Goal: Task Accomplishment & Management: Use online tool/utility

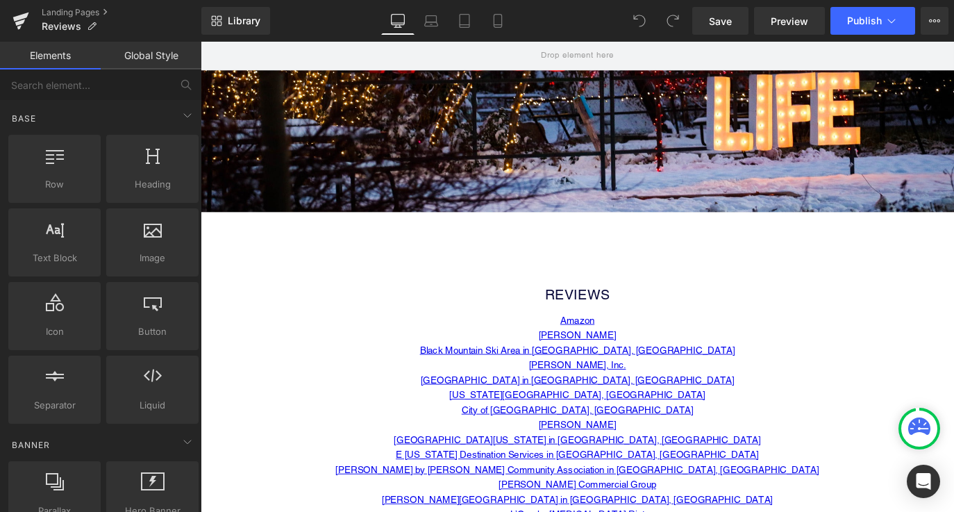
scroll to position [310, 0]
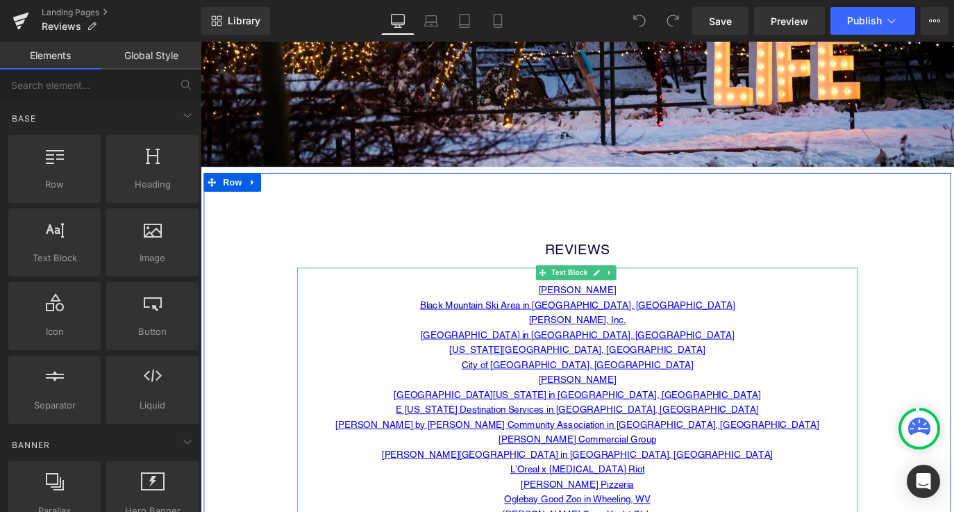
click at [723, 363] on p "[GEOGRAPHIC_DATA] in [GEOGRAPHIC_DATA], [GEOGRAPHIC_DATA]" at bounding box center [620, 368] width 625 height 17
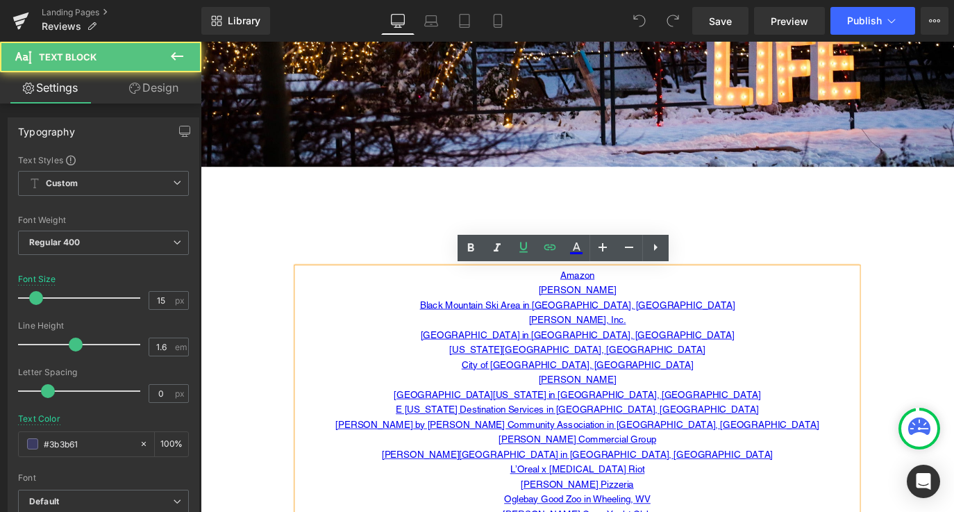
click at [702, 386] on p "[US_STATE][GEOGRAPHIC_DATA], [GEOGRAPHIC_DATA]" at bounding box center [620, 385] width 625 height 17
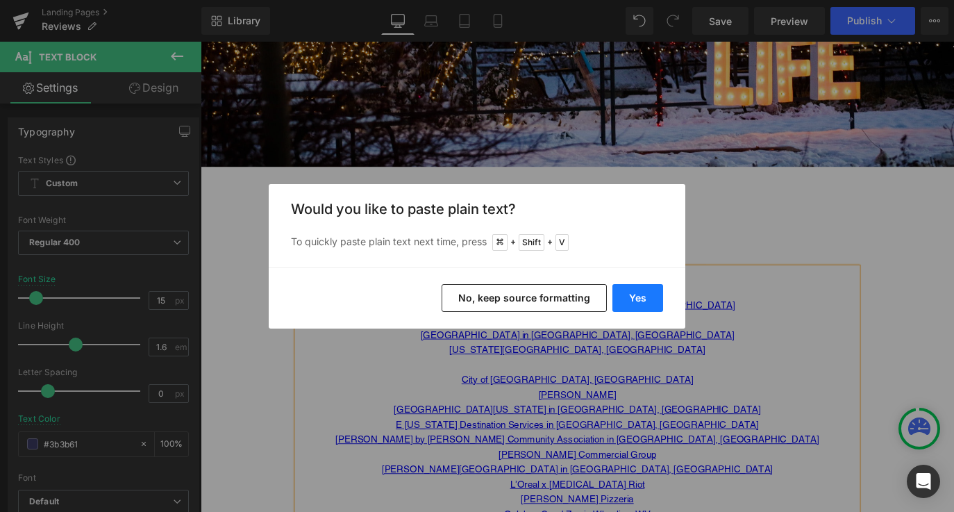
click at [650, 294] on button "Yes" at bounding box center [637, 298] width 51 height 28
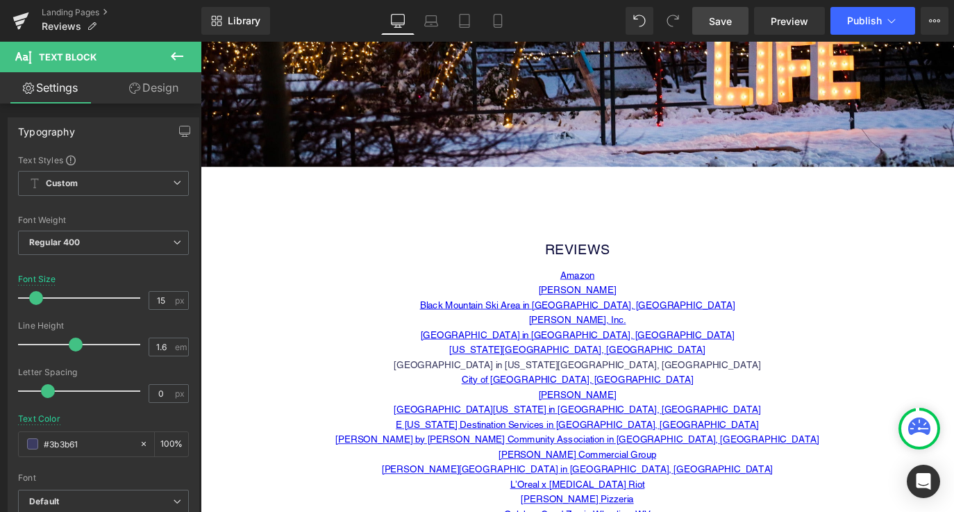
click at [730, 15] on span "Save" at bounding box center [720, 21] width 23 height 15
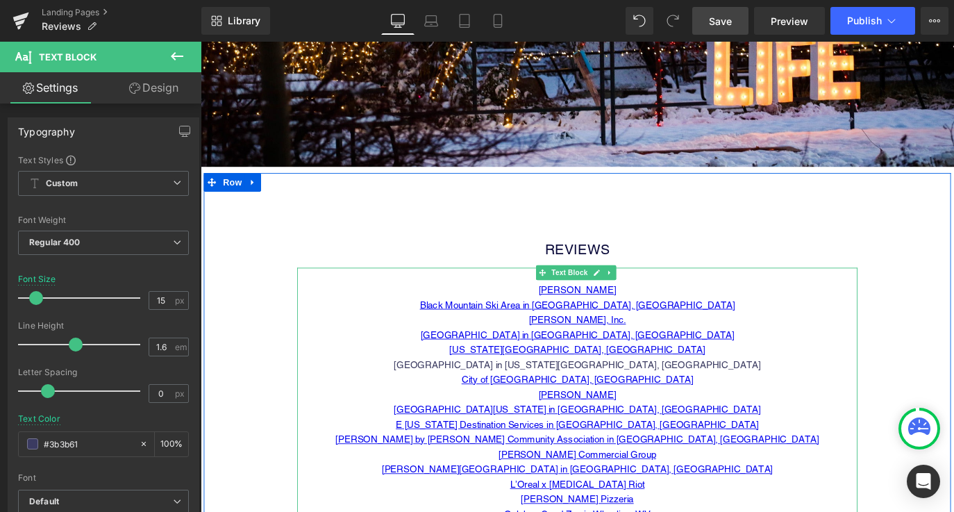
click at [595, 424] on p "City of [GEOGRAPHIC_DATA], [GEOGRAPHIC_DATA]" at bounding box center [620, 418] width 625 height 17
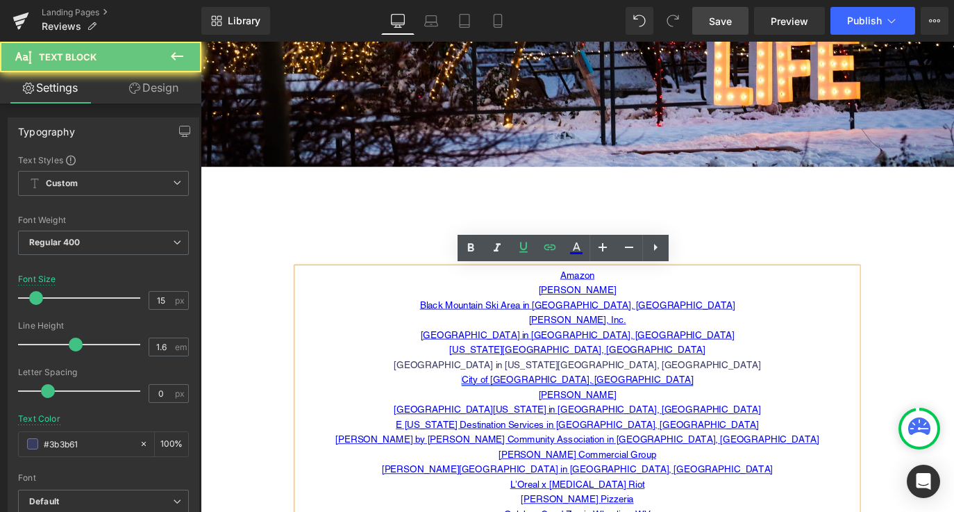
click at [591, 418] on link "City of [GEOGRAPHIC_DATA], [GEOGRAPHIC_DATA]" at bounding box center [620, 418] width 258 height 12
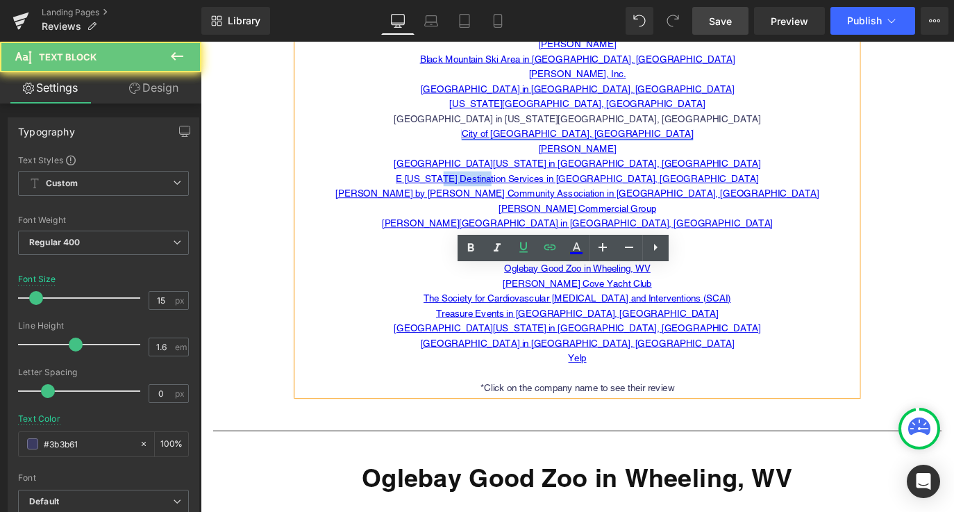
click at [591, 418] on div "Amazon [PERSON_NAME] Black Mountain Ski Area in [GEOGRAPHIC_DATA], [GEOGRAPHIC_…" at bounding box center [620, 227] width 625 height 416
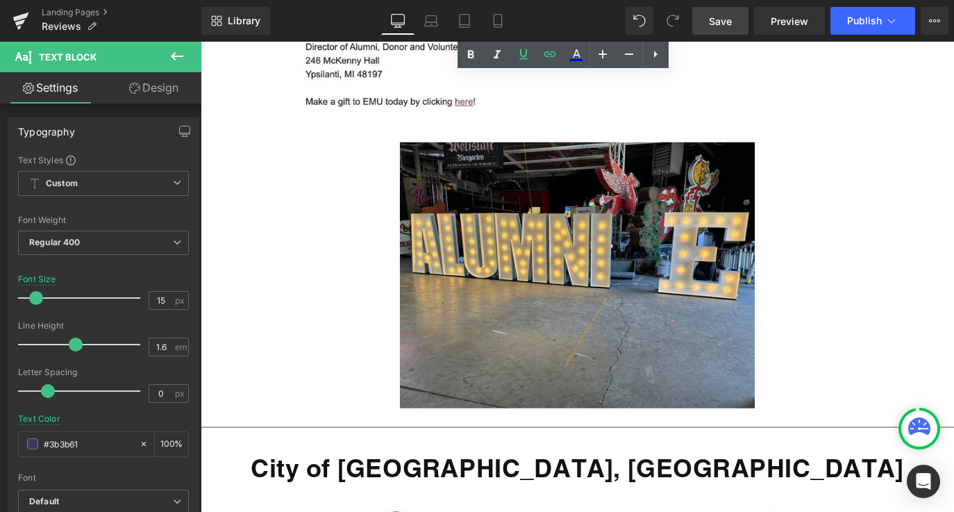
scroll to position [15890, 0]
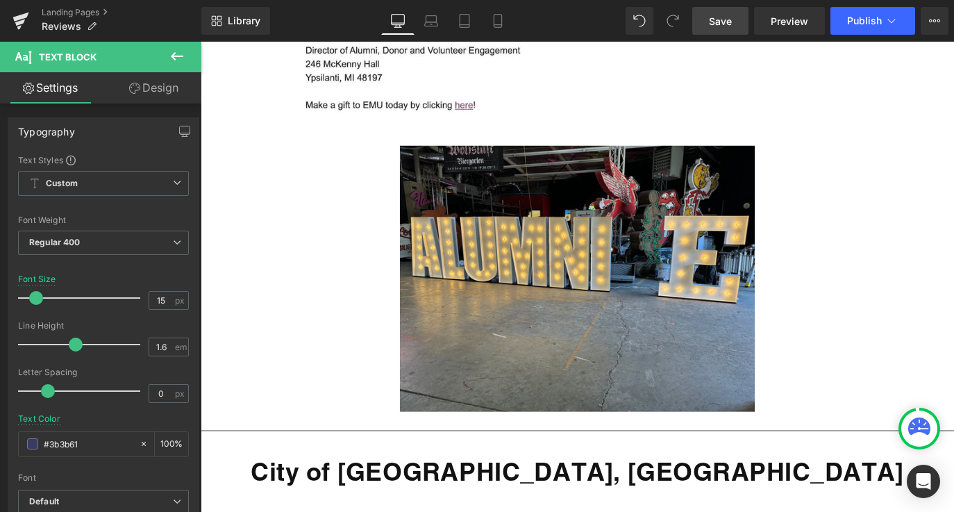
click at [183, 51] on icon at bounding box center [177, 56] width 17 height 17
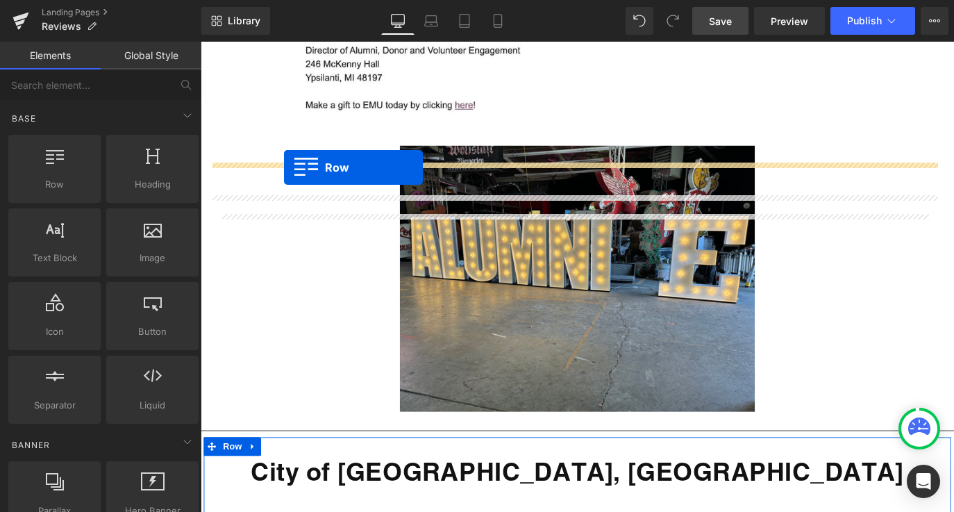
drag, startPoint x: 246, startPoint y: 225, endPoint x: 291, endPoint y: 181, distance: 62.8
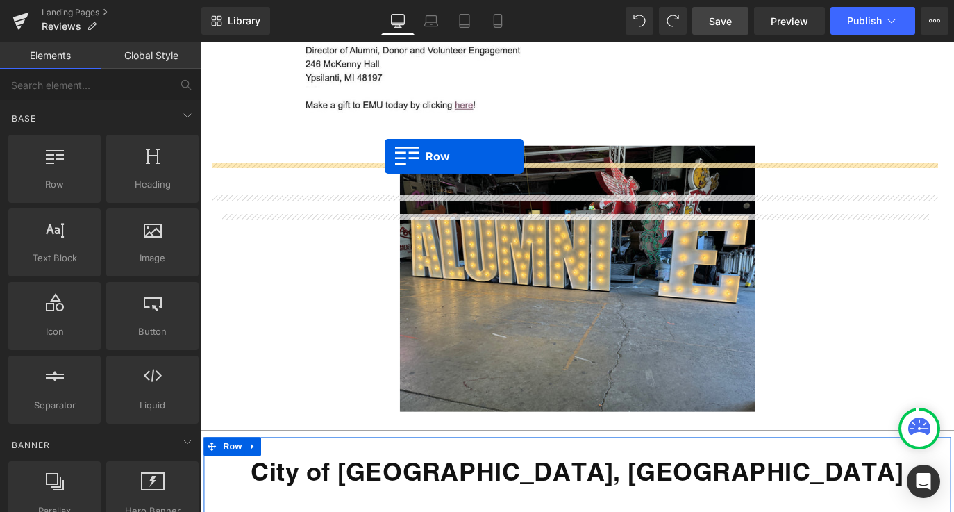
drag, startPoint x: 255, startPoint y: 226, endPoint x: 405, endPoint y: 170, distance: 160.8
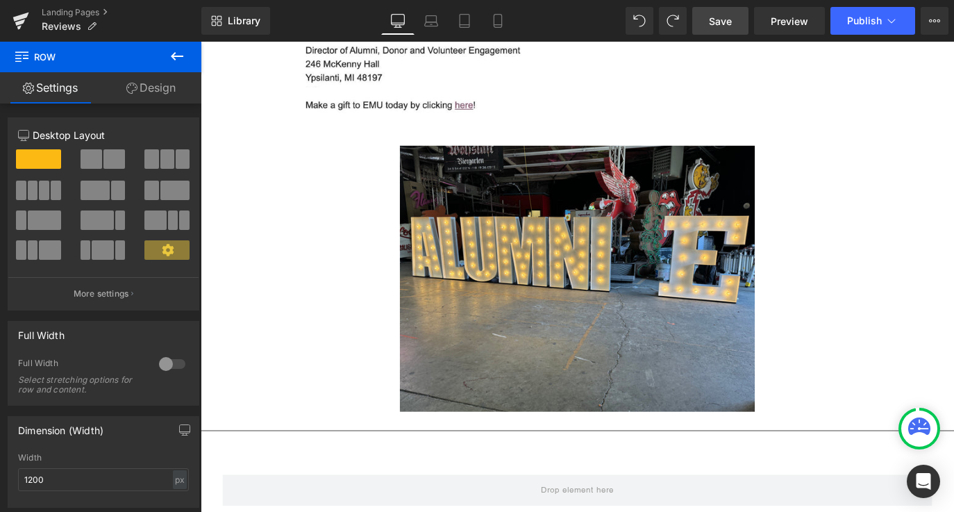
click at [174, 57] on icon at bounding box center [177, 56] width 17 height 17
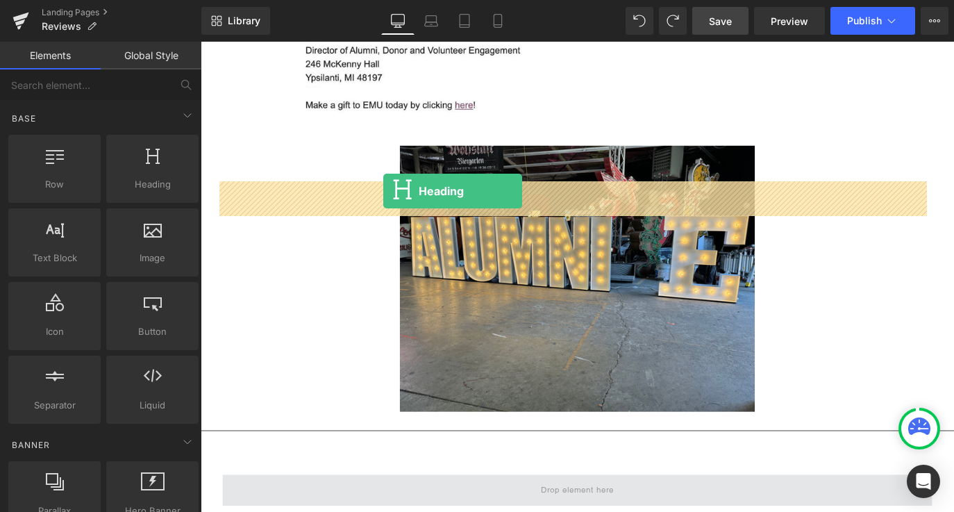
drag, startPoint x: 343, startPoint y: 216, endPoint x: 404, endPoint y: 208, distance: 61.6
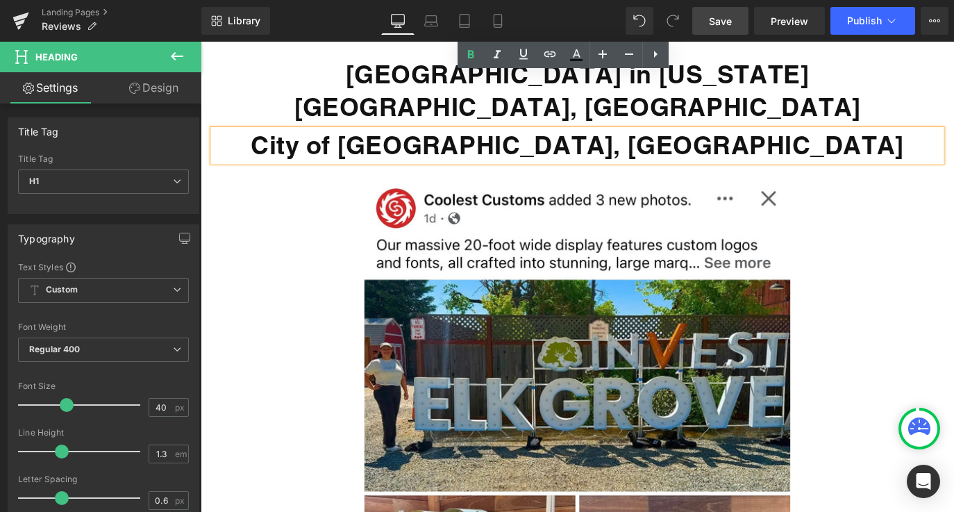
scroll to position [16727, 0]
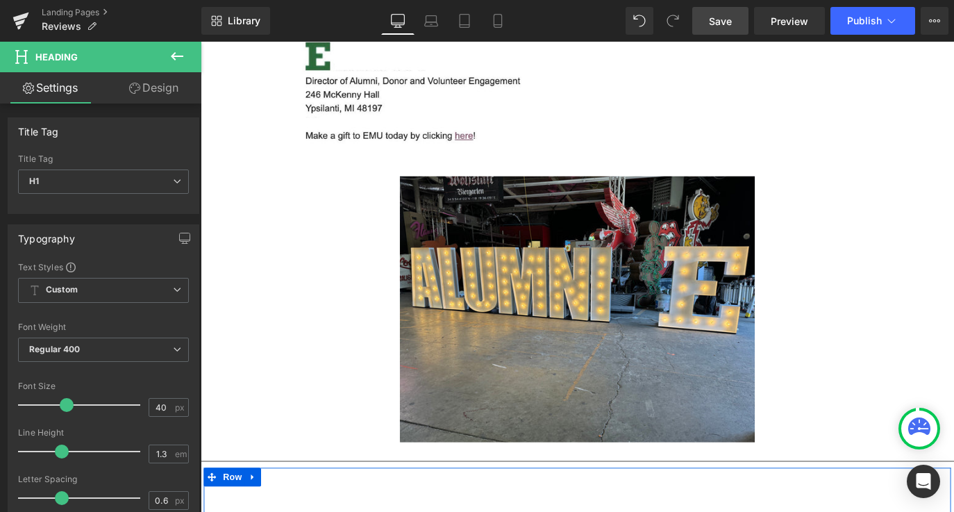
scroll to position [15796, 0]
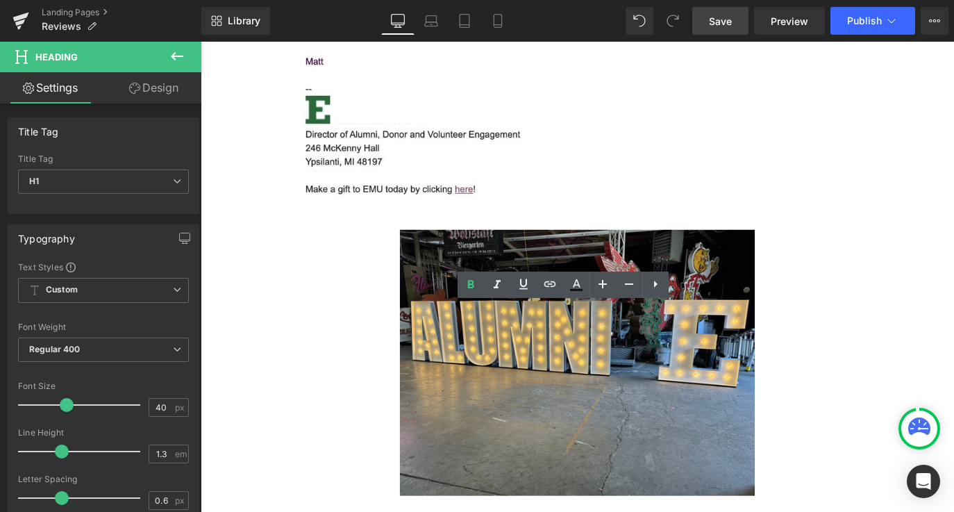
click at [173, 63] on icon at bounding box center [177, 56] width 17 height 17
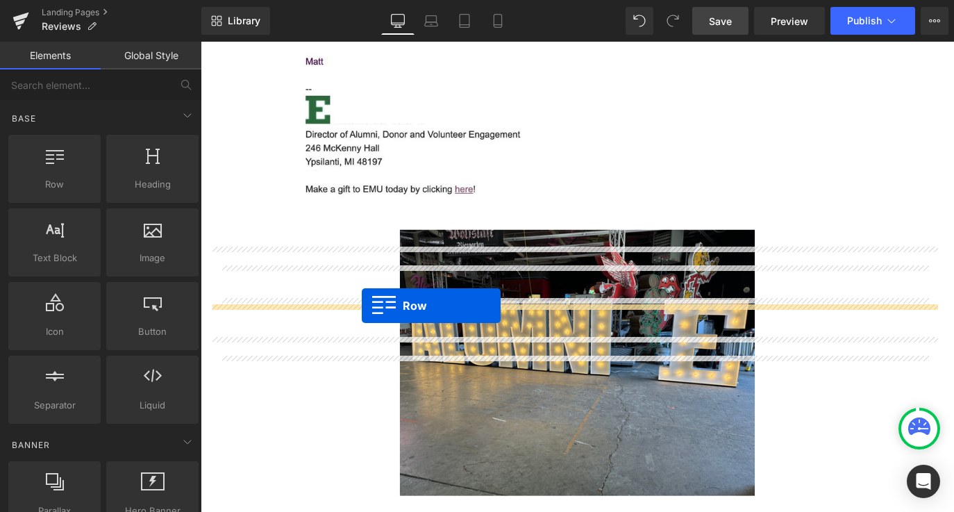
drag, startPoint x: 224, startPoint y: 231, endPoint x: 378, endPoint y: 335, distance: 185.6
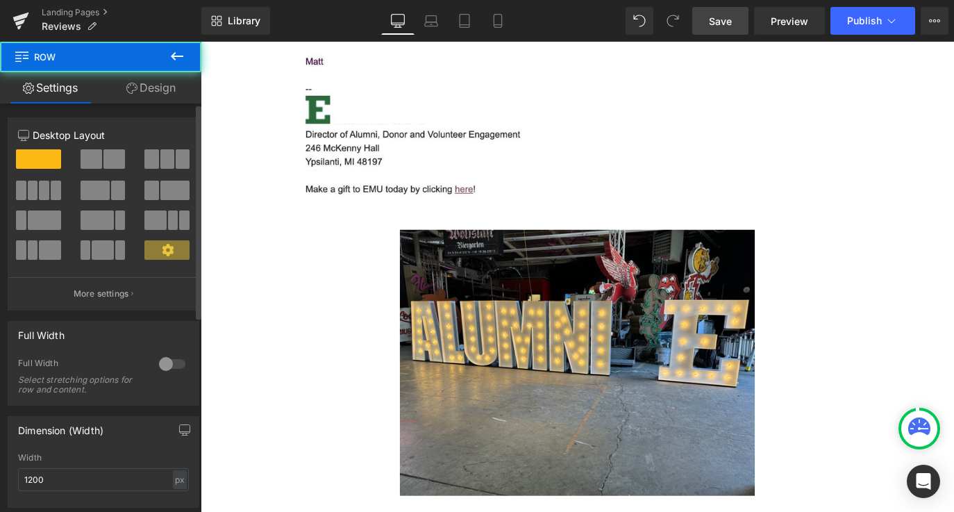
click at [115, 159] on span at bounding box center [114, 158] width 22 height 19
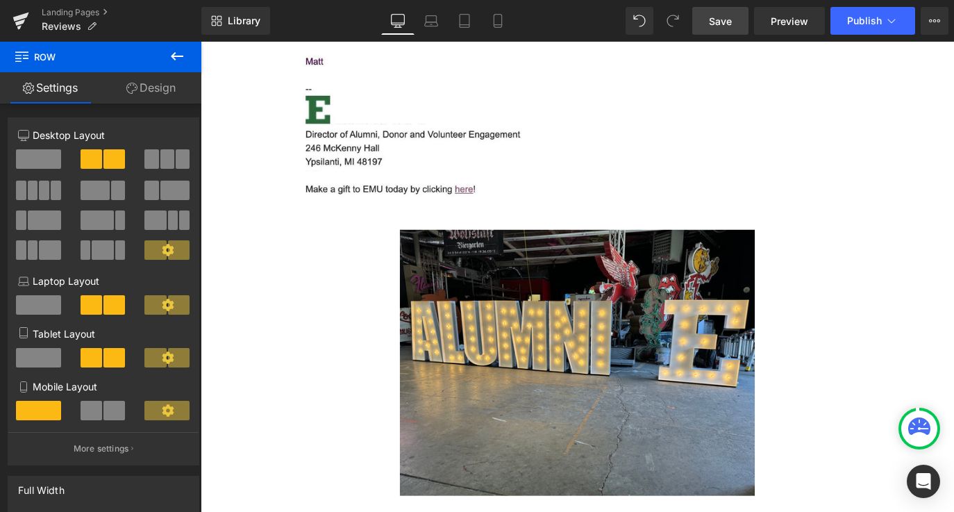
click at [182, 53] on icon at bounding box center [177, 56] width 17 height 17
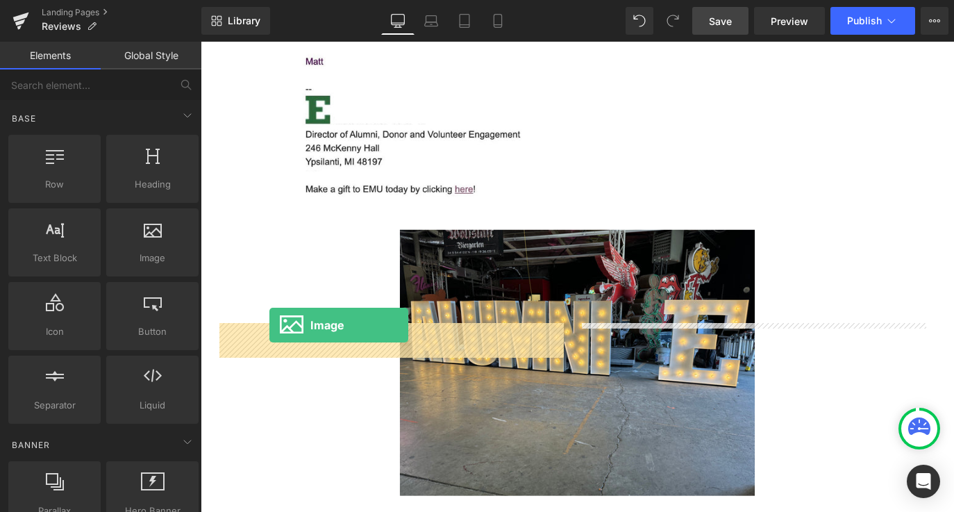
drag, startPoint x: 350, startPoint y: 297, endPoint x: 277, endPoint y: 357, distance: 94.2
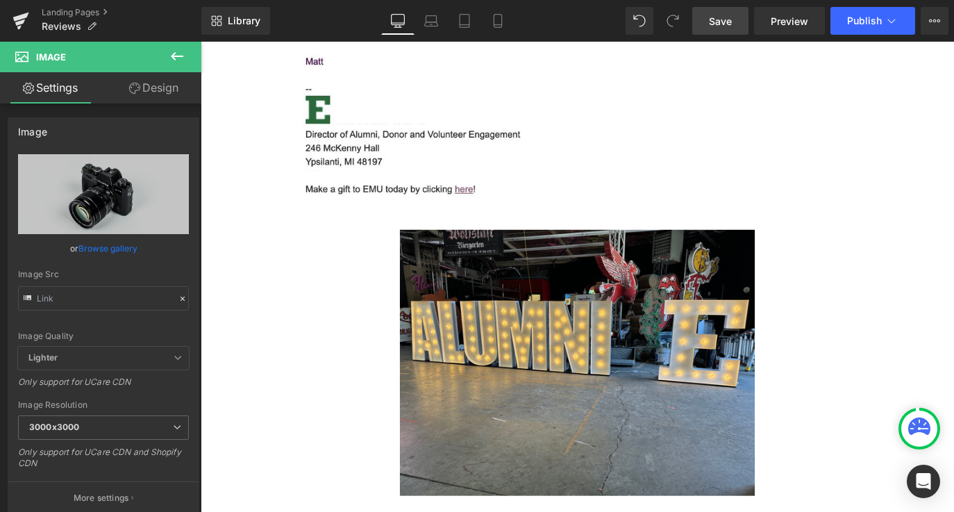
click at [171, 58] on icon at bounding box center [177, 56] width 17 height 17
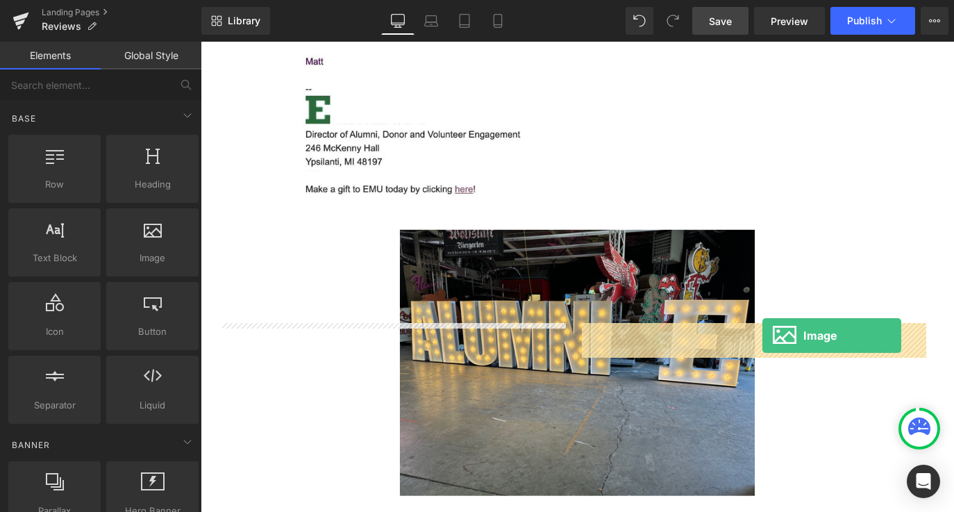
drag, startPoint x: 365, startPoint y: 289, endPoint x: 827, endPoint y: 369, distance: 468.5
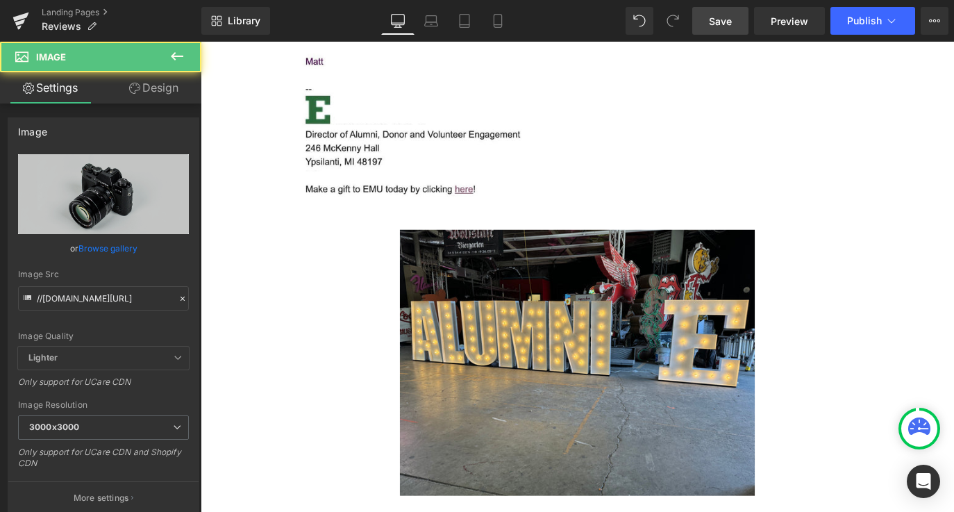
click at [52, 305] on input "//[DOMAIN_NAME][URL]" at bounding box center [103, 298] width 171 height 24
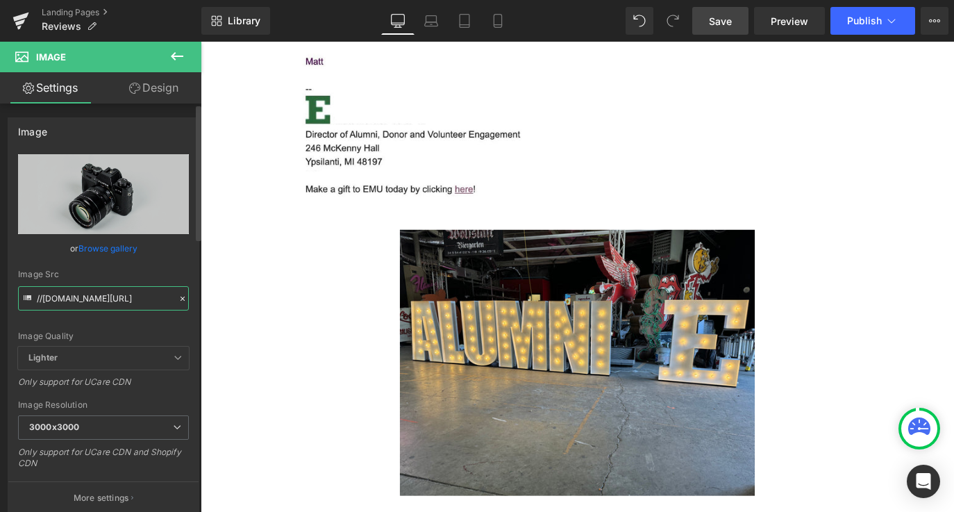
click at [52, 305] on input "//[DOMAIN_NAME][URL]" at bounding box center [103, 298] width 171 height 24
paste input "[URL][DOMAIN_NAME]"
type input "[URL][DOMAIN_NAME]"
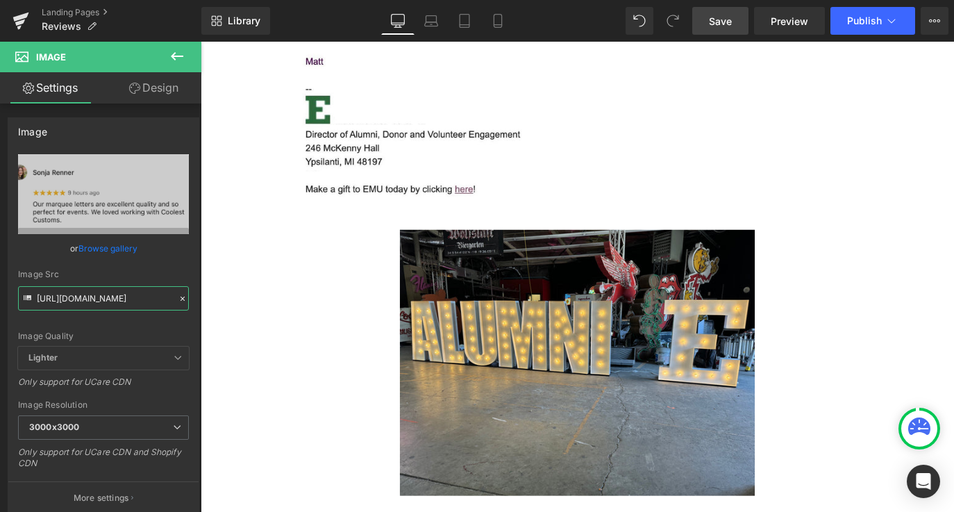
scroll to position [15936, 0]
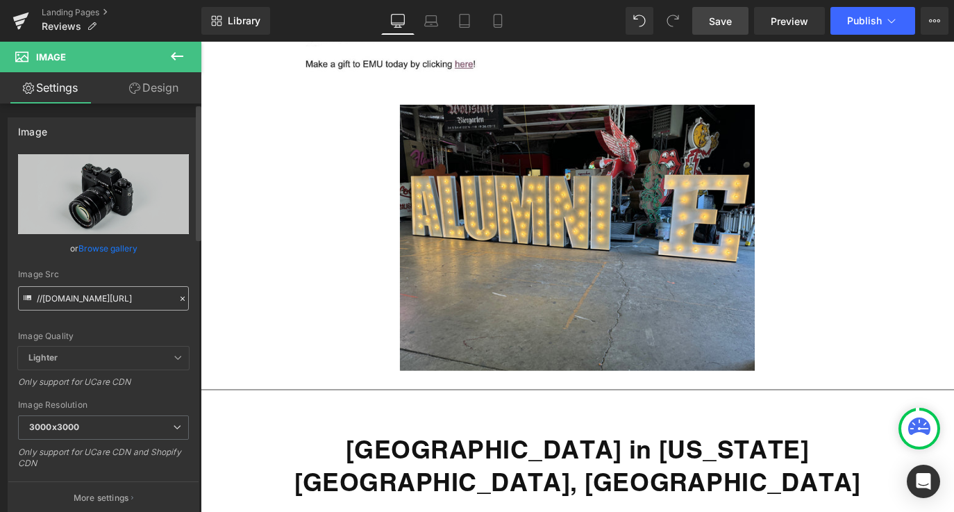
click at [77, 298] on input "//[DOMAIN_NAME][URL]" at bounding box center [103, 298] width 171 height 24
type input "[URL][DOMAIN_NAME]"
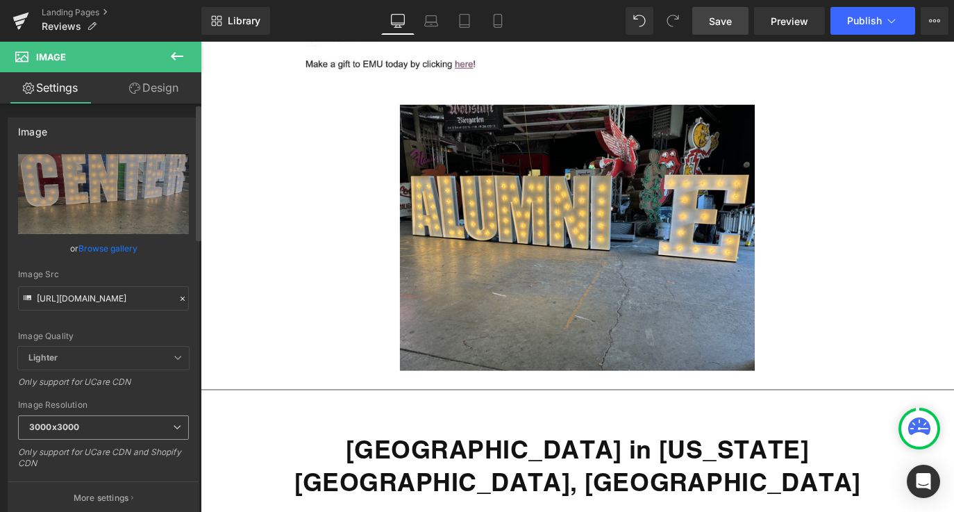
click at [144, 430] on span "3000x3000" at bounding box center [103, 427] width 171 height 24
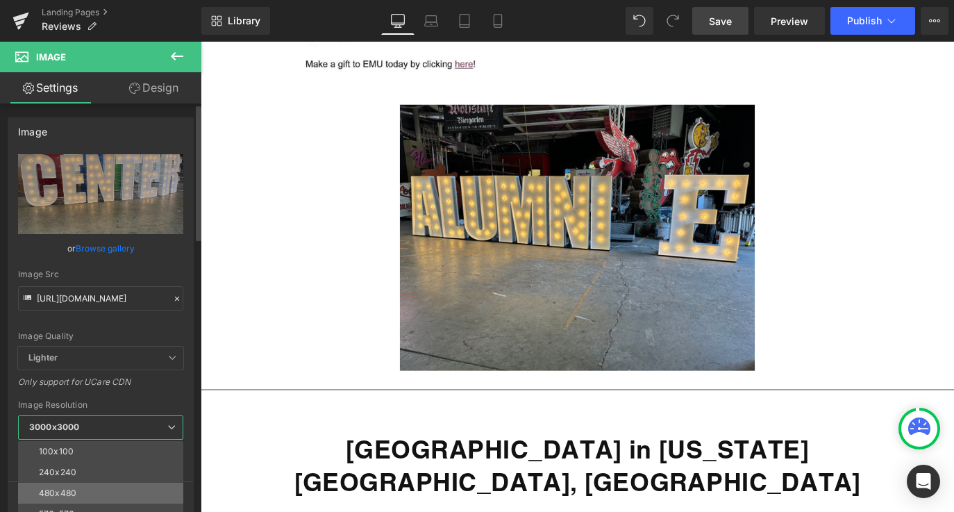
scroll to position [107, 0]
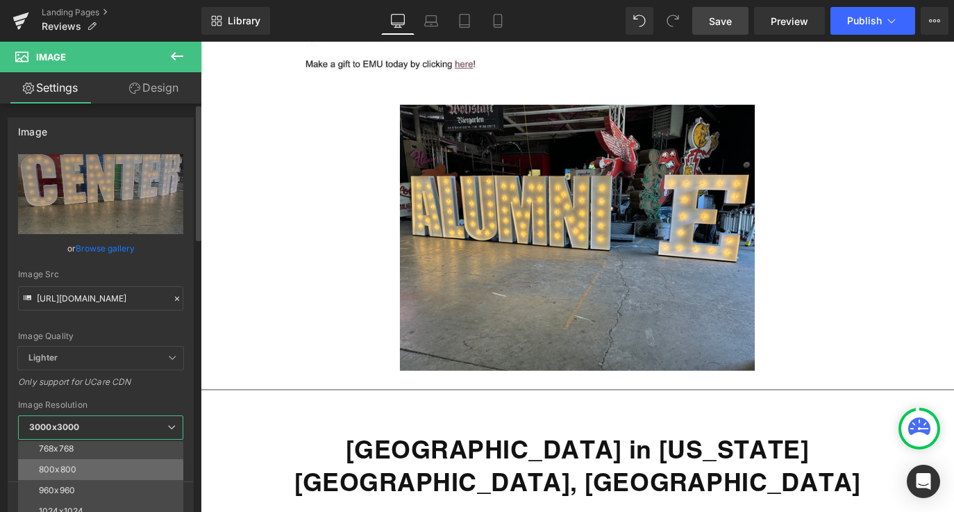
click at [134, 472] on li "800x800" at bounding box center [103, 469] width 171 height 21
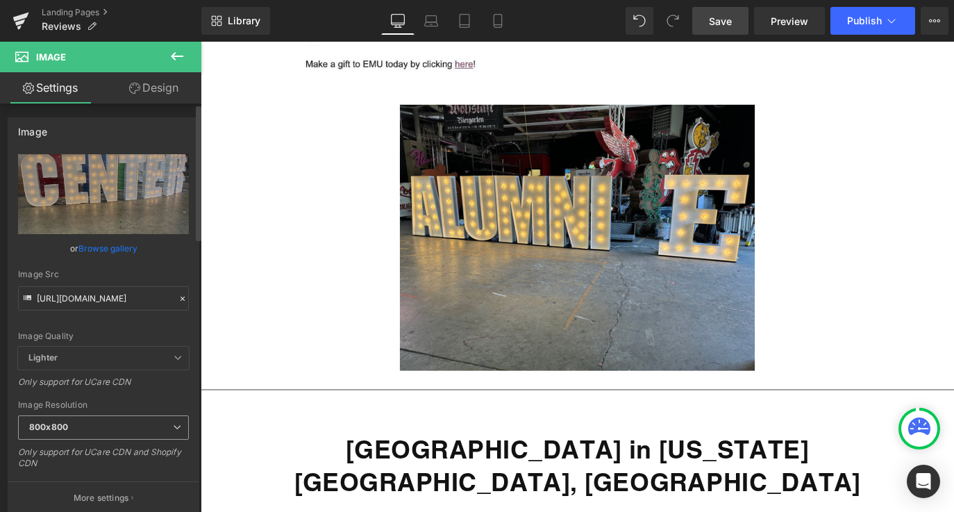
click at [76, 427] on span "800x800" at bounding box center [103, 427] width 171 height 24
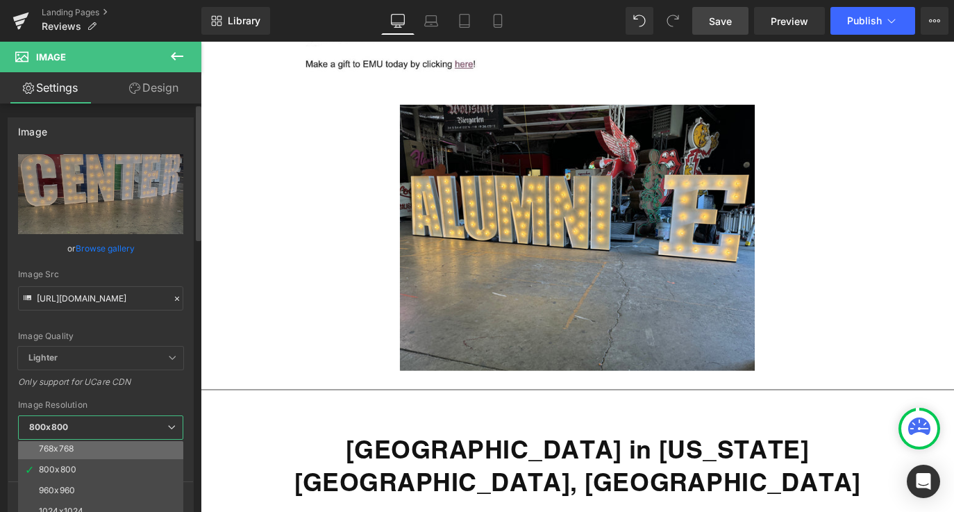
scroll to position [84, 0]
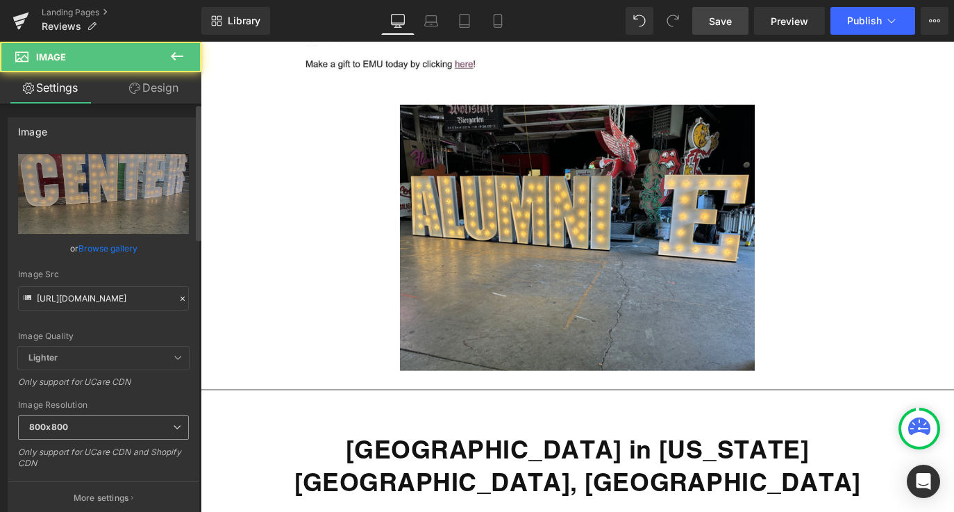
click at [74, 439] on span "800x800" at bounding box center [103, 427] width 171 height 24
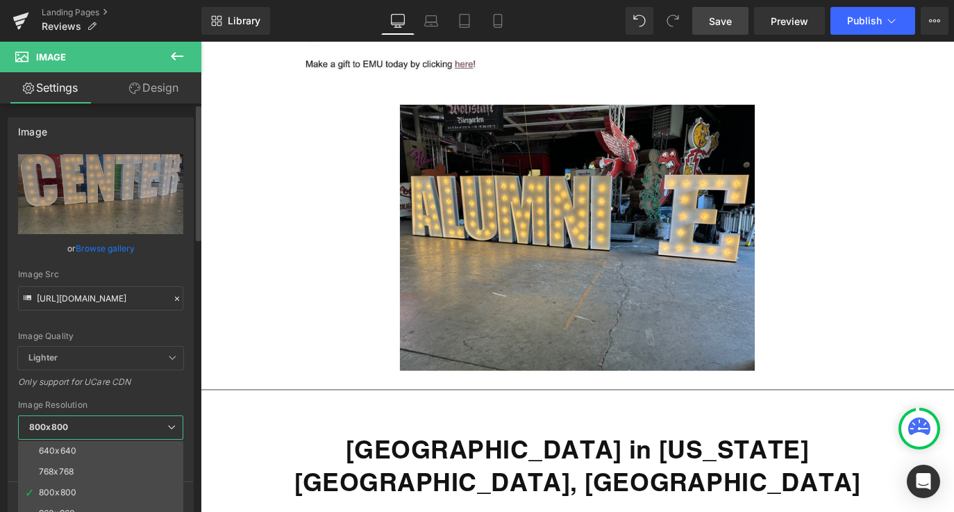
scroll to position [65, 0]
click at [75, 453] on li "576x576" at bounding box center [103, 449] width 171 height 21
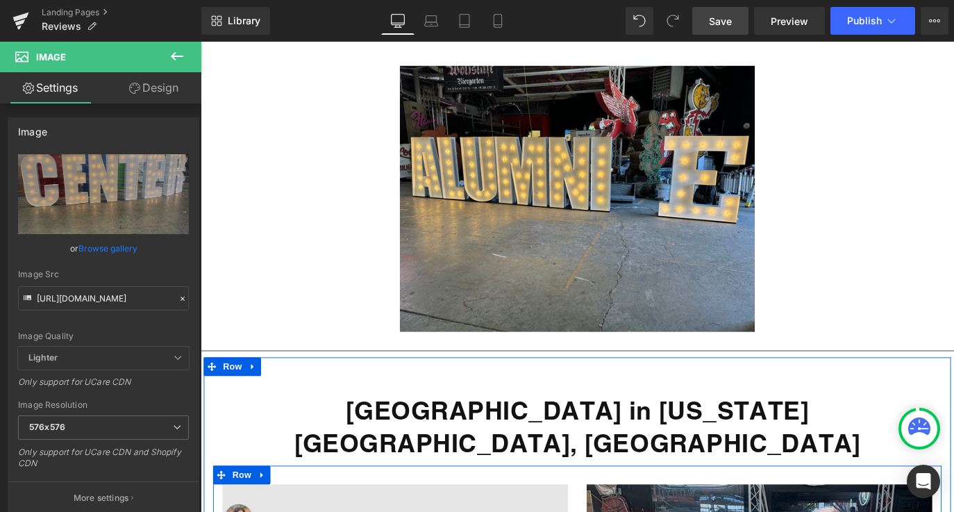
scroll to position [15992, 0]
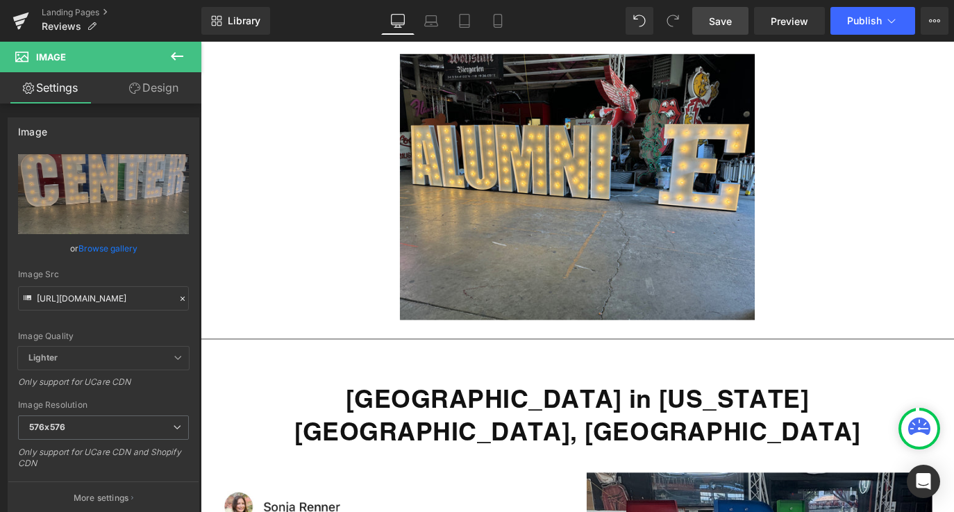
click at [179, 61] on icon at bounding box center [177, 56] width 17 height 17
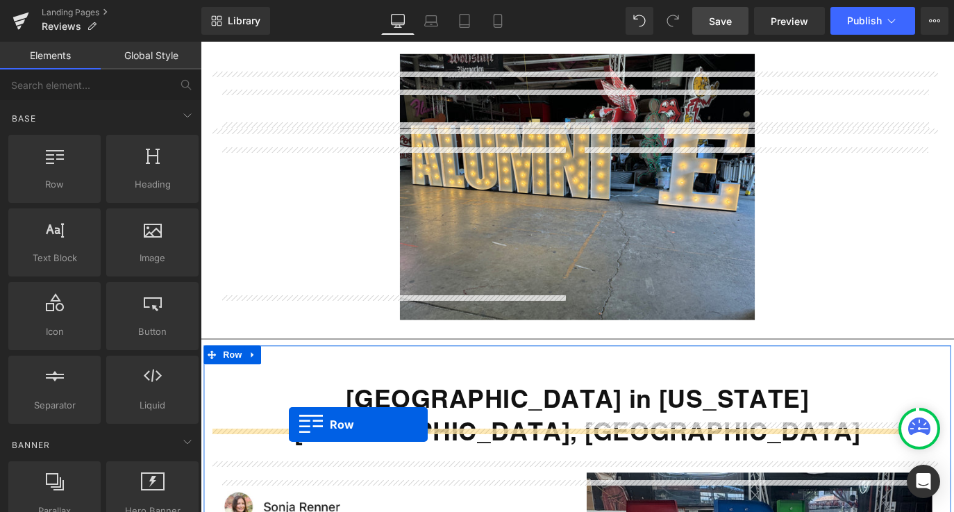
drag, startPoint x: 249, startPoint y: 226, endPoint x: 296, endPoint y: 467, distance: 246.1
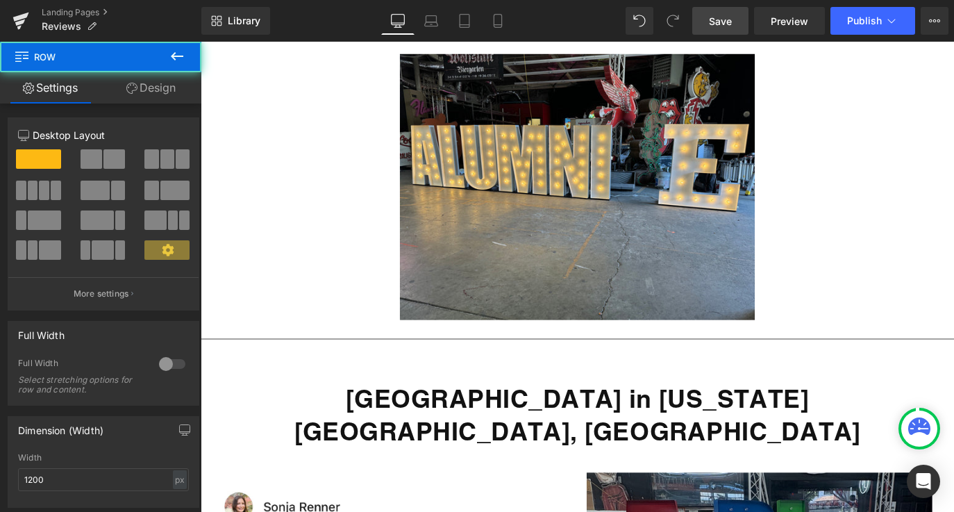
click at [178, 59] on icon at bounding box center [177, 56] width 17 height 17
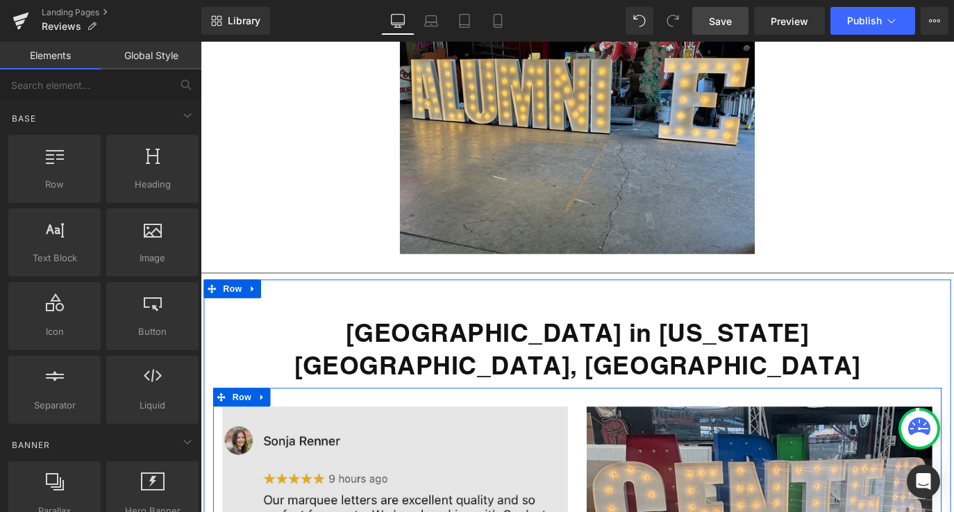
scroll to position [16081, 0]
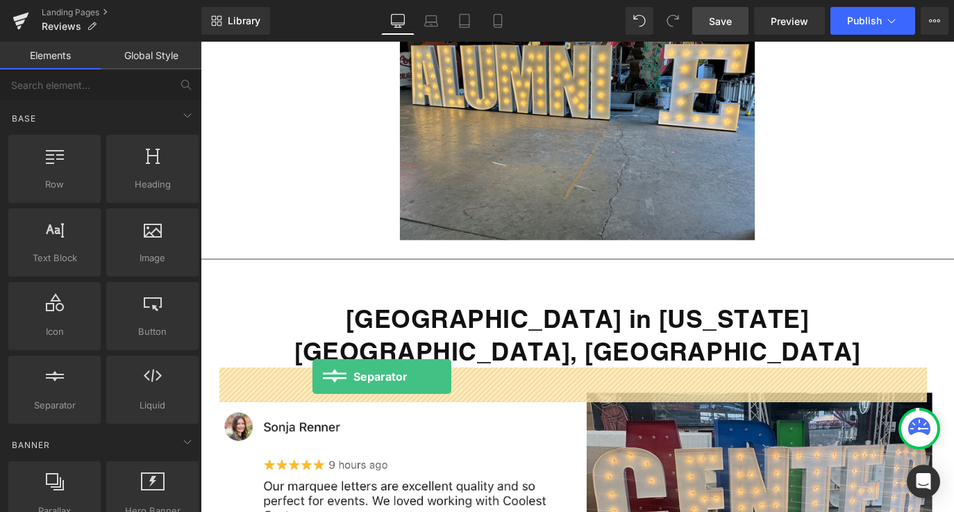
drag, startPoint x: 280, startPoint y: 416, endPoint x: 321, endPoint y: 414, distance: 41.0
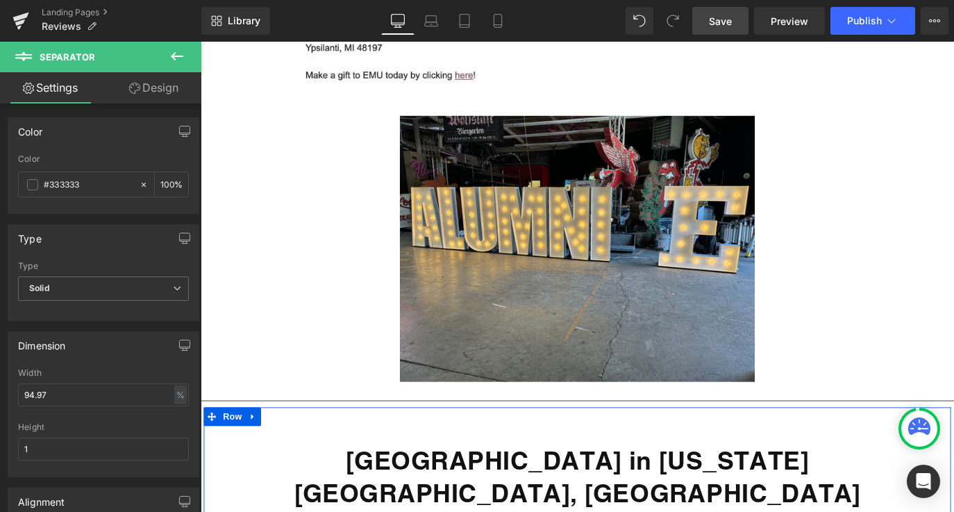
scroll to position [15873, 0]
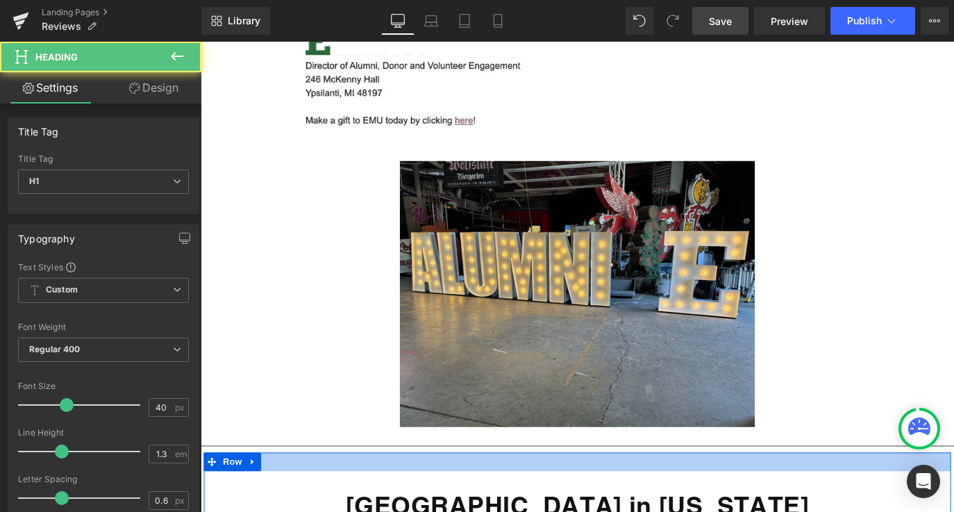
drag, startPoint x: 683, startPoint y: 214, endPoint x: 678, endPoint y: 181, distance: 33.7
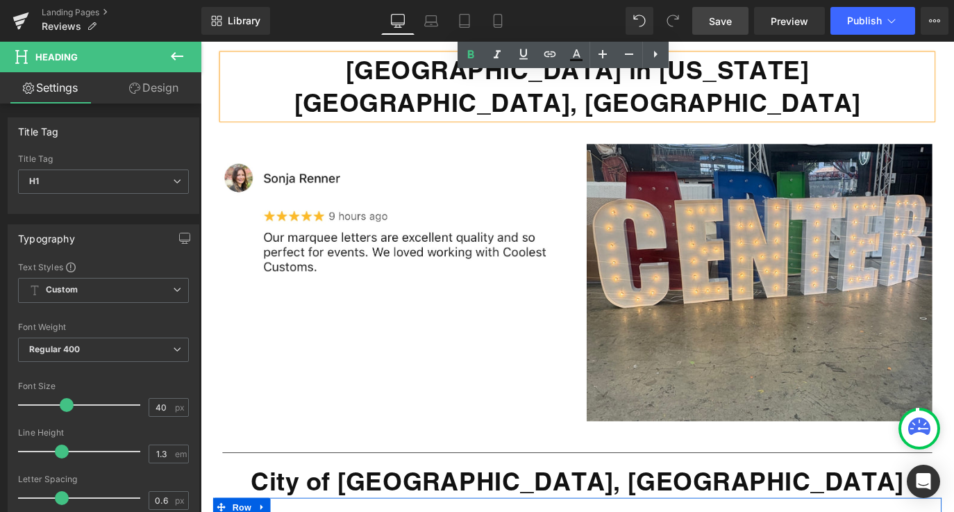
scroll to position [16348, 0]
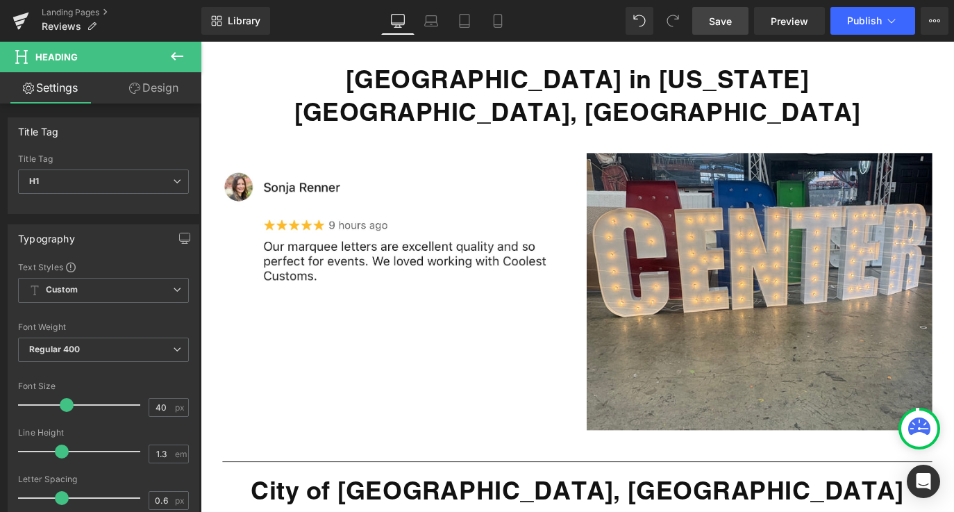
click at [189, 62] on button at bounding box center [177, 57] width 49 height 31
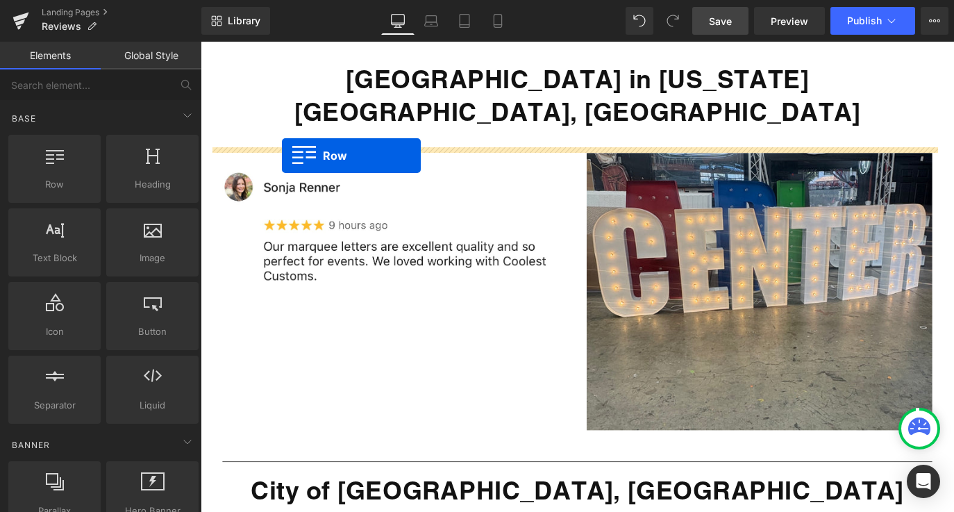
drag, startPoint x: 243, startPoint y: 228, endPoint x: 292, endPoint y: 168, distance: 77.5
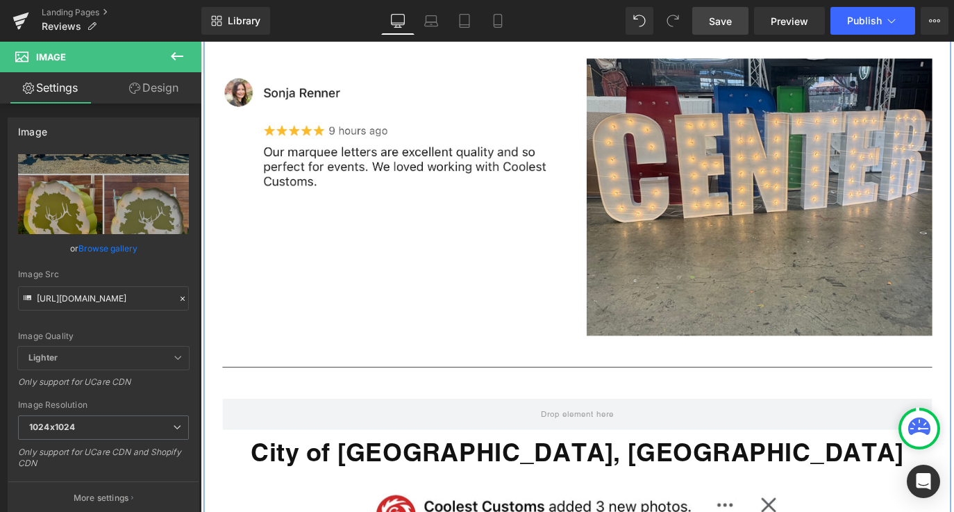
scroll to position [16232, 0]
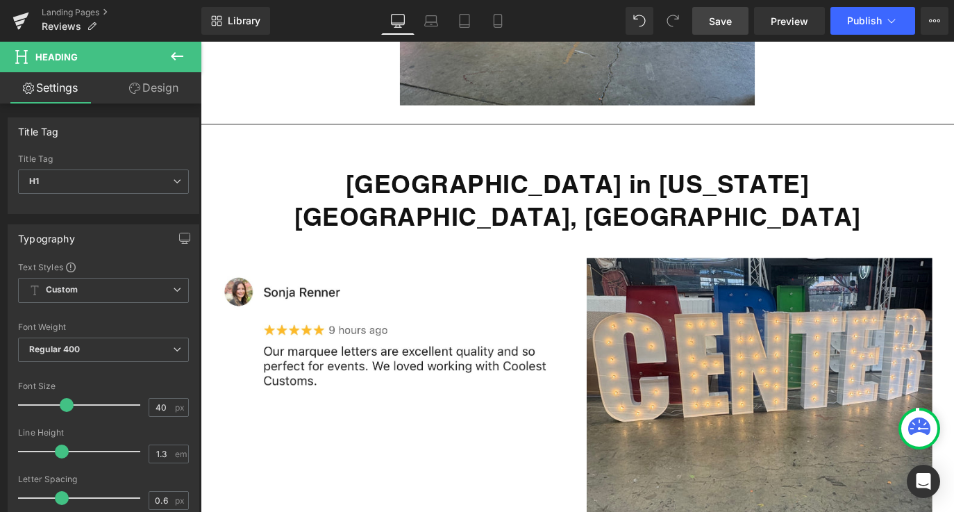
copy strong "City of [GEOGRAPHIC_DATA], [GEOGRAPHIC_DATA]"
click at [177, 53] on icon at bounding box center [177, 56] width 17 height 17
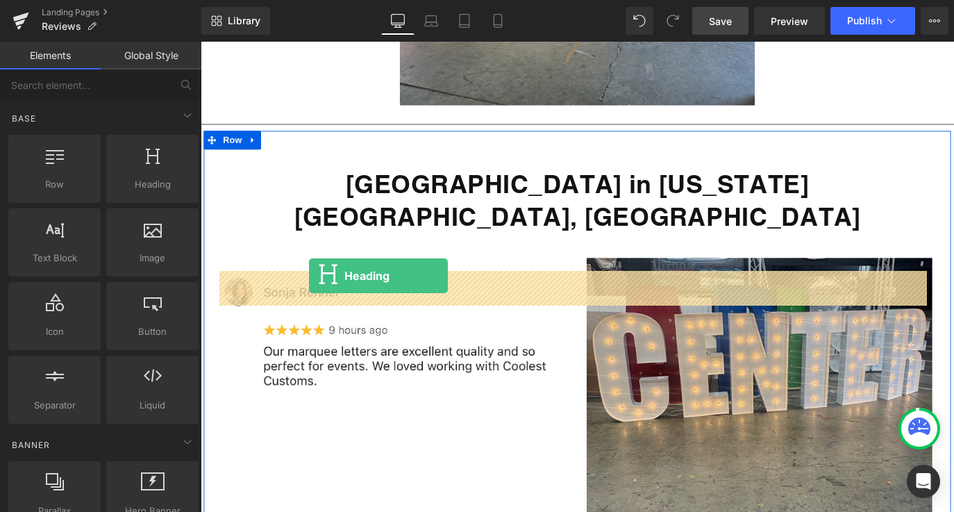
drag, startPoint x: 331, startPoint y: 226, endPoint x: 323, endPoint y: 307, distance: 81.6
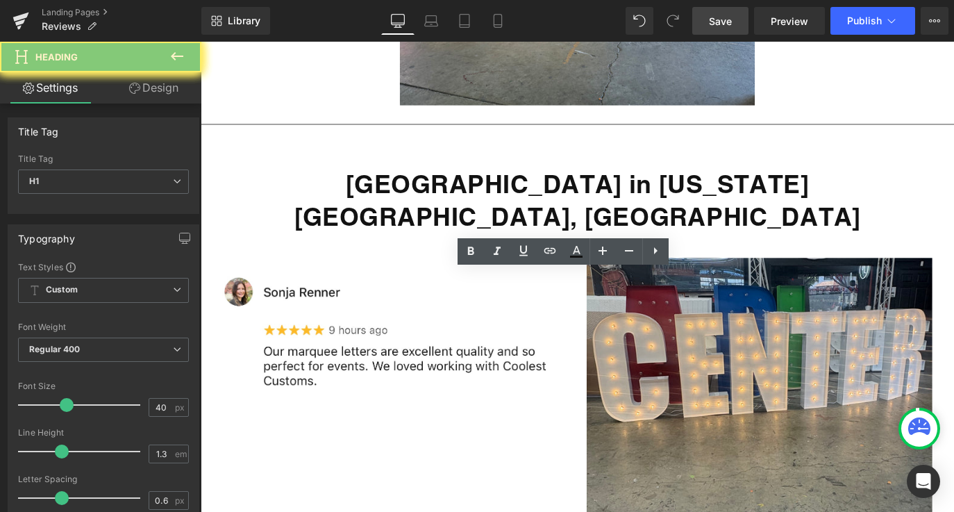
paste div
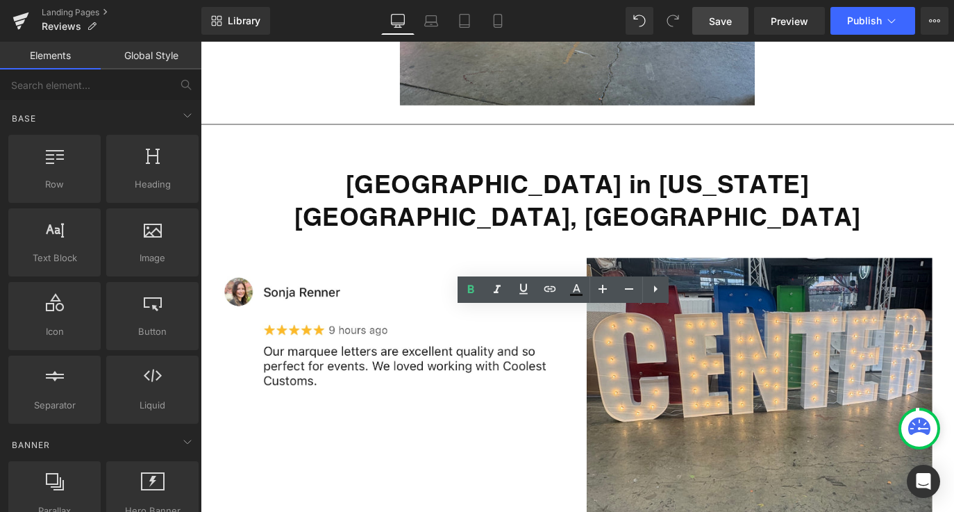
drag, startPoint x: 694, startPoint y: 441, endPoint x: 528, endPoint y: 441, distance: 166.6
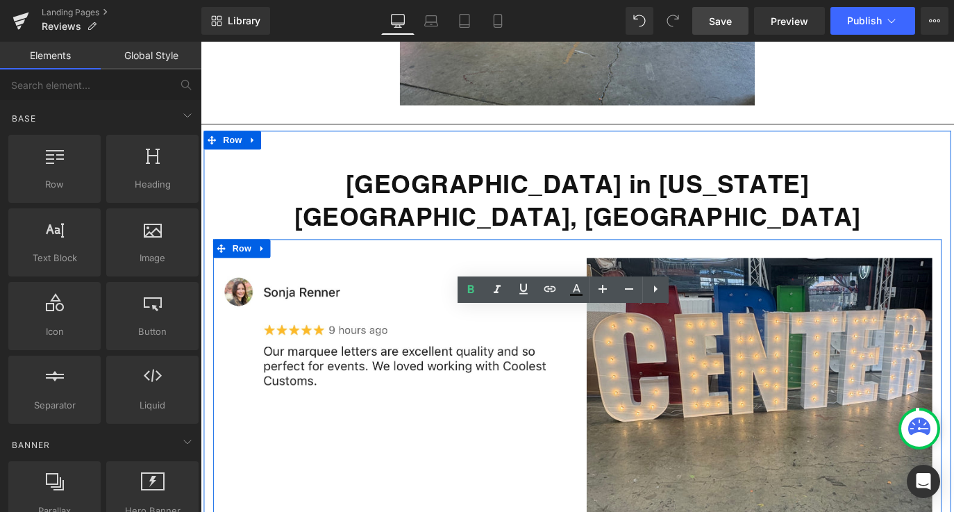
click at [419, 262] on div "Image Image Row" at bounding box center [620, 430] width 812 height 336
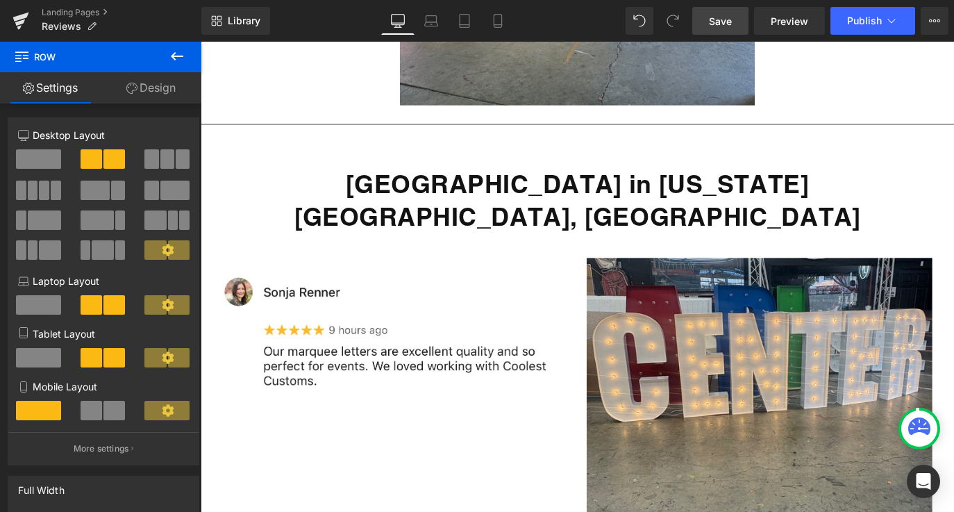
click at [729, 22] on span "Save" at bounding box center [720, 21] width 23 height 15
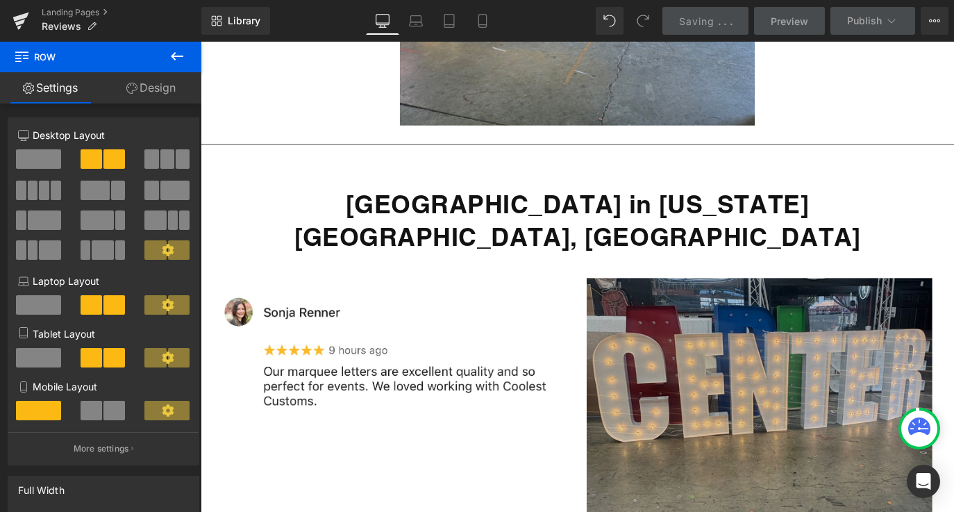
scroll to position [15953, 0]
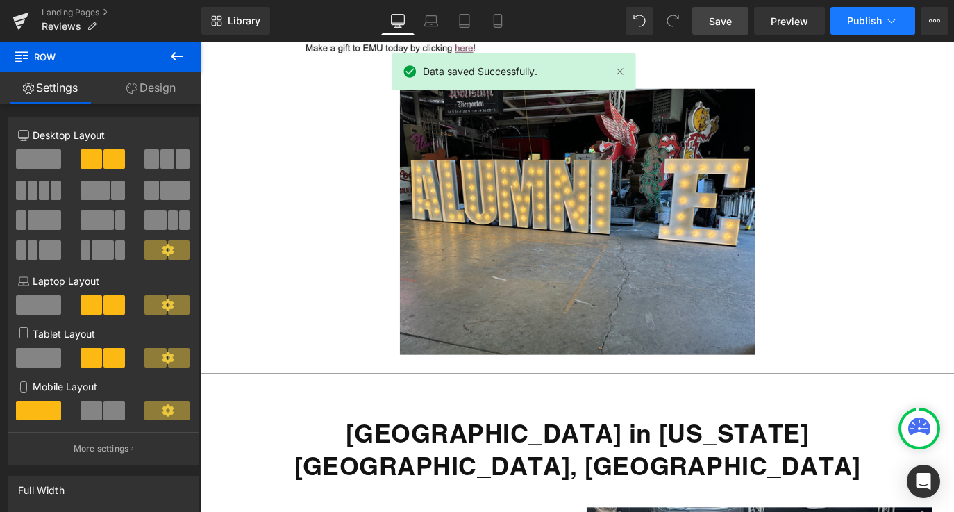
drag, startPoint x: 743, startPoint y: 1, endPoint x: 872, endPoint y: 28, distance: 131.2
click at [872, 28] on button "Publish" at bounding box center [872, 21] width 85 height 28
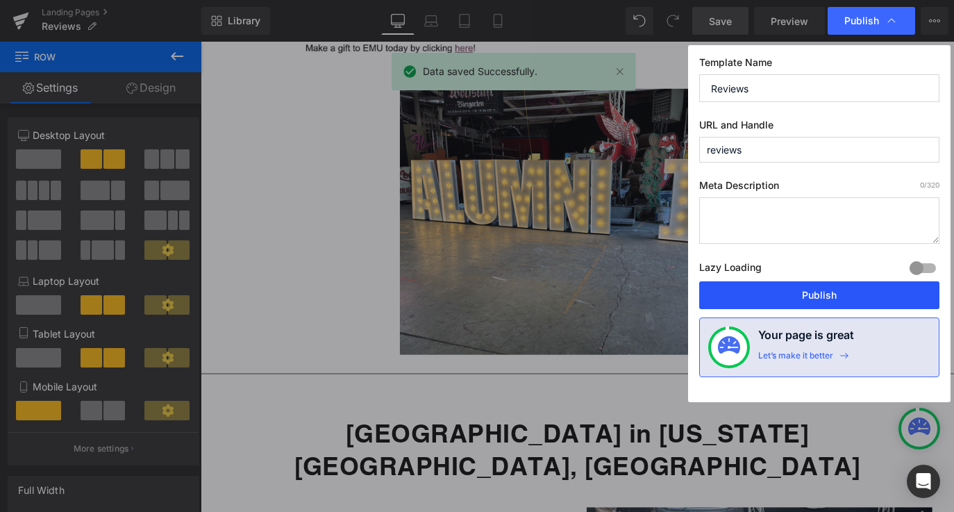
click at [783, 295] on button "Publish" at bounding box center [819, 295] width 240 height 28
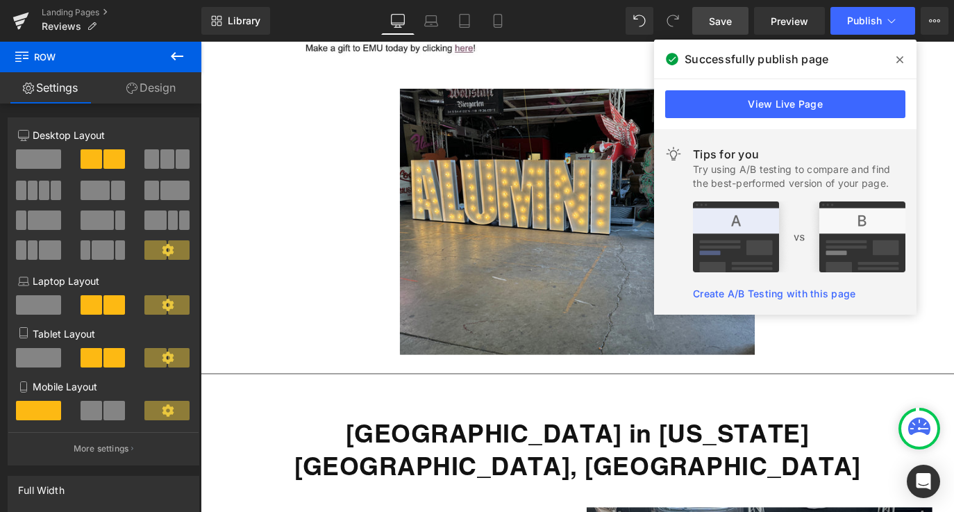
click at [727, 19] on span "Save" at bounding box center [720, 21] width 23 height 15
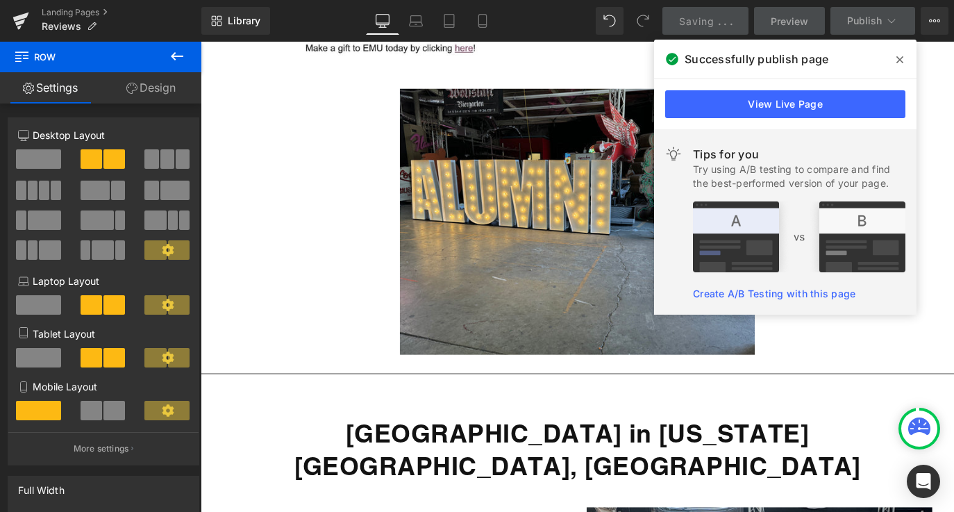
click at [900, 62] on icon at bounding box center [899, 59] width 7 height 11
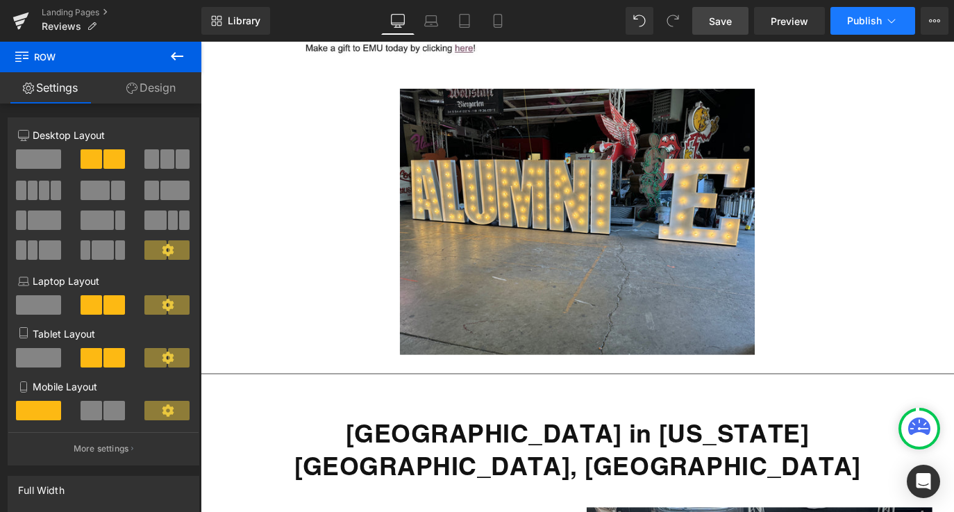
click at [859, 22] on span "Publish" at bounding box center [864, 20] width 35 height 11
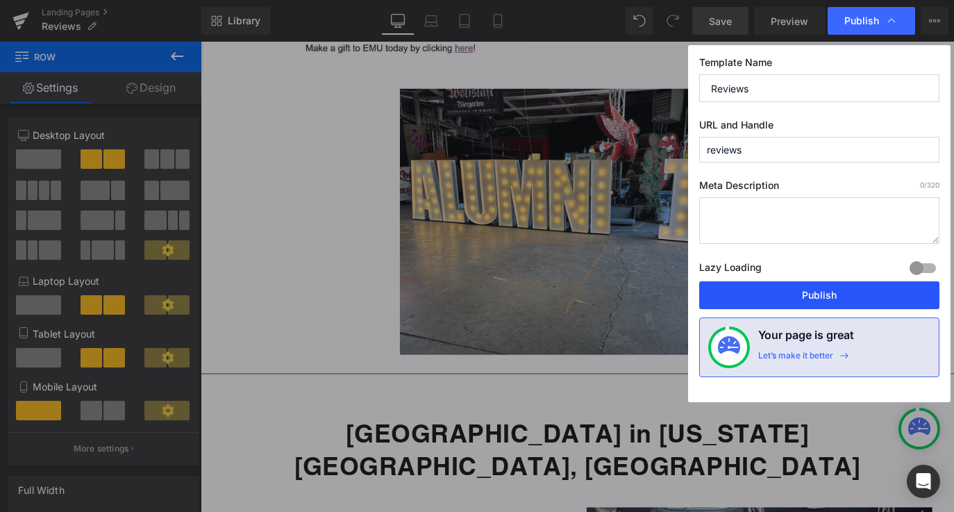
click at [820, 299] on button "Publish" at bounding box center [819, 295] width 240 height 28
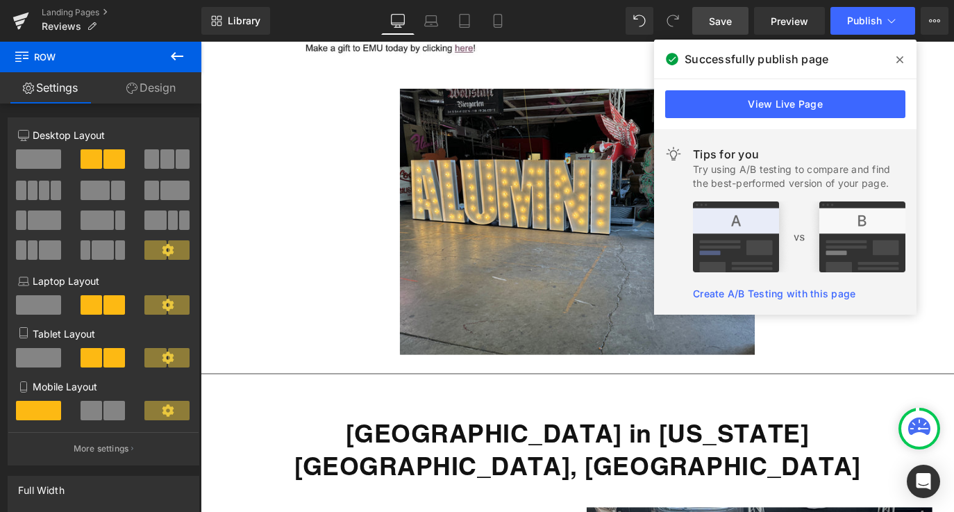
click at [904, 56] on span at bounding box center [899, 60] width 22 height 22
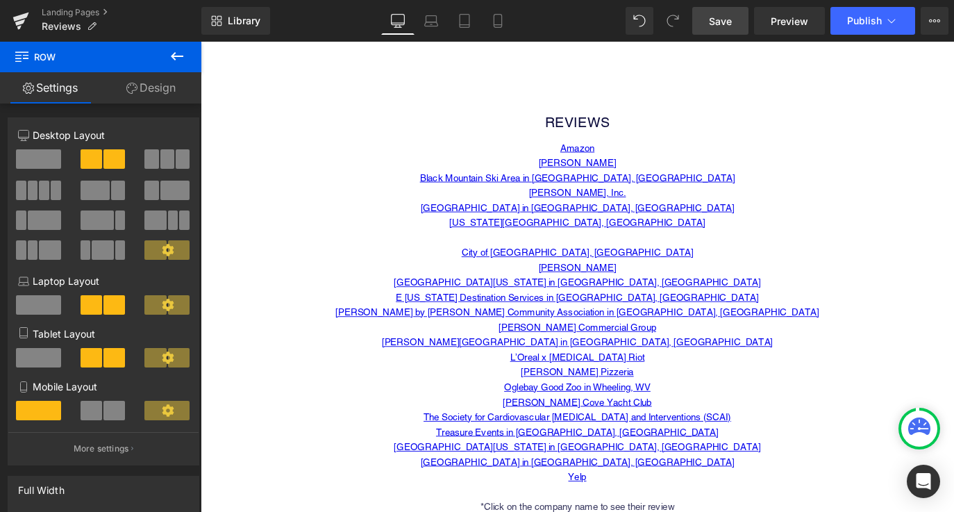
scroll to position [433, 0]
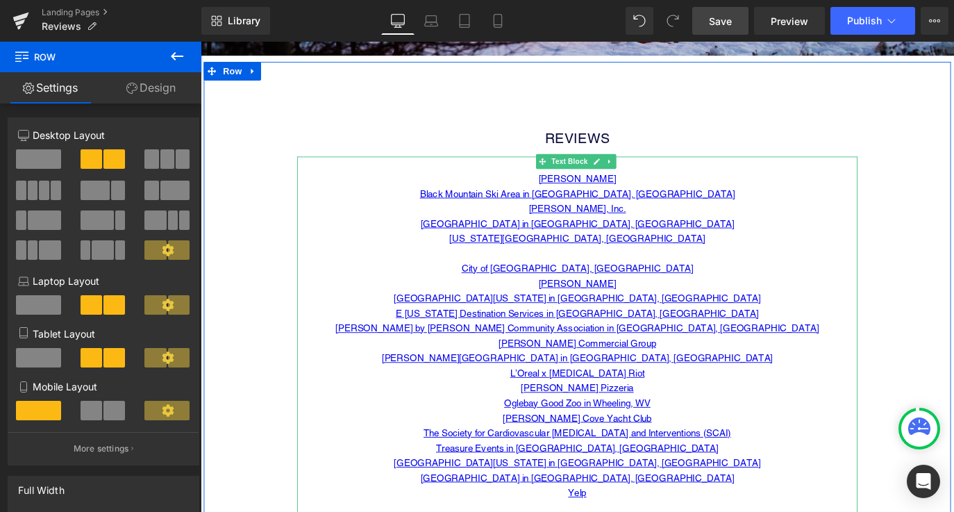
click at [711, 289] on p "City of [GEOGRAPHIC_DATA], [GEOGRAPHIC_DATA]" at bounding box center [620, 295] width 625 height 17
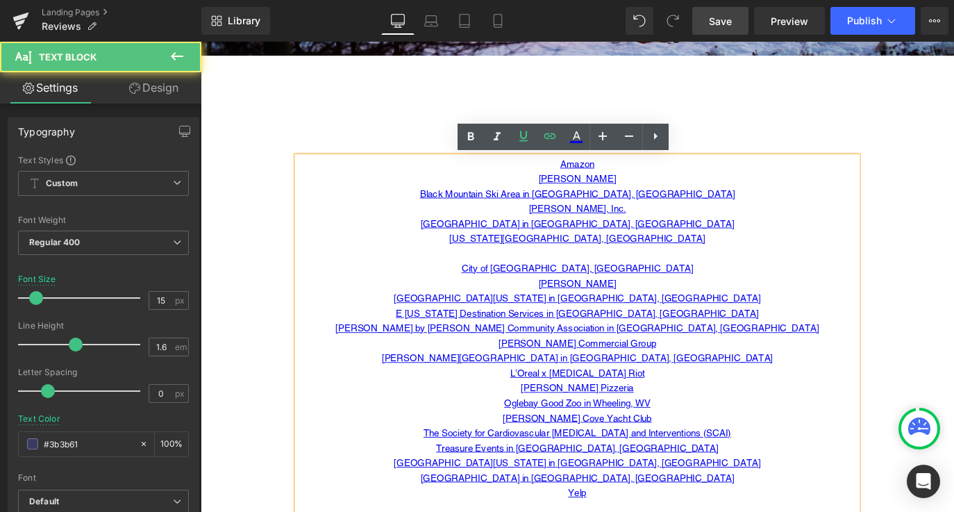
click at [671, 278] on p at bounding box center [620, 278] width 625 height 17
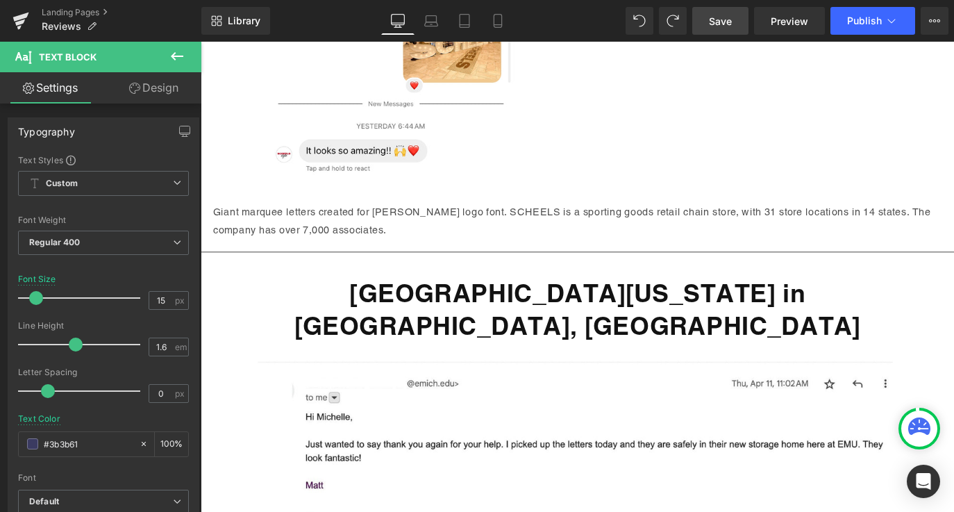
scroll to position [16372, 0]
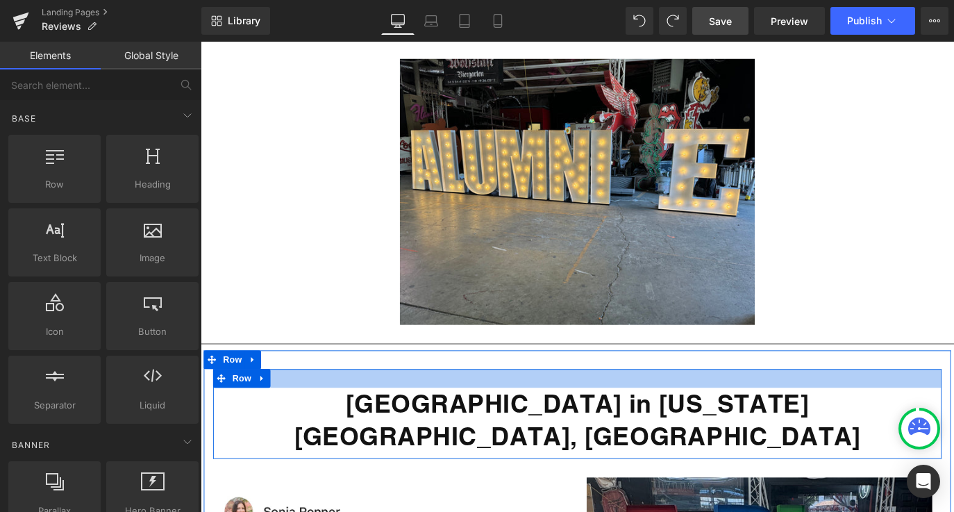
scroll to position [15986, 0]
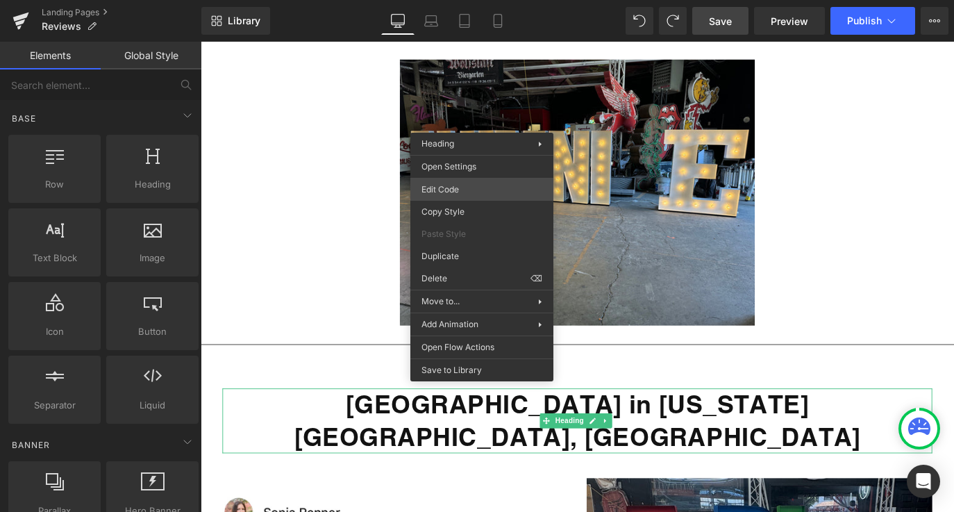
click at [484, 0] on div "Heading You are previewing how the will restyle your page. You can not edit Ele…" at bounding box center [477, 0] width 954 height 0
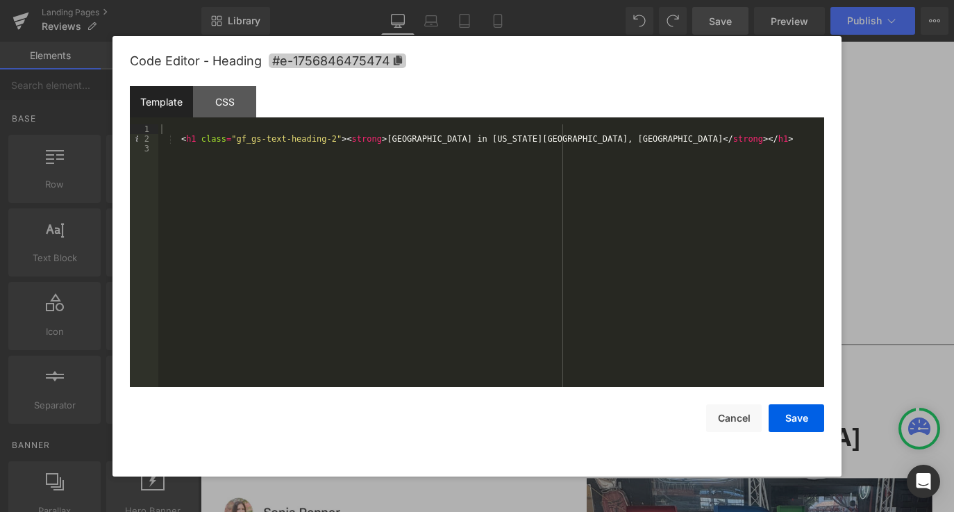
click at [397, 59] on icon at bounding box center [398, 61] width 8 height 10
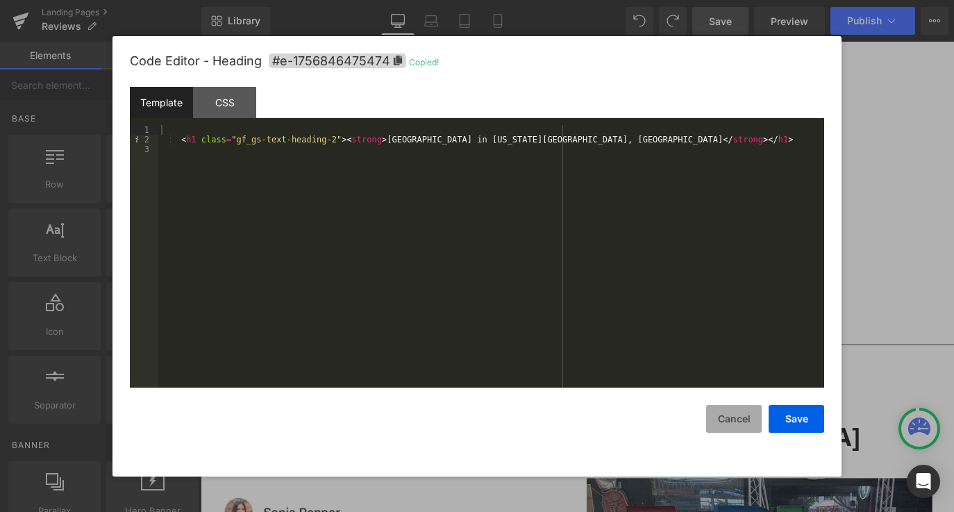
click at [742, 429] on button "Cancel" at bounding box center [734, 419] width 56 height 28
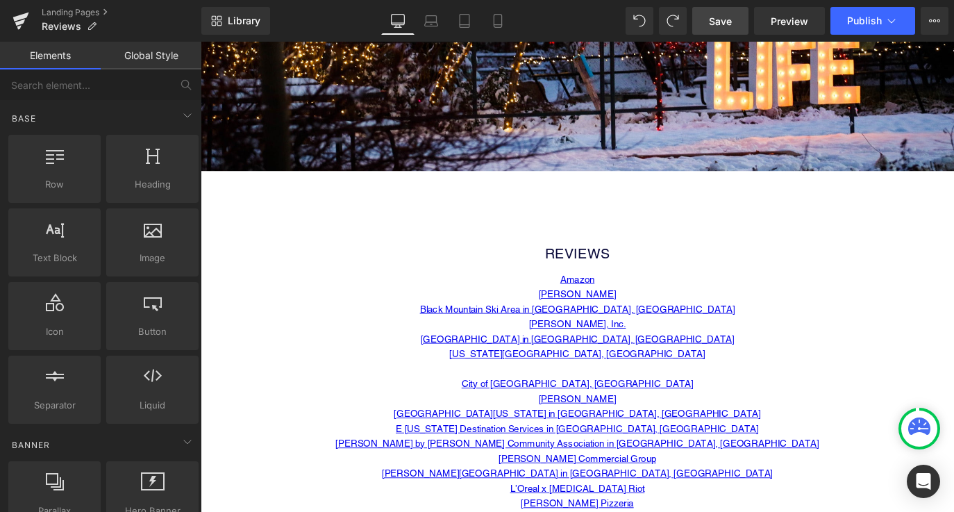
scroll to position [369, 0]
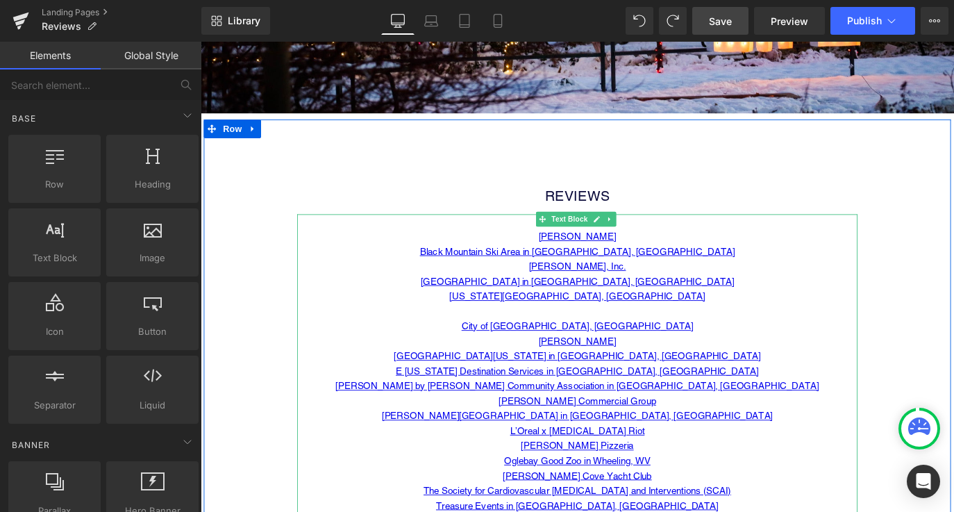
click at [627, 347] on p at bounding box center [620, 342] width 625 height 17
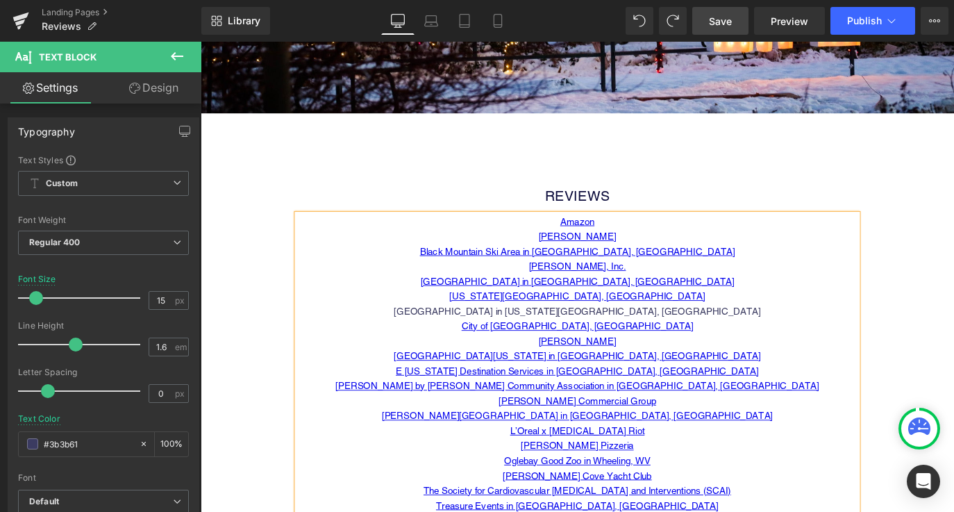
click at [656, 341] on p "[GEOGRAPHIC_DATA] in [US_STATE][GEOGRAPHIC_DATA], [GEOGRAPHIC_DATA]" at bounding box center [620, 342] width 625 height 17
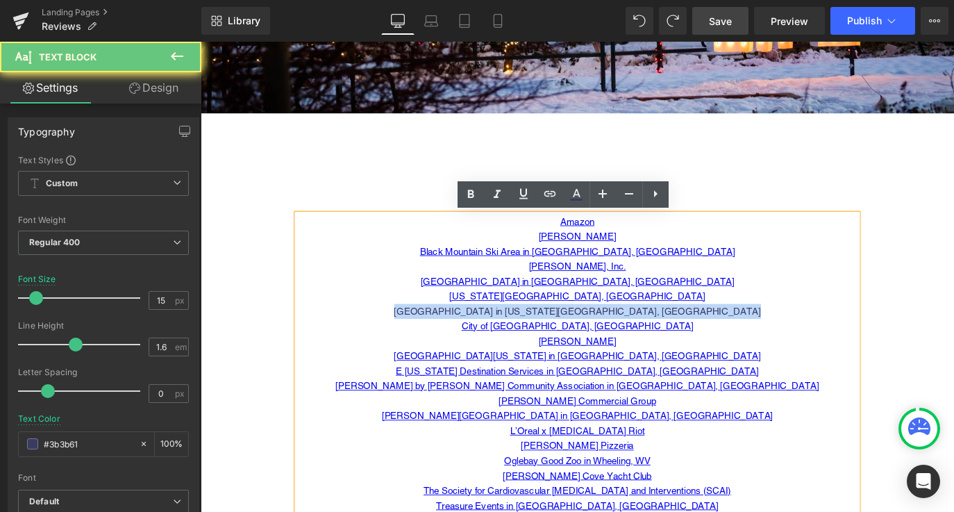
click at [656, 341] on p "[GEOGRAPHIC_DATA] in [US_STATE][GEOGRAPHIC_DATA], [GEOGRAPHIC_DATA]" at bounding box center [620, 342] width 625 height 17
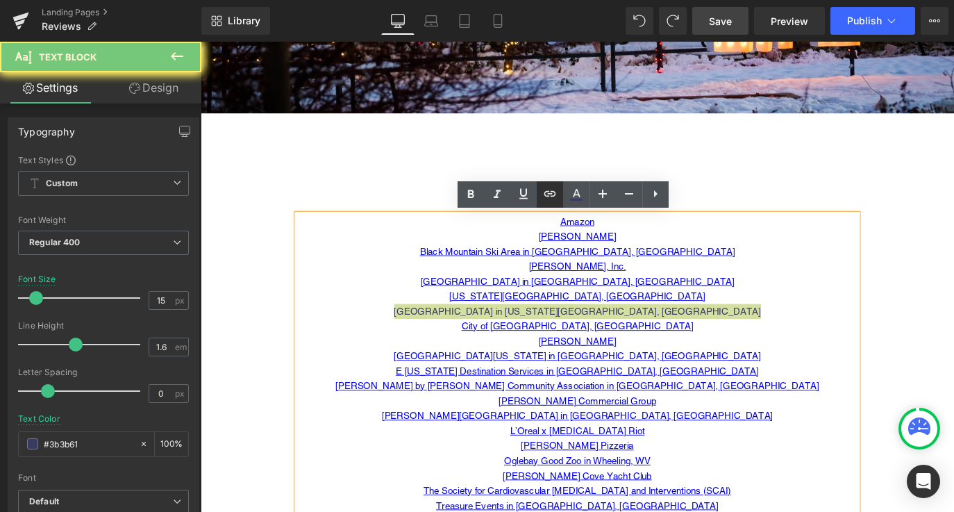
click at [553, 197] on icon at bounding box center [549, 193] width 17 height 17
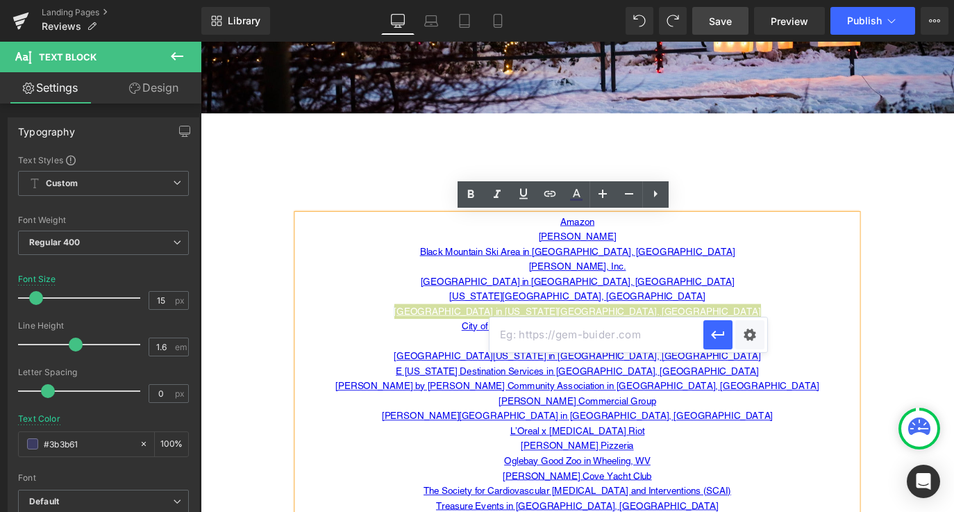
click at [589, 342] on input "text" at bounding box center [596, 334] width 214 height 35
paste input "#e-1756846475474"
type input "#e-1756846475474"
click at [717, 333] on icon "button" at bounding box center [717, 334] width 17 height 17
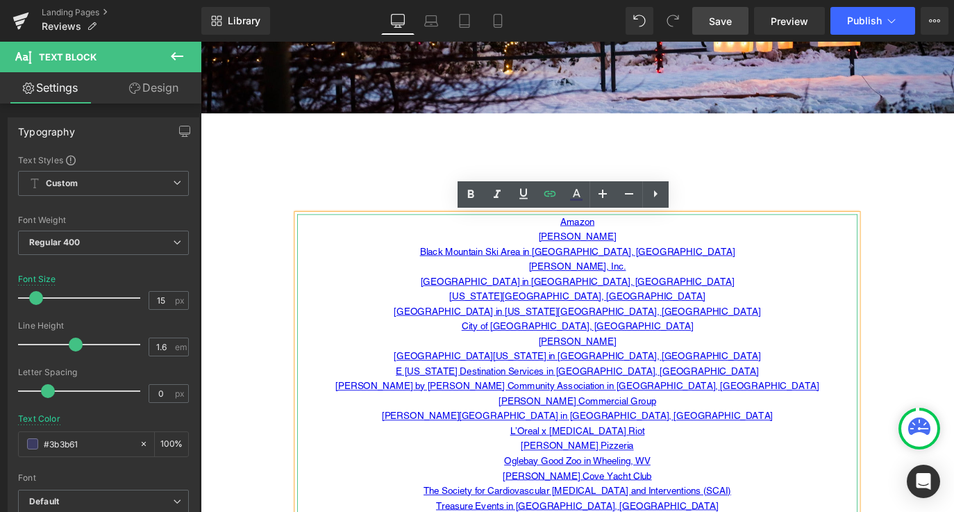
click at [795, 340] on p "[GEOGRAPHIC_DATA] in [US_STATE][GEOGRAPHIC_DATA], [GEOGRAPHIC_DATA]" at bounding box center [620, 342] width 625 height 17
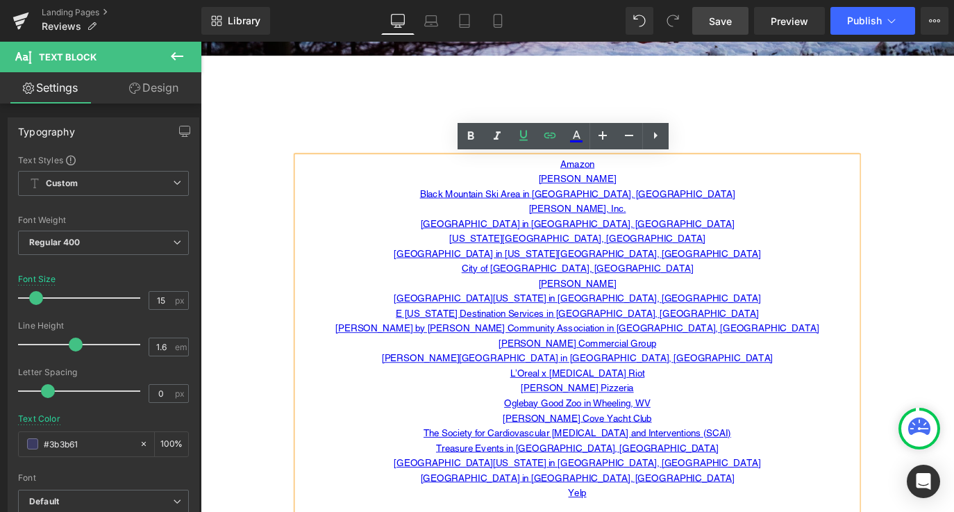
scroll to position [437, 0]
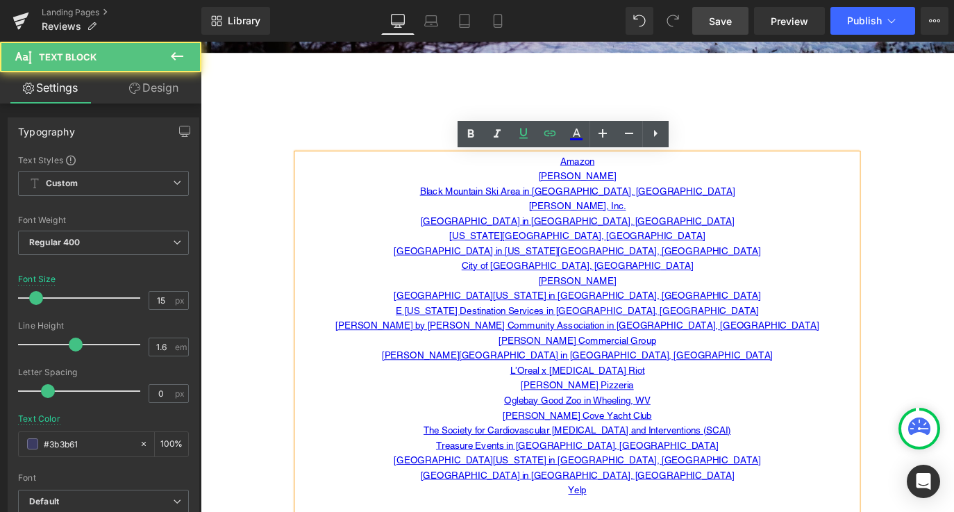
click at [720, 391] on p "[PERSON_NAME][GEOGRAPHIC_DATA] in [GEOGRAPHIC_DATA], [GEOGRAPHIC_DATA]" at bounding box center [620, 391] width 625 height 17
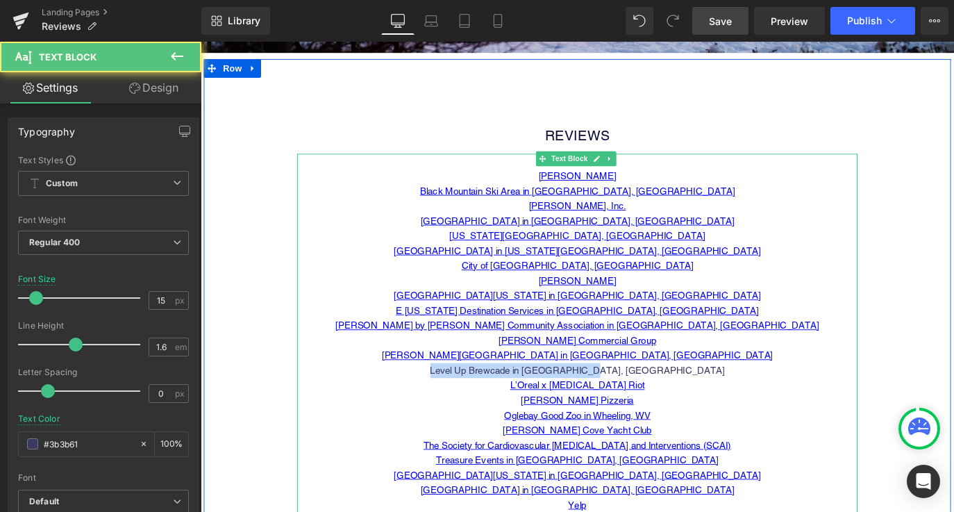
drag, startPoint x: 714, startPoint y: 405, endPoint x: 447, endPoint y: 408, distance: 267.2
click at [447, 408] on p "Level Up Brewcade in [GEOGRAPHIC_DATA], [GEOGRAPHIC_DATA]" at bounding box center [620, 408] width 625 height 17
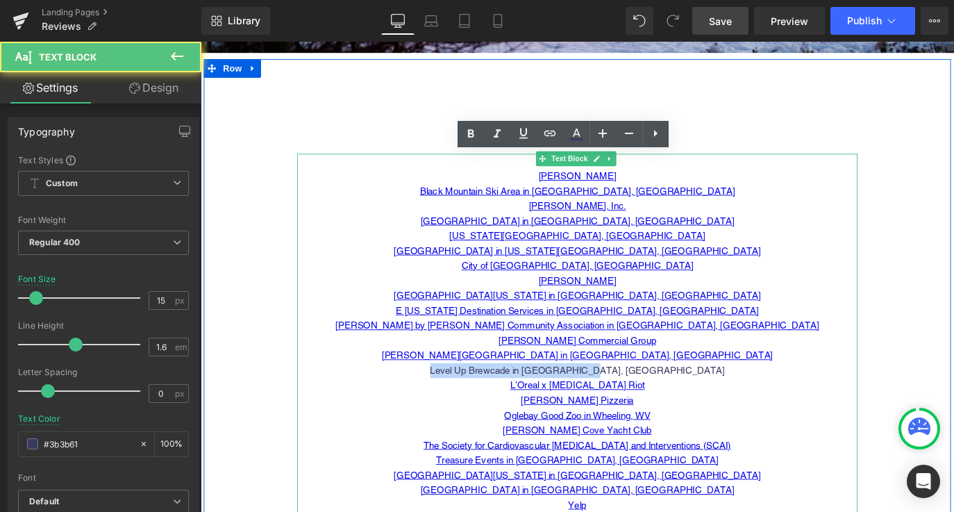
copy p "Level Up Brewcade in [GEOGRAPHIC_DATA], [GEOGRAPHIC_DATA]"
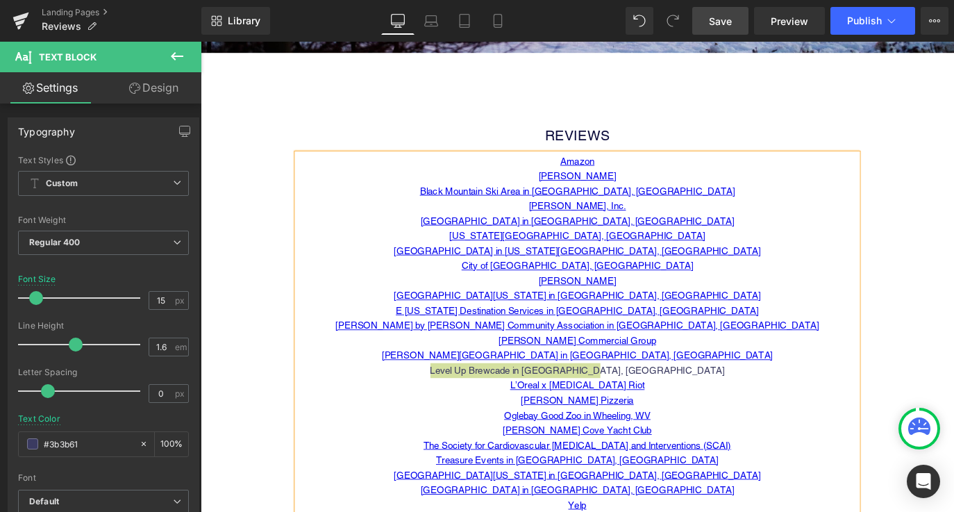
click at [713, 22] on span "Save" at bounding box center [720, 21] width 23 height 15
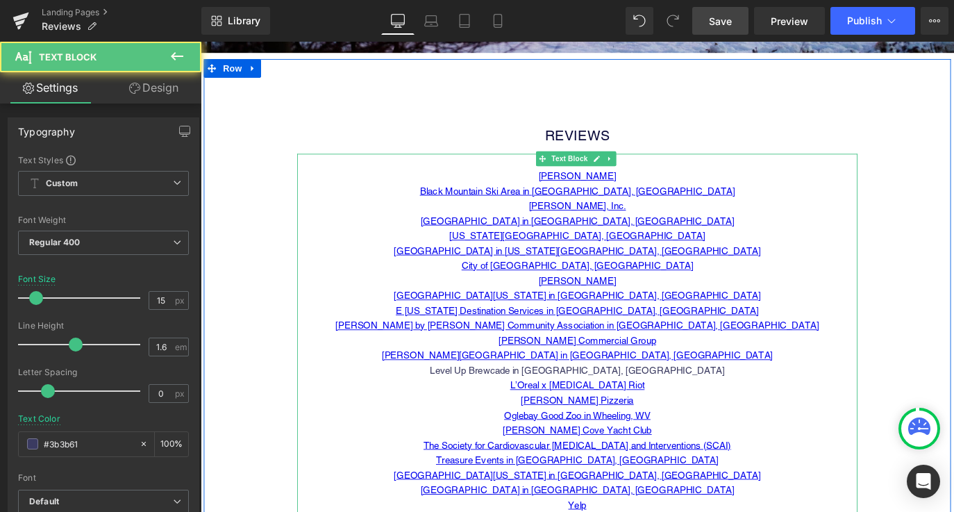
click at [686, 408] on p "Level Up Brewcade in [GEOGRAPHIC_DATA], [GEOGRAPHIC_DATA]" at bounding box center [620, 408] width 625 height 17
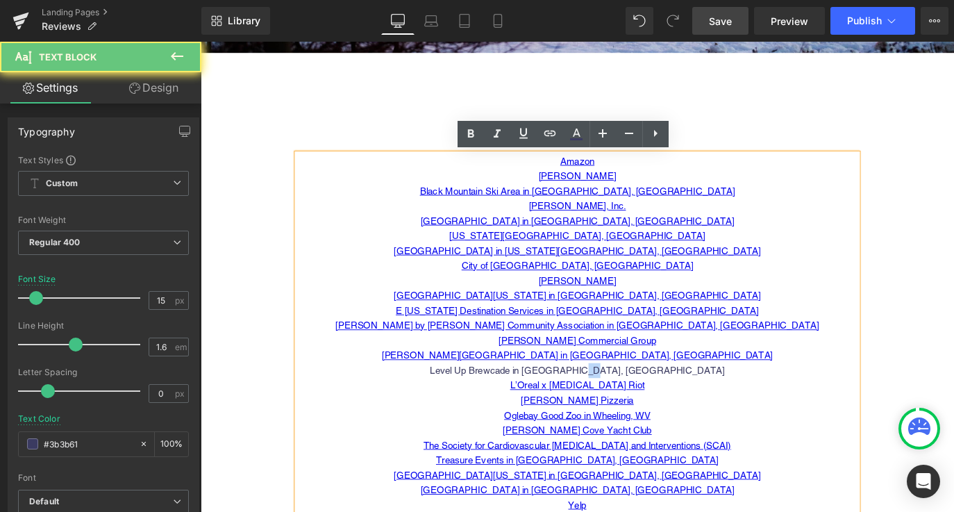
click at [686, 408] on p "Level Up Brewcade in [GEOGRAPHIC_DATA], [GEOGRAPHIC_DATA]" at bounding box center [620, 408] width 625 height 17
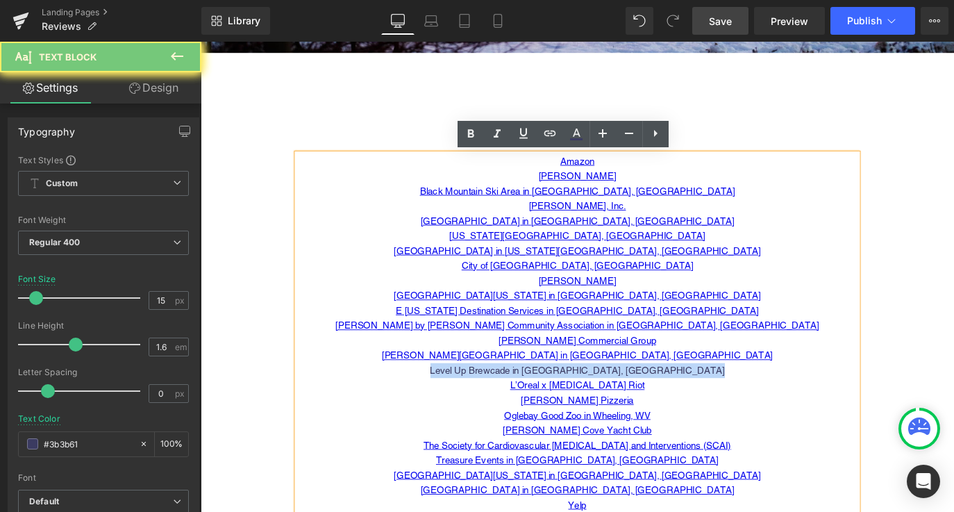
copy p "Level Up Brewcade in [GEOGRAPHIC_DATA], [GEOGRAPHIC_DATA]"
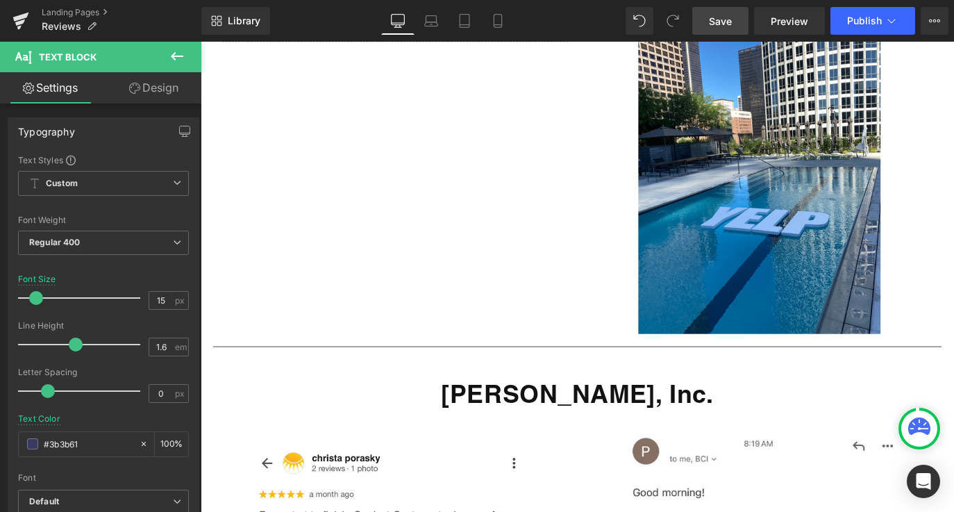
scroll to position [13716, 0]
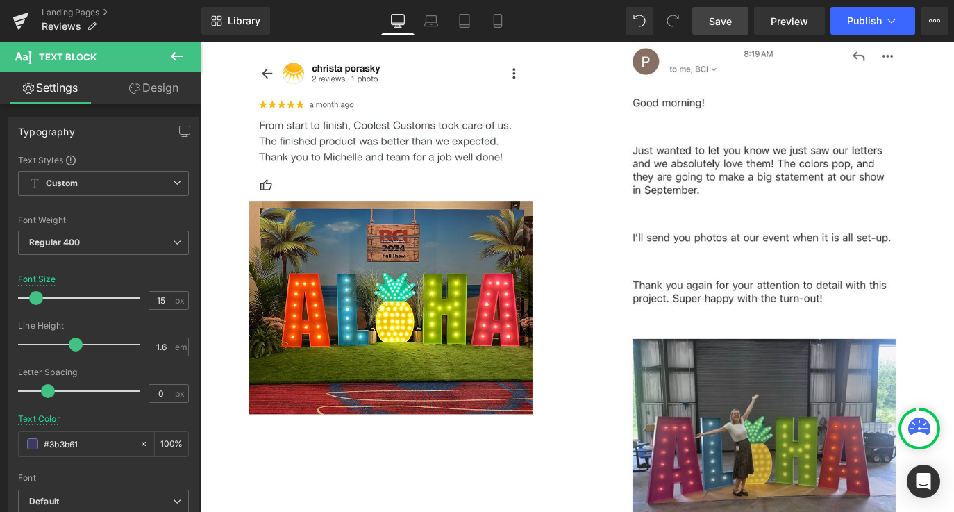
click at [582, 301] on div "Image Image Row" at bounding box center [620, 319] width 833 height 587
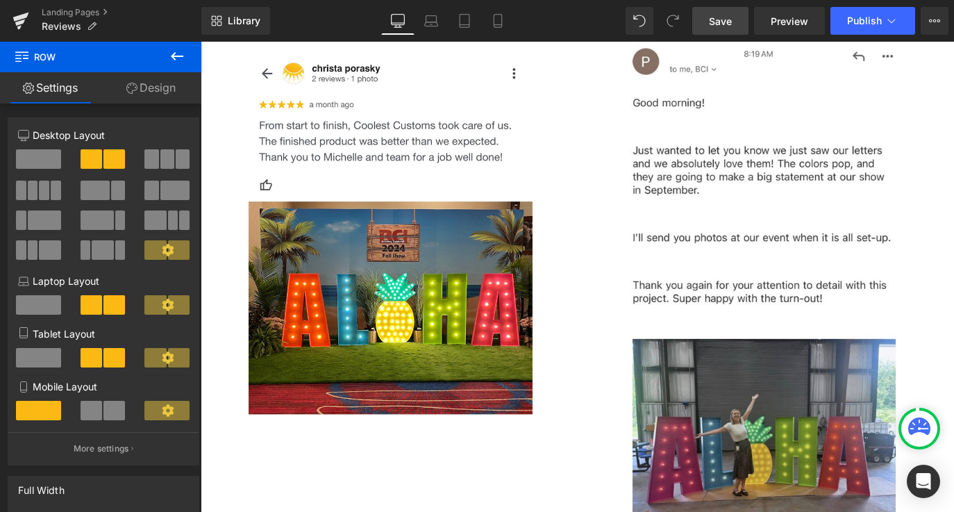
click at [182, 62] on icon at bounding box center [177, 56] width 17 height 17
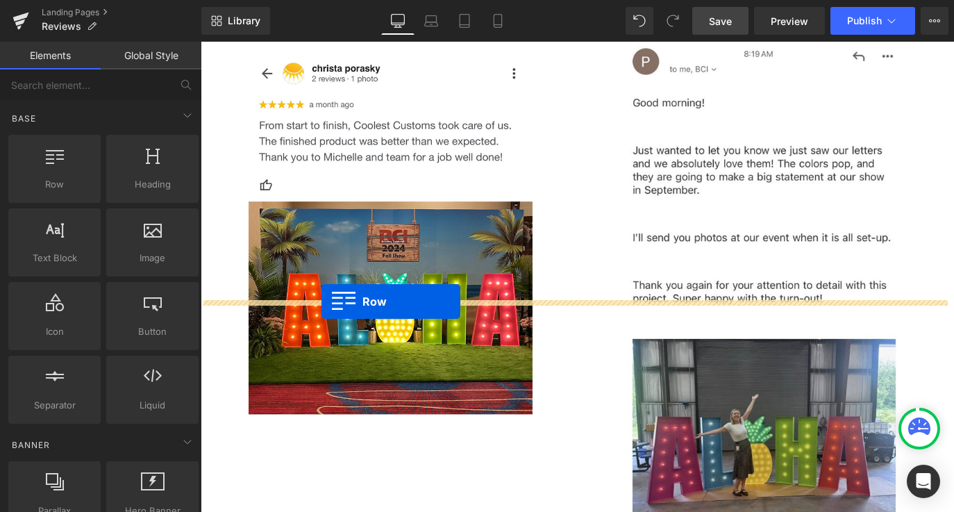
drag, startPoint x: 246, startPoint y: 210, endPoint x: 332, endPoint y: 330, distance: 148.7
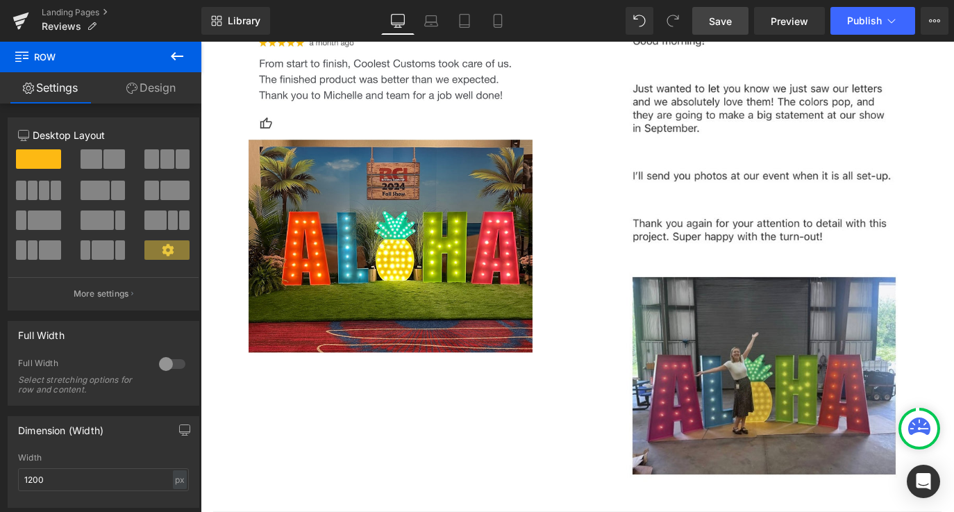
click at [173, 62] on icon at bounding box center [177, 56] width 17 height 17
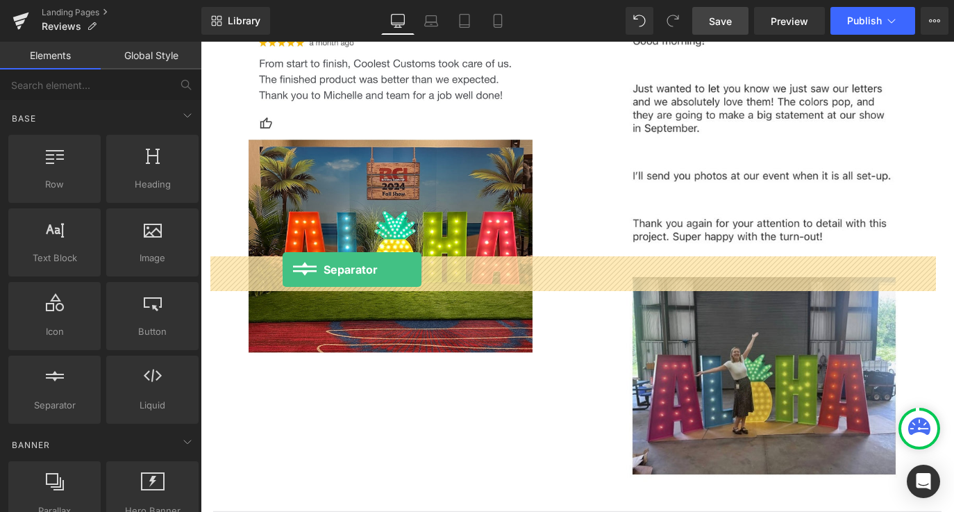
drag, startPoint x: 264, startPoint y: 446, endPoint x: 292, endPoint y: 295, distance: 153.8
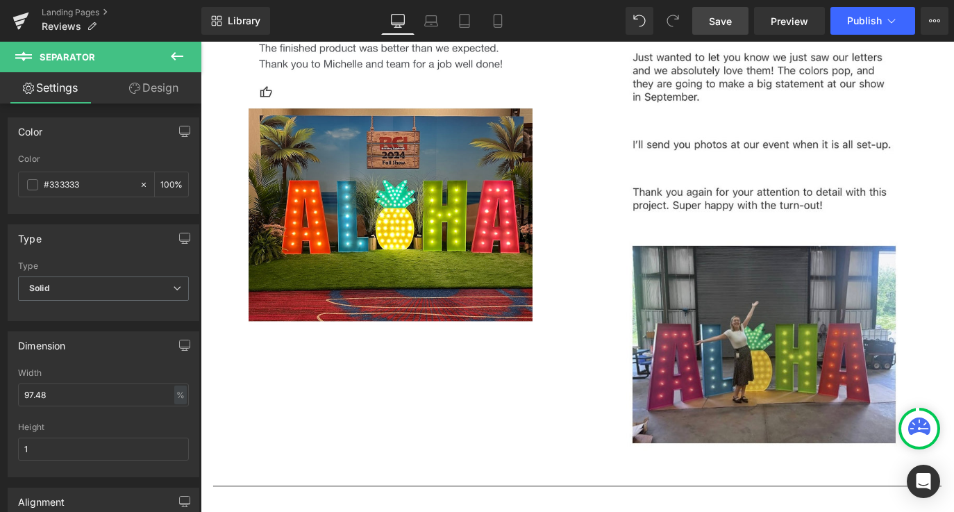
click at [176, 60] on icon at bounding box center [177, 56] width 17 height 17
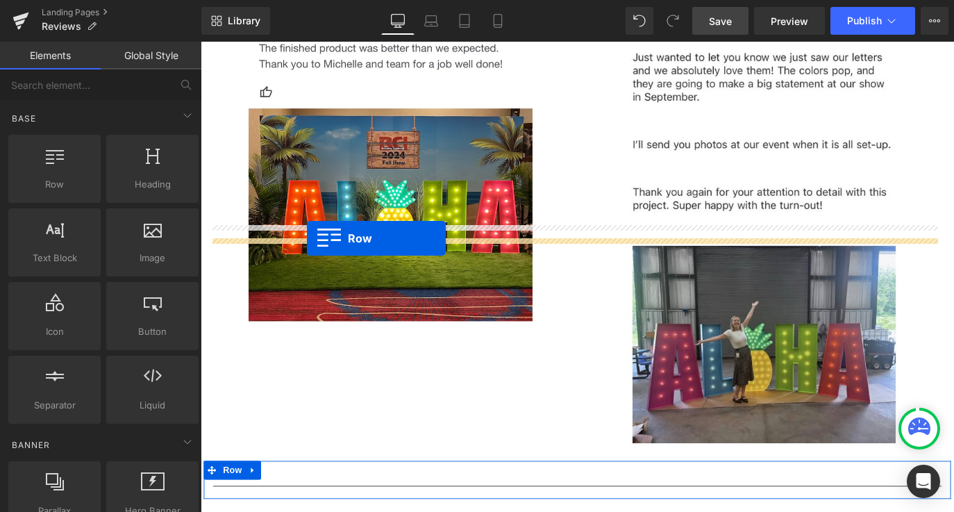
drag, startPoint x: 248, startPoint y: 233, endPoint x: 319, endPoint y: 260, distance: 76.0
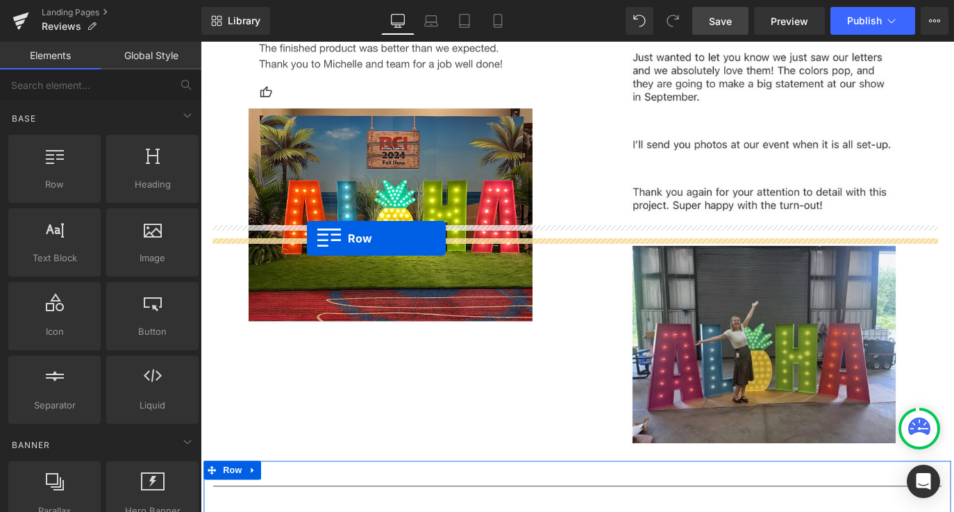
scroll to position [13890, 0]
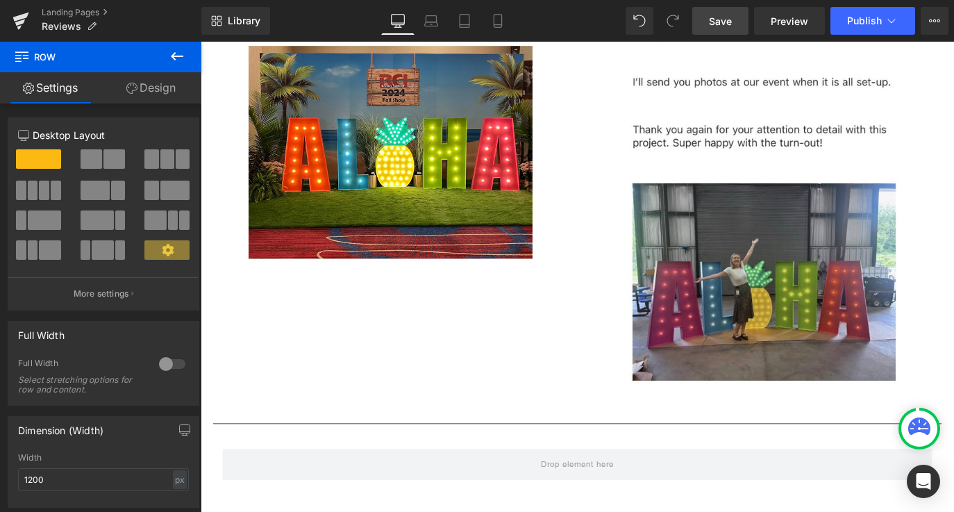
click at [171, 60] on icon at bounding box center [177, 56] width 17 height 17
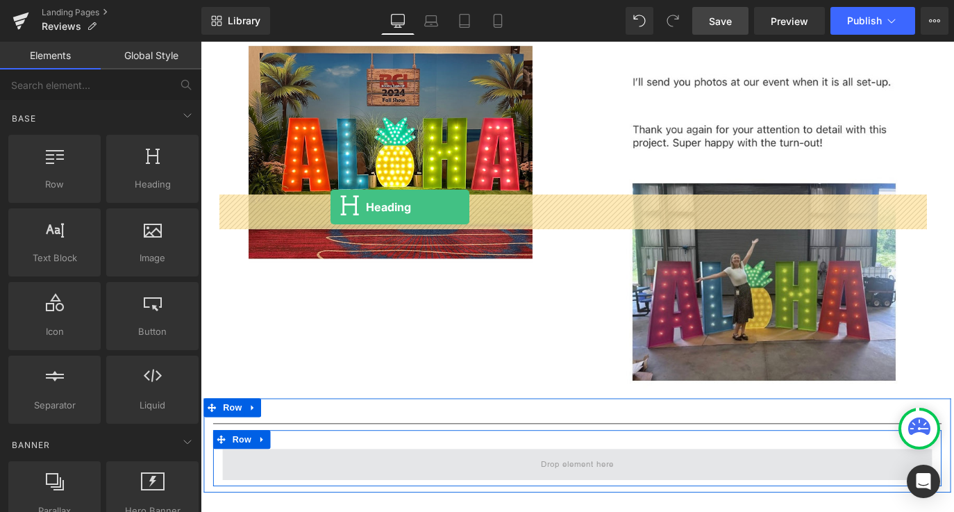
drag, startPoint x: 328, startPoint y: 209, endPoint x: 343, endPoint y: 226, distance: 22.1
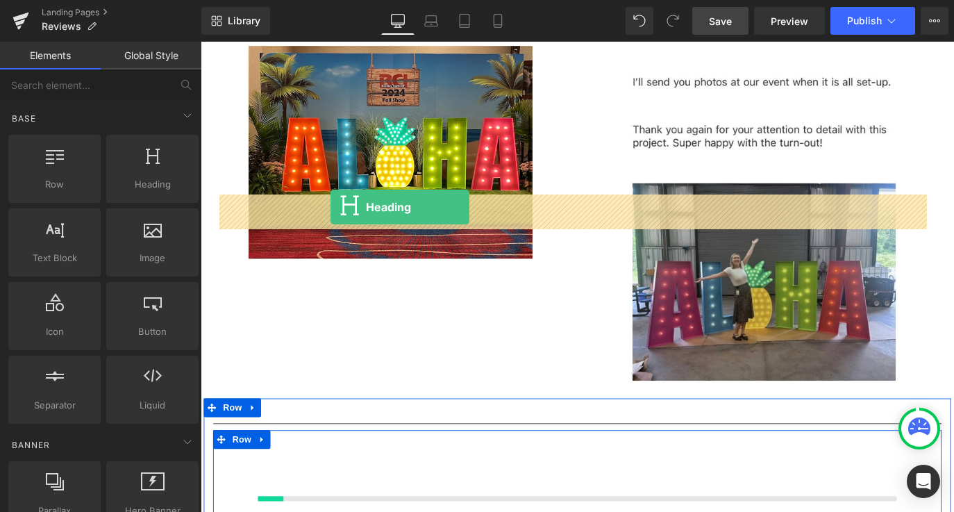
scroll to position [13924, 0]
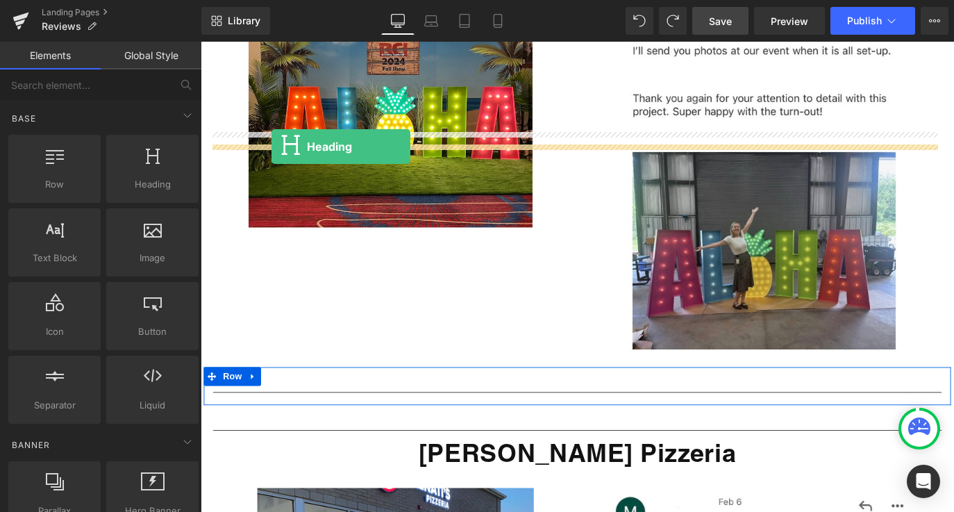
drag, startPoint x: 330, startPoint y: 208, endPoint x: 280, endPoint y: 158, distance: 70.7
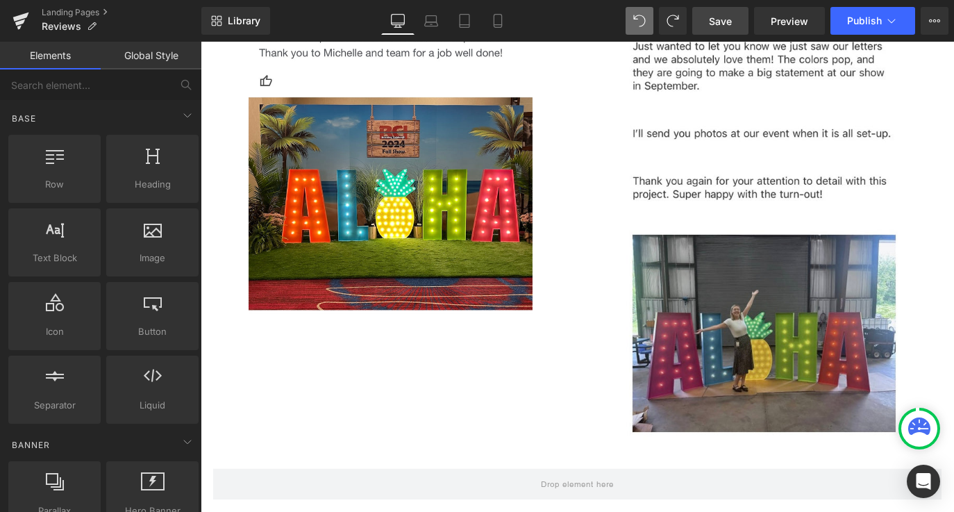
scroll to position [13834, 0]
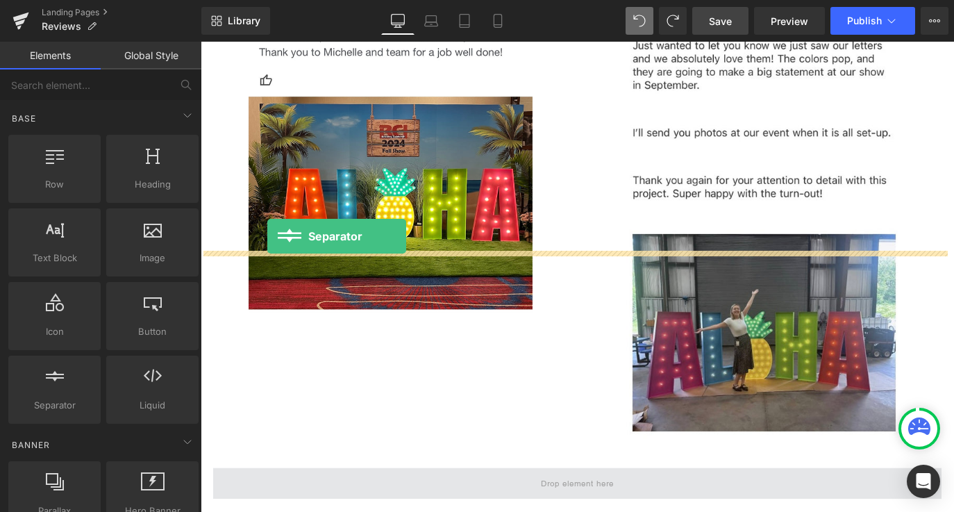
drag, startPoint x: 260, startPoint y: 435, endPoint x: 271, endPoint y: 258, distance: 177.3
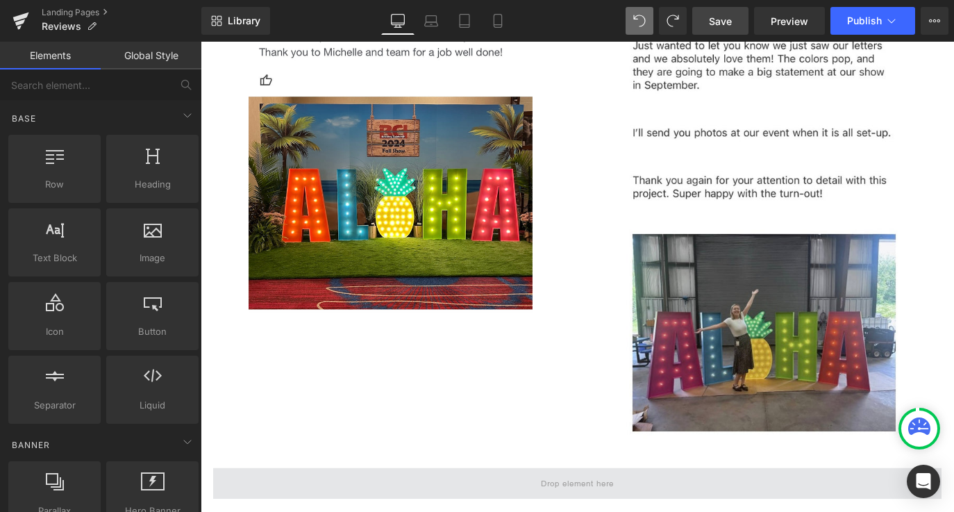
scroll to position [13903, 0]
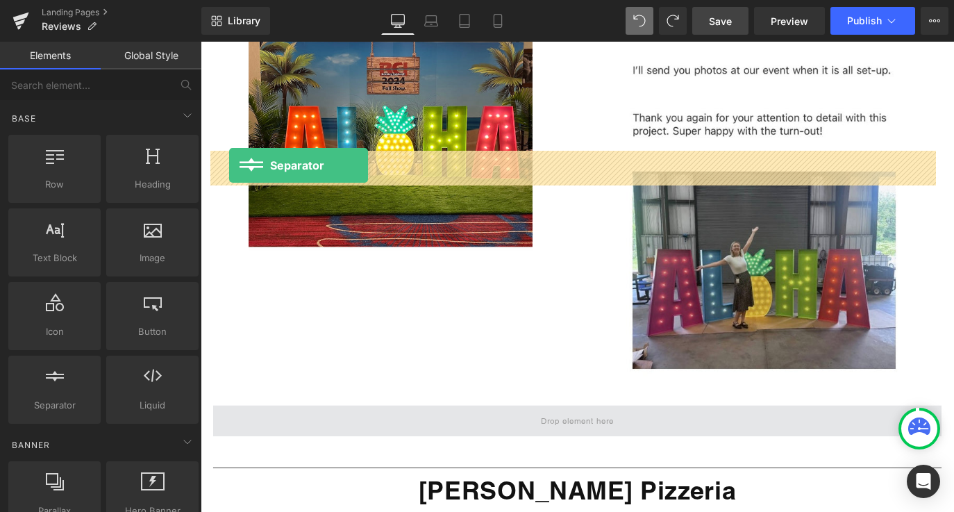
drag, startPoint x: 253, startPoint y: 437, endPoint x: 231, endPoint y: 180, distance: 258.5
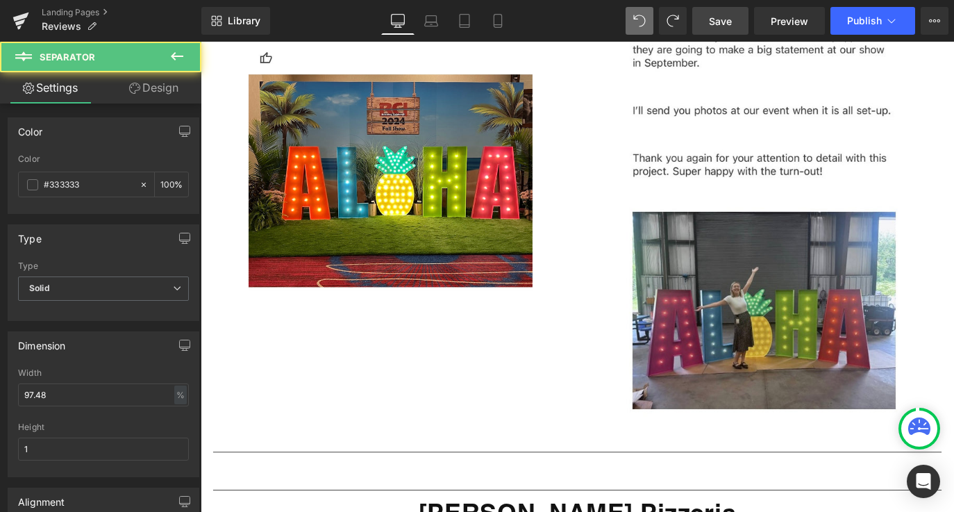
scroll to position [13849, 0]
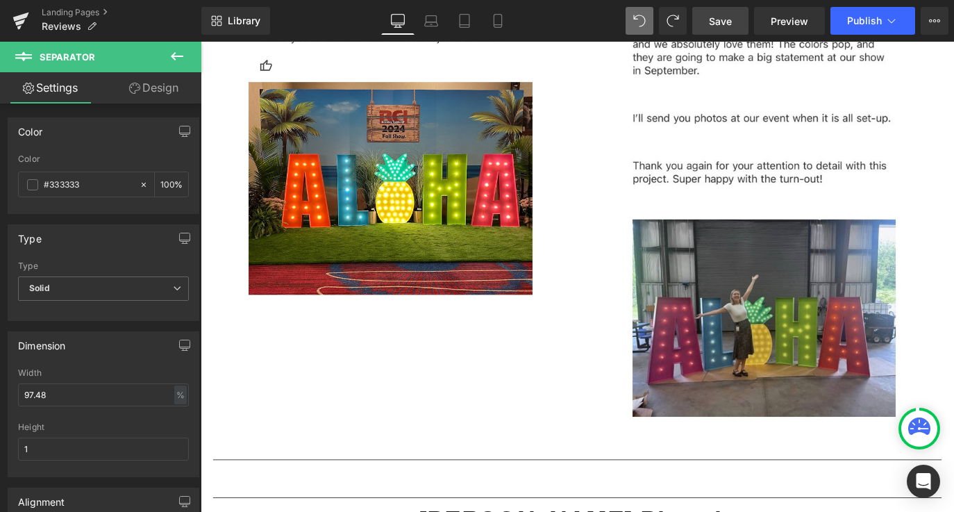
click at [189, 47] on button at bounding box center [177, 57] width 49 height 31
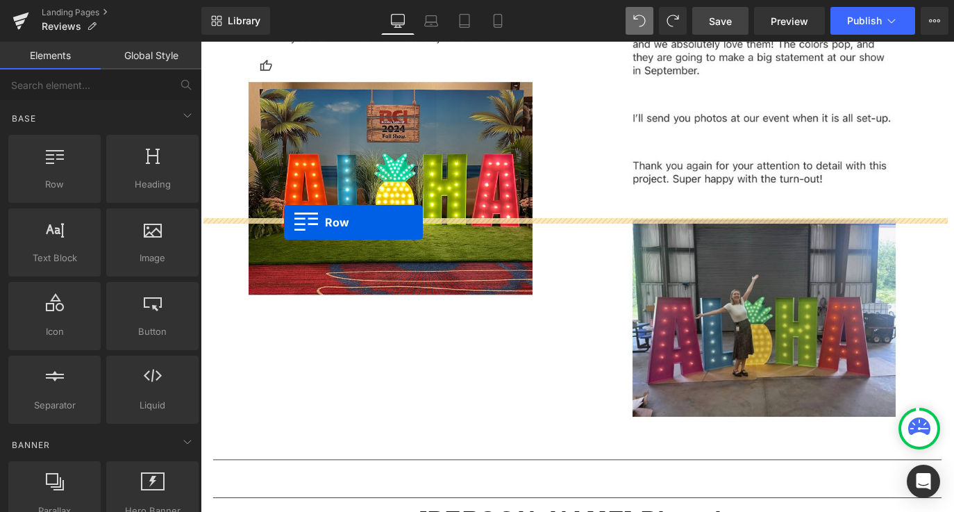
drag, startPoint x: 255, startPoint y: 217, endPoint x: 294, endPoint y: 242, distance: 46.2
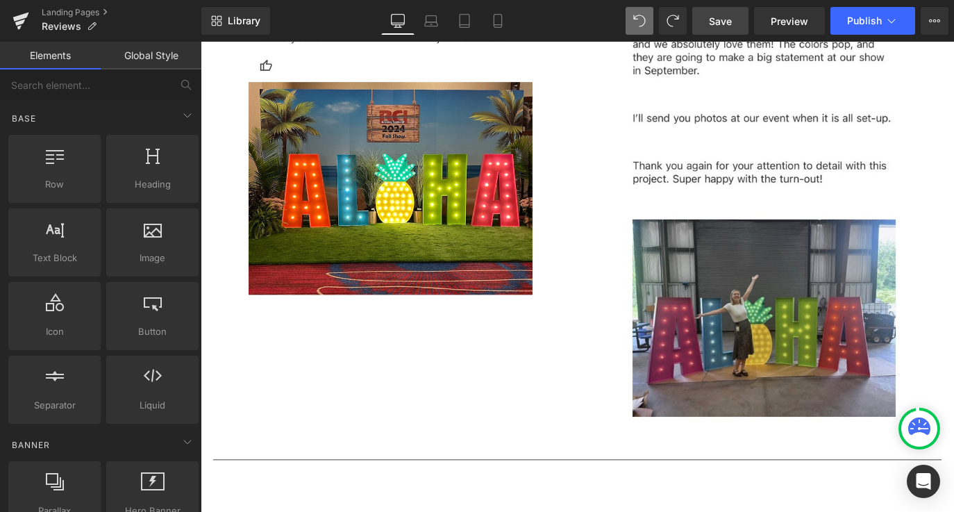
scroll to position [13919, 0]
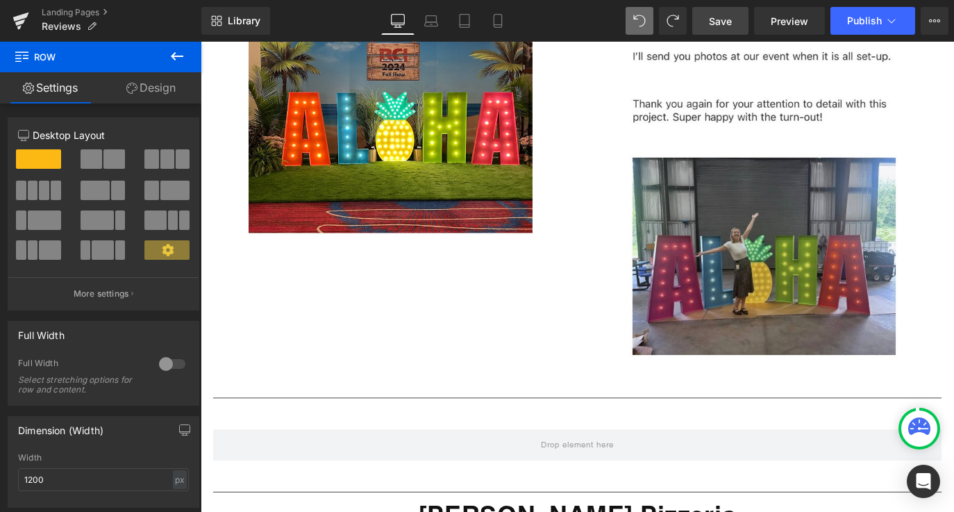
click at [186, 47] on button at bounding box center [177, 57] width 49 height 31
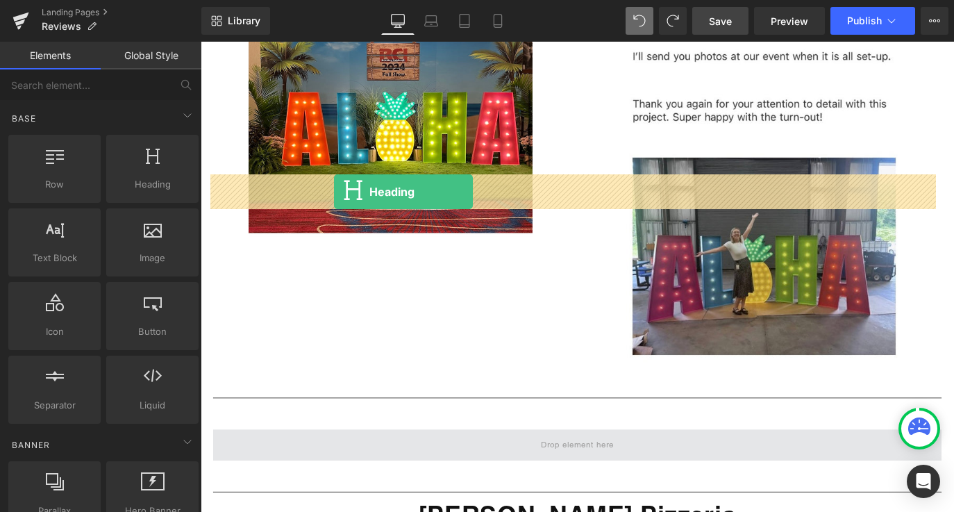
drag, startPoint x: 335, startPoint y: 233, endPoint x: 346, endPoint y: 207, distance: 28.0
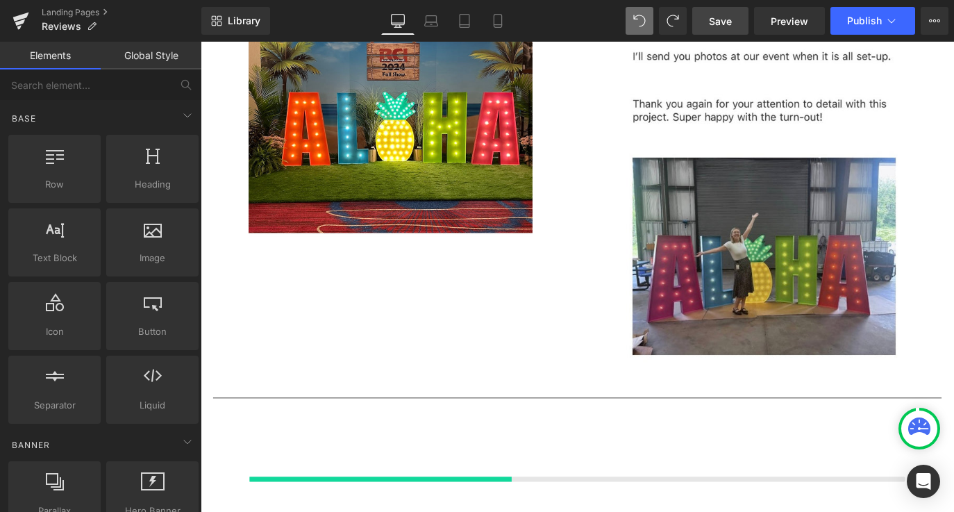
scroll to position [13954, 0]
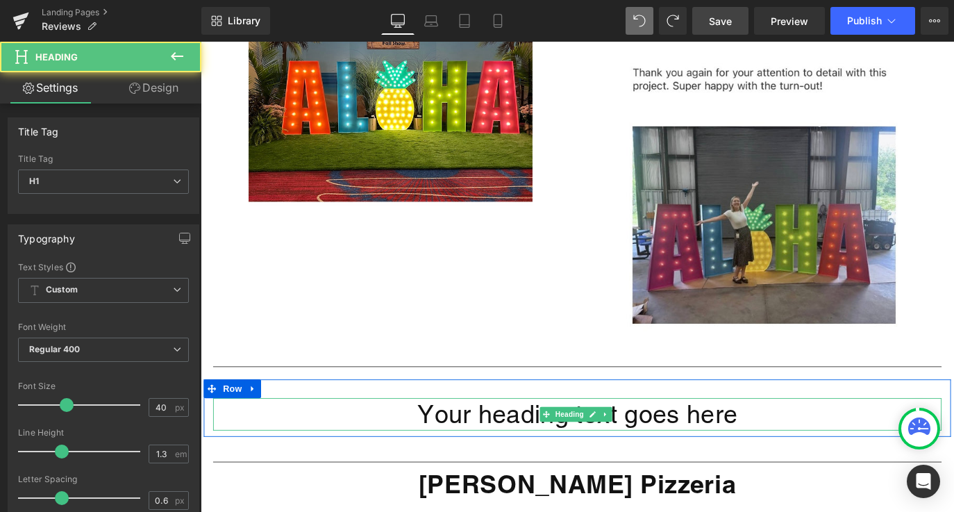
click at [425, 439] on h1 "Your heading text goes here" at bounding box center [620, 457] width 812 height 36
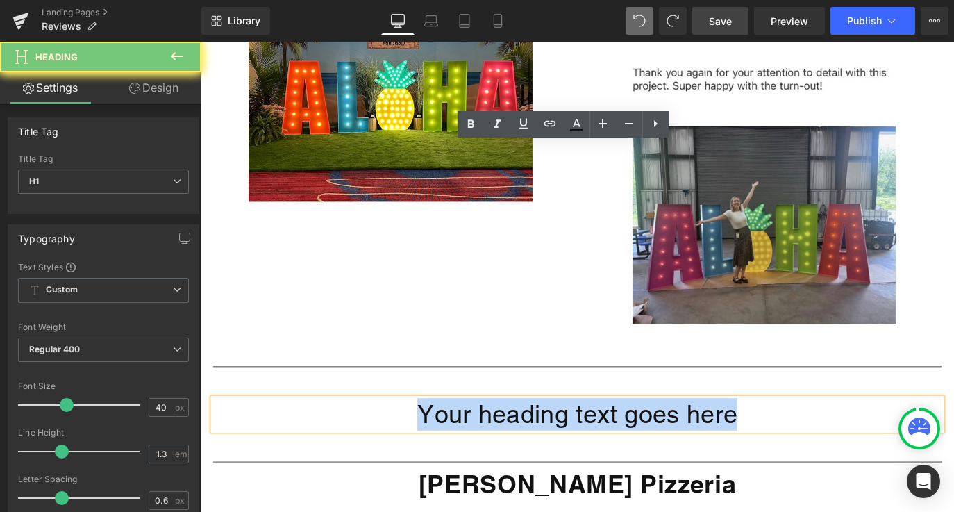
click at [425, 439] on h1 "Your heading text goes here" at bounding box center [620, 457] width 812 height 36
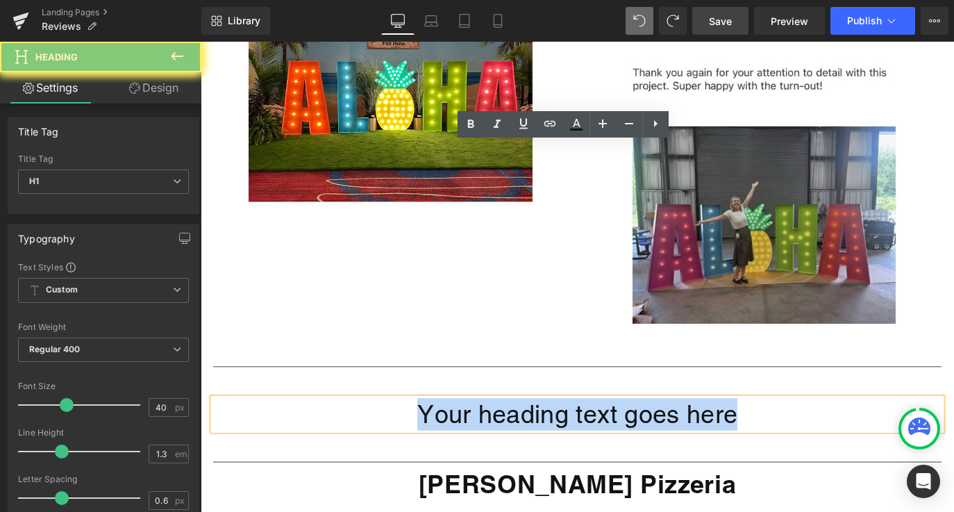
paste div
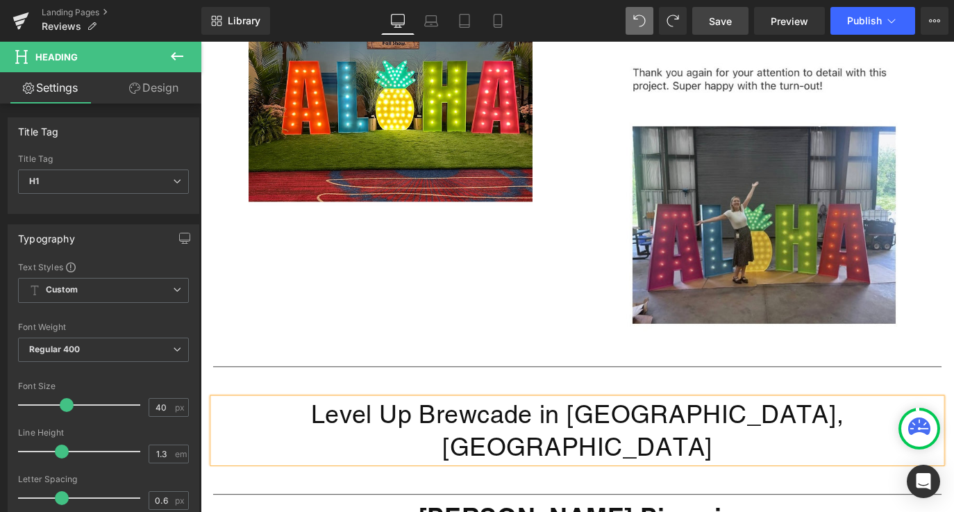
click at [487, 439] on h1 "Level Up Brewcade in [GEOGRAPHIC_DATA], [GEOGRAPHIC_DATA]" at bounding box center [620, 475] width 812 height 72
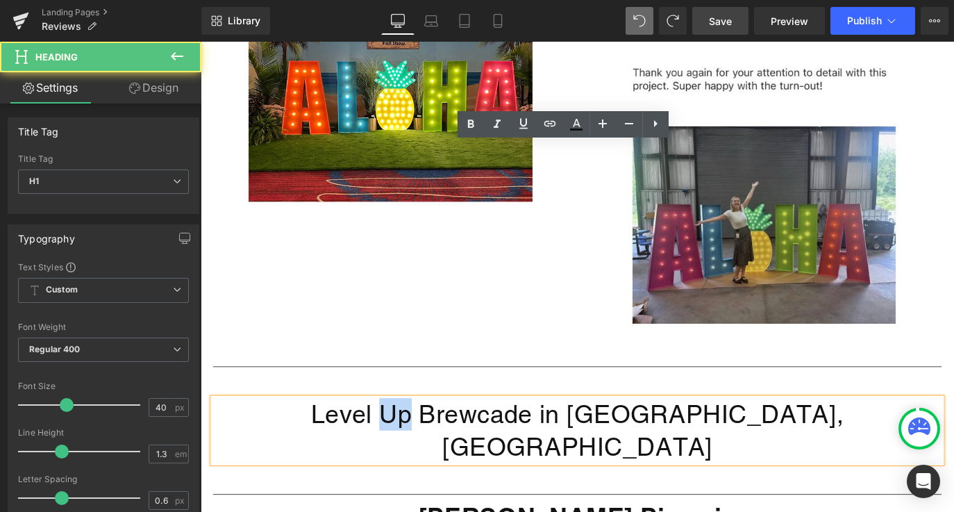
click at [487, 439] on h1 "Level Up Brewcade in [GEOGRAPHIC_DATA], [GEOGRAPHIC_DATA]" at bounding box center [620, 475] width 812 height 72
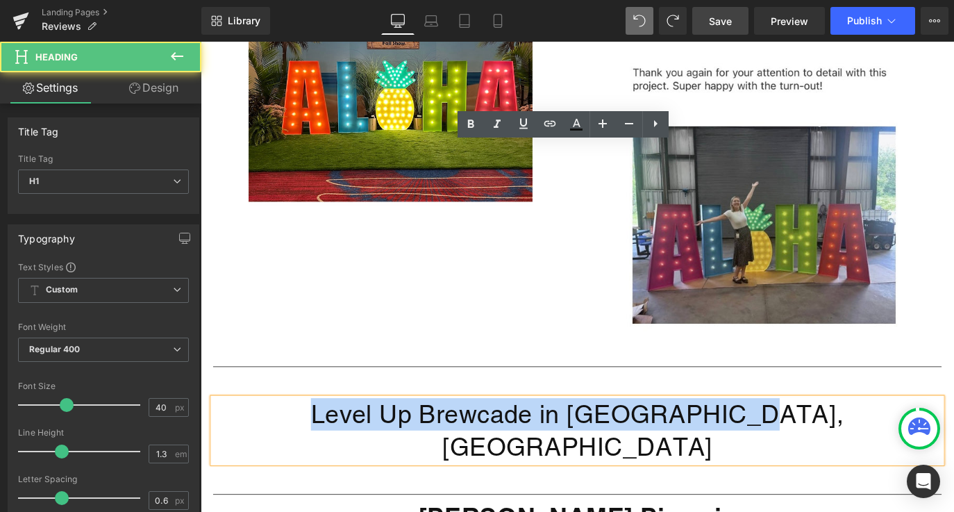
click at [487, 439] on h1 "Level Up Brewcade in [GEOGRAPHIC_DATA], [GEOGRAPHIC_DATA]" at bounding box center [620, 475] width 812 height 72
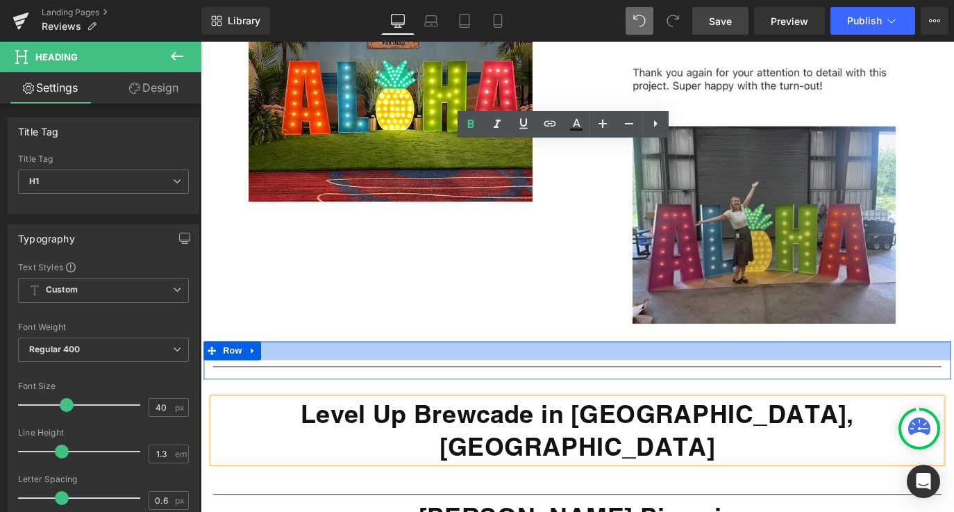
click at [390, 376] on div at bounding box center [620, 386] width 833 height 21
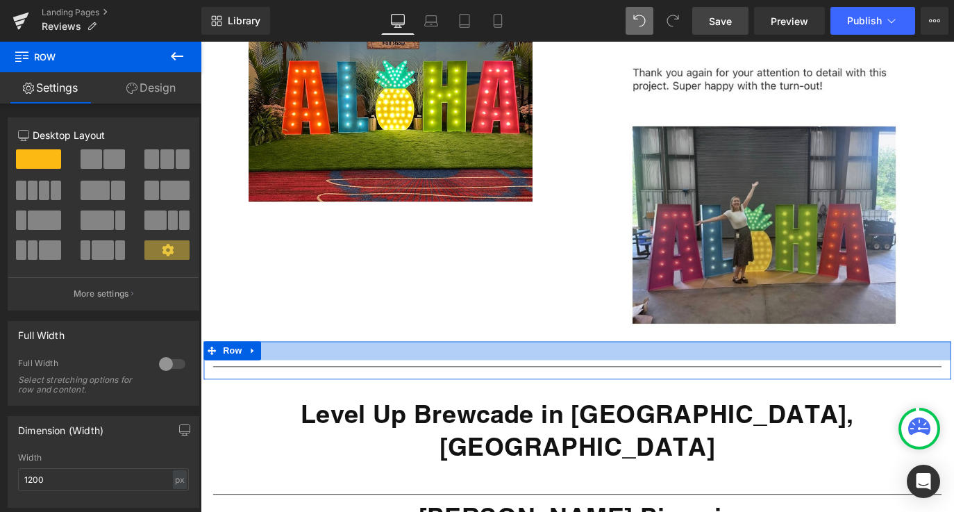
click at [389, 376] on div at bounding box center [620, 386] width 833 height 21
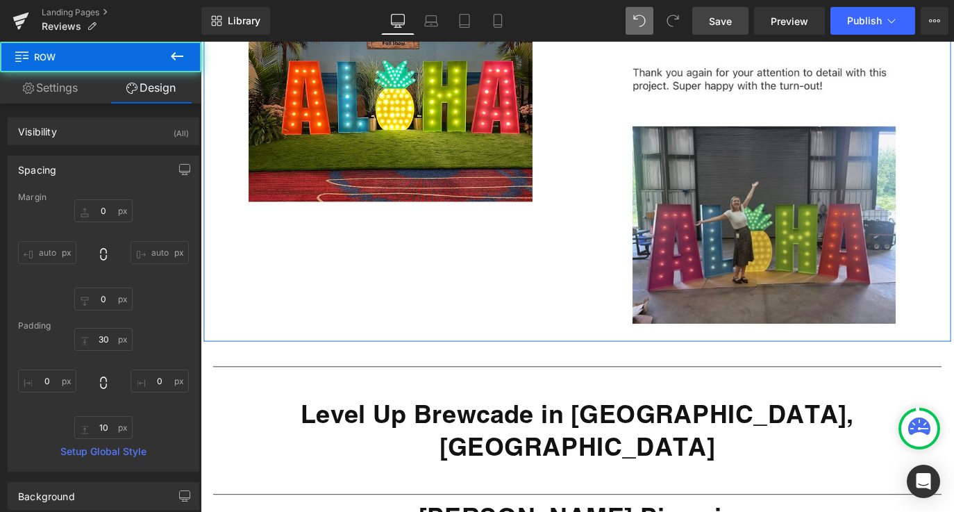
click at [559, 54] on div "Image Image Row" at bounding box center [620, 81] width 833 height 587
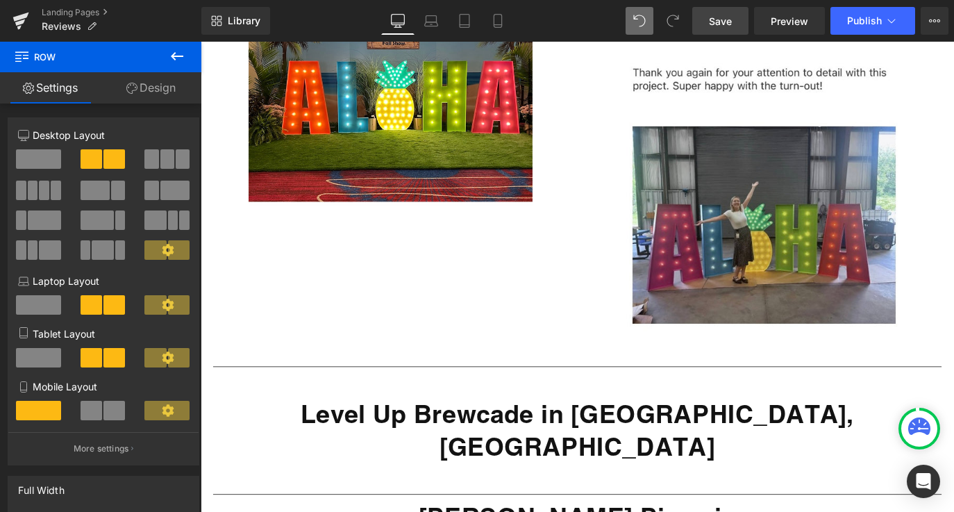
click at [191, 52] on button at bounding box center [177, 57] width 49 height 31
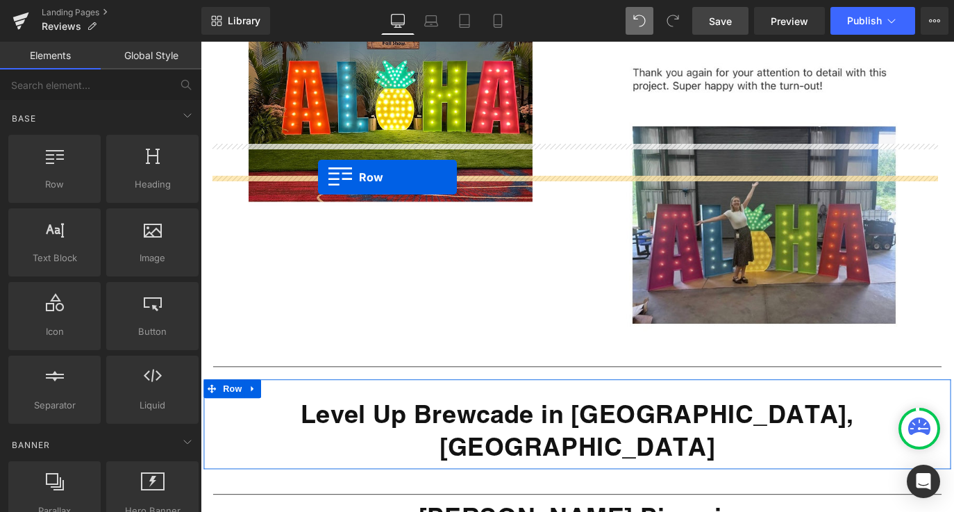
drag, startPoint x: 258, startPoint y: 203, endPoint x: 329, endPoint y: 192, distance: 71.7
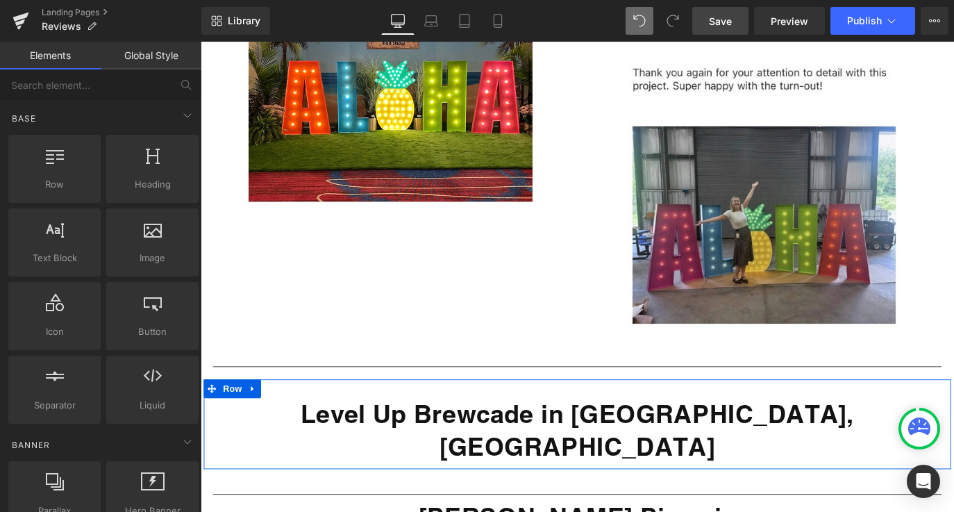
scroll to position [14023, 0]
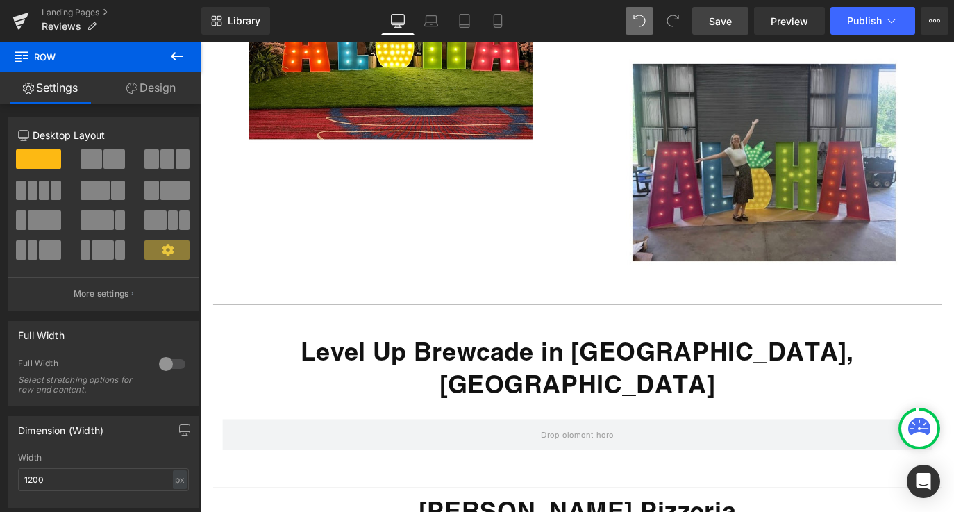
click at [172, 58] on icon at bounding box center [177, 56] width 17 height 17
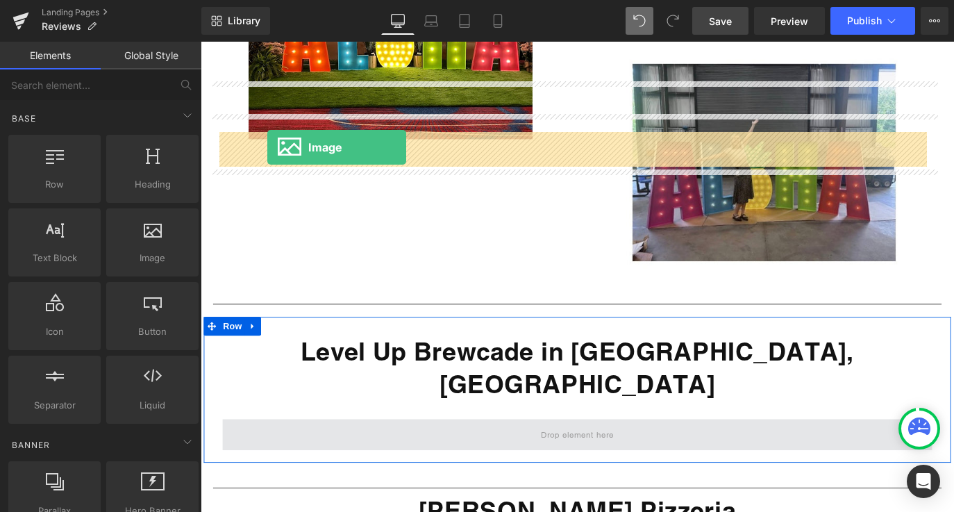
drag, startPoint x: 349, startPoint y: 282, endPoint x: 273, endPoint y: 159, distance: 144.6
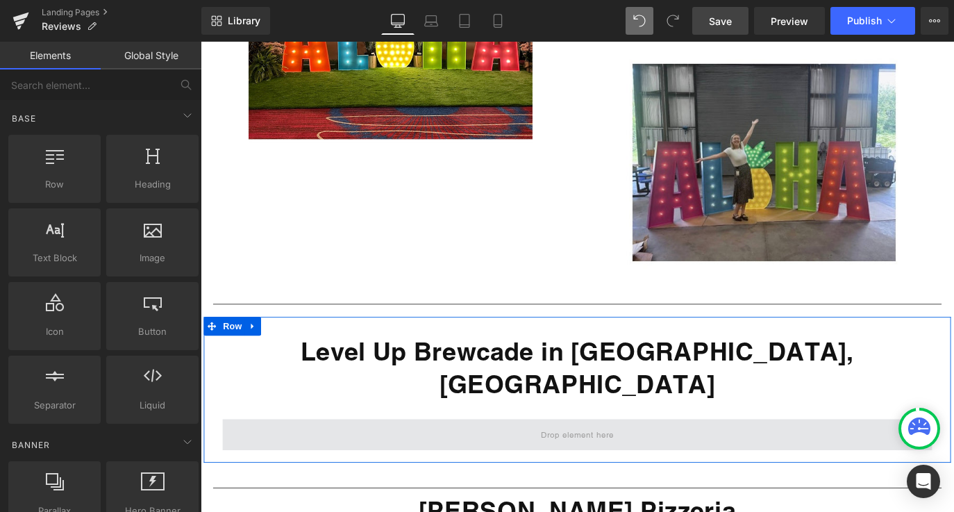
scroll to position [14058, 0]
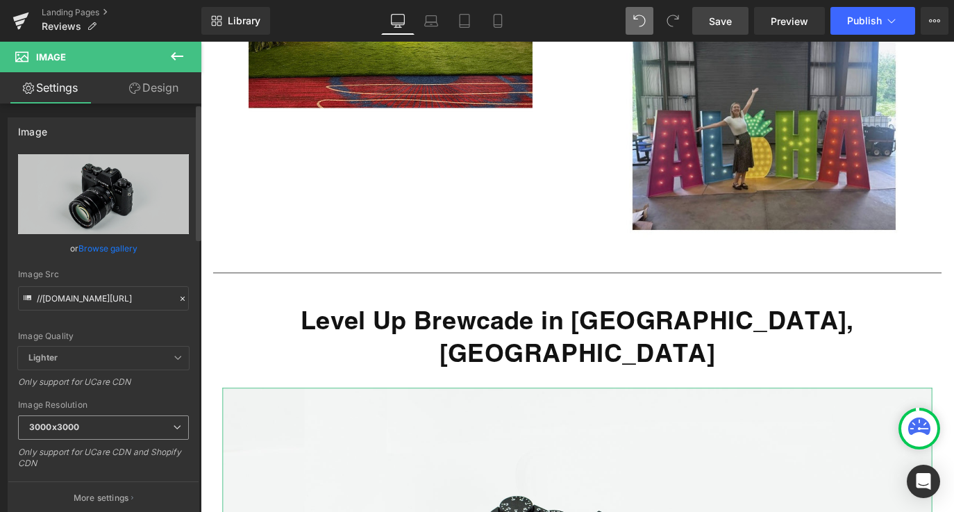
click at [103, 423] on span "3000x3000" at bounding box center [103, 427] width 171 height 24
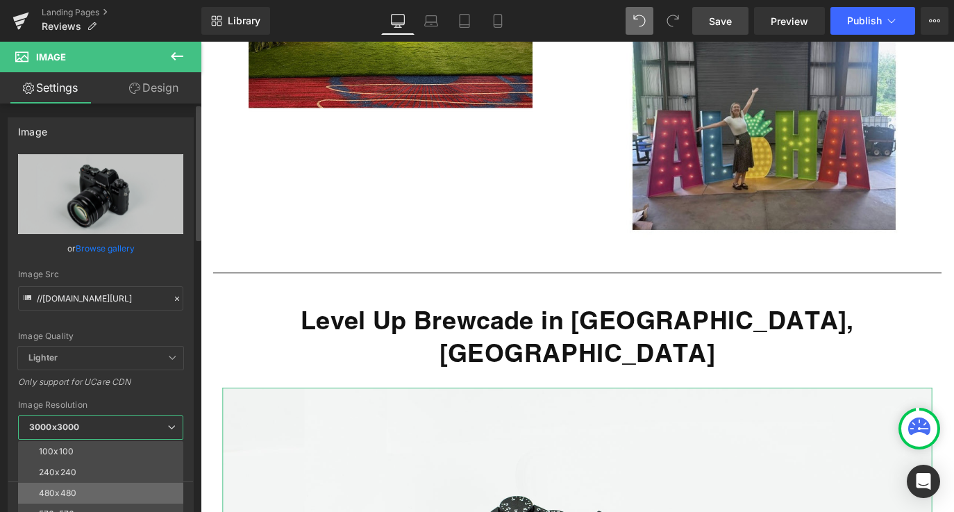
click at [103, 486] on li "480x480" at bounding box center [103, 492] width 171 height 21
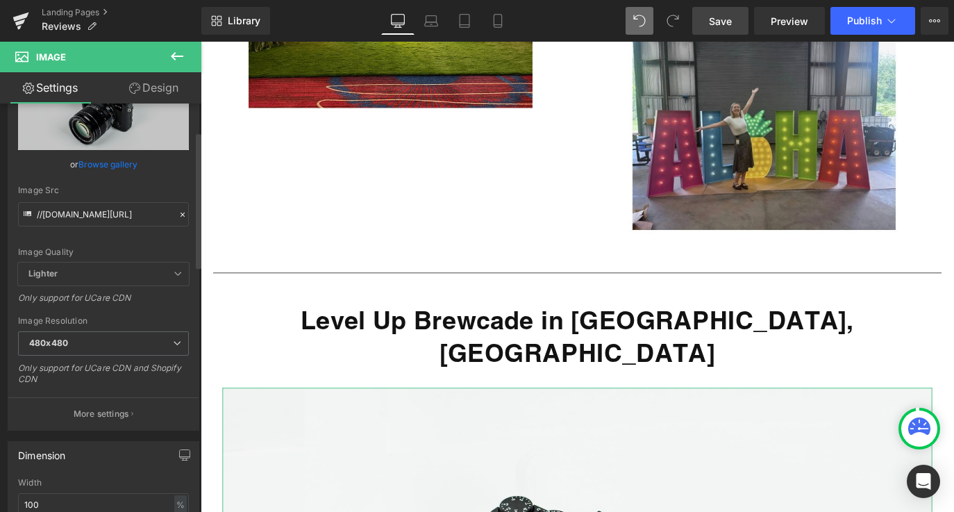
scroll to position [109, 0]
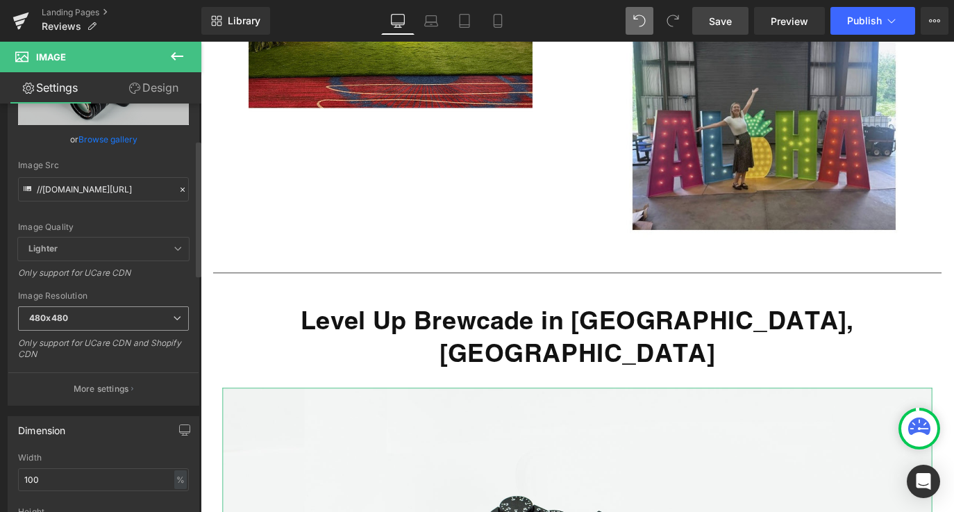
click at [112, 323] on span "480x480" at bounding box center [103, 318] width 171 height 24
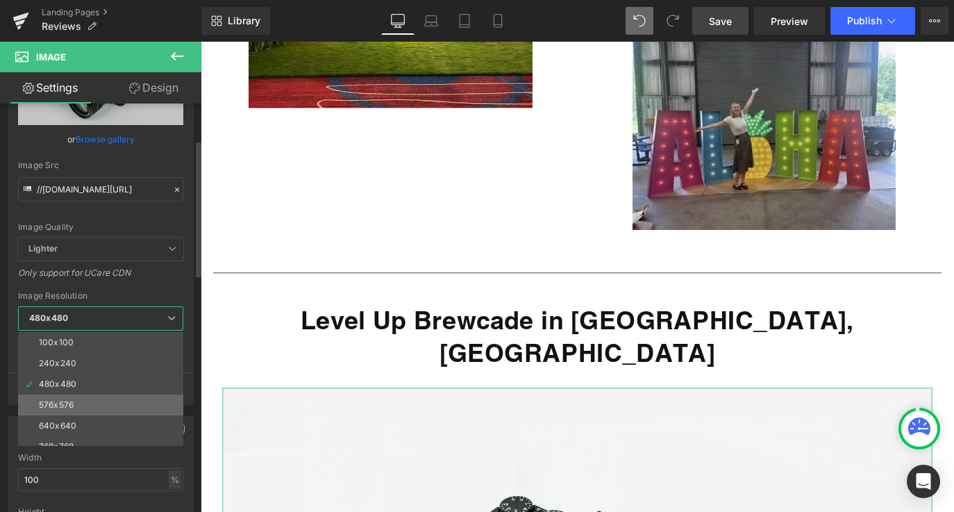
click at [112, 403] on li "576x576" at bounding box center [103, 404] width 171 height 21
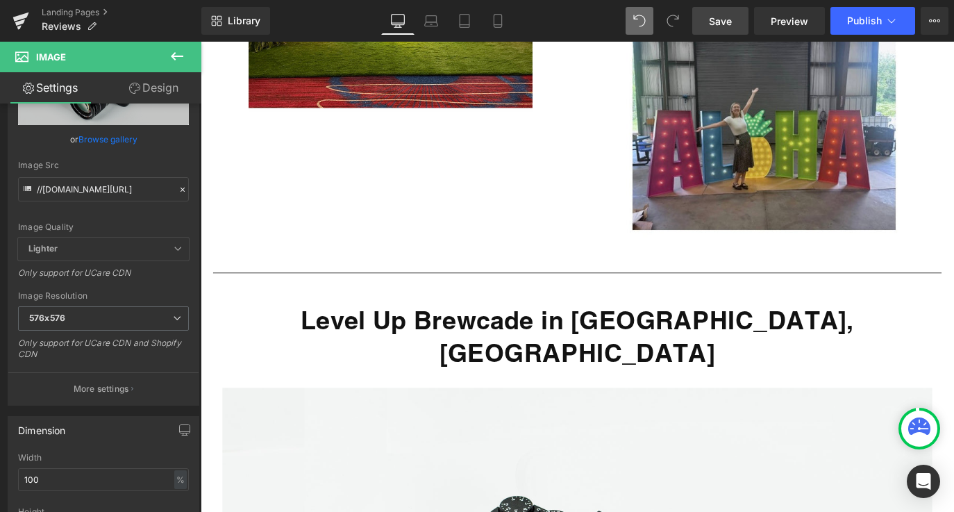
click at [174, 60] on icon at bounding box center [177, 56] width 17 height 17
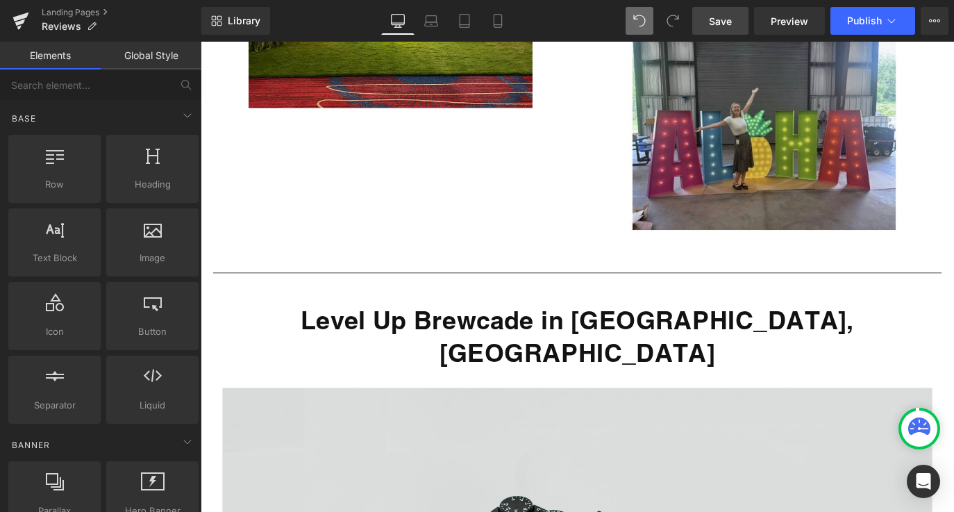
drag, startPoint x: 269, startPoint y: 204, endPoint x: 394, endPoint y: 176, distance: 128.1
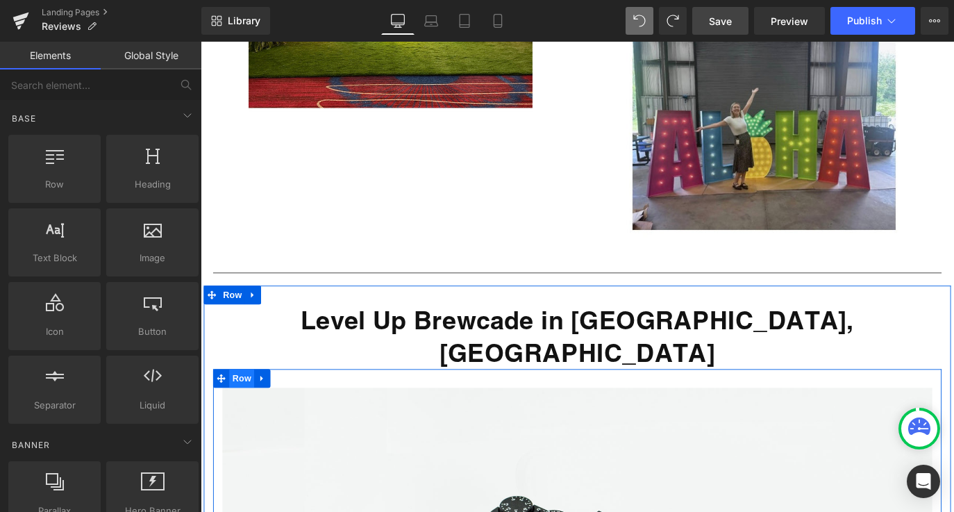
click at [233, 407] on span "Row" at bounding box center [247, 417] width 28 height 21
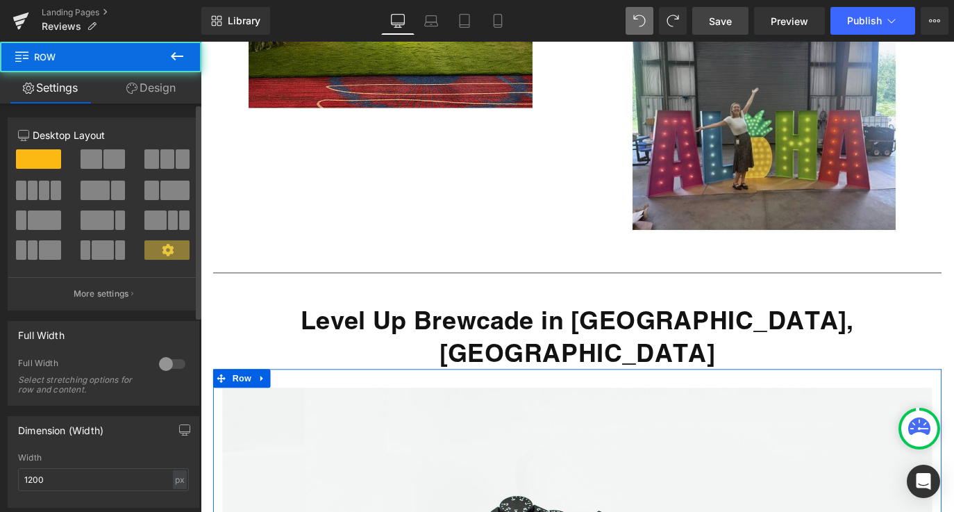
click at [103, 161] on span at bounding box center [114, 158] width 22 height 19
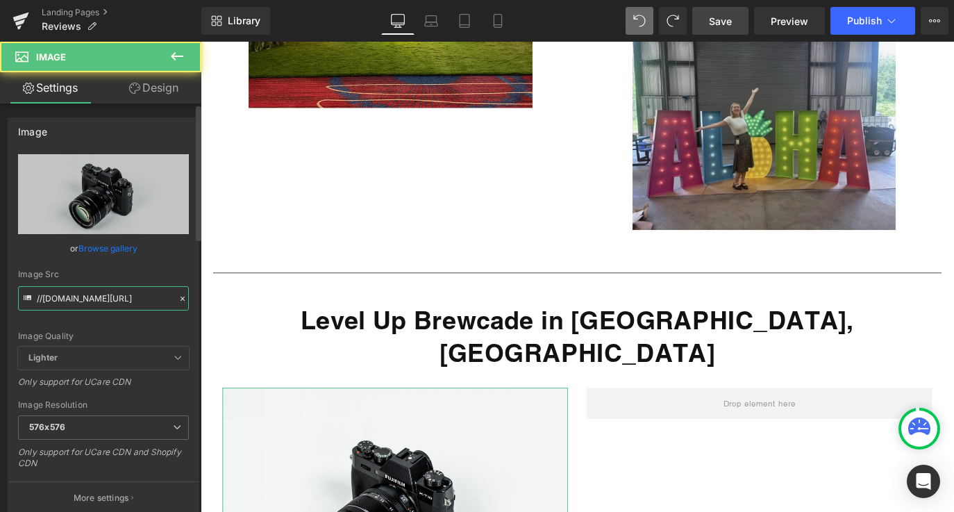
click at [99, 300] on input "//[DOMAIN_NAME][URL]" at bounding box center [103, 298] width 171 height 24
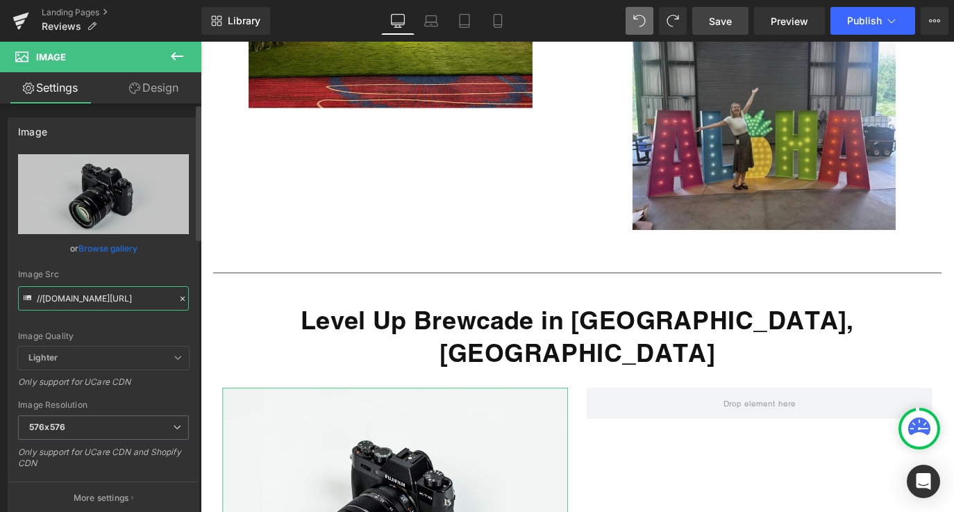
paste input "[URL][DOMAIN_NAME]"
type input "[URL][DOMAIN_NAME]"
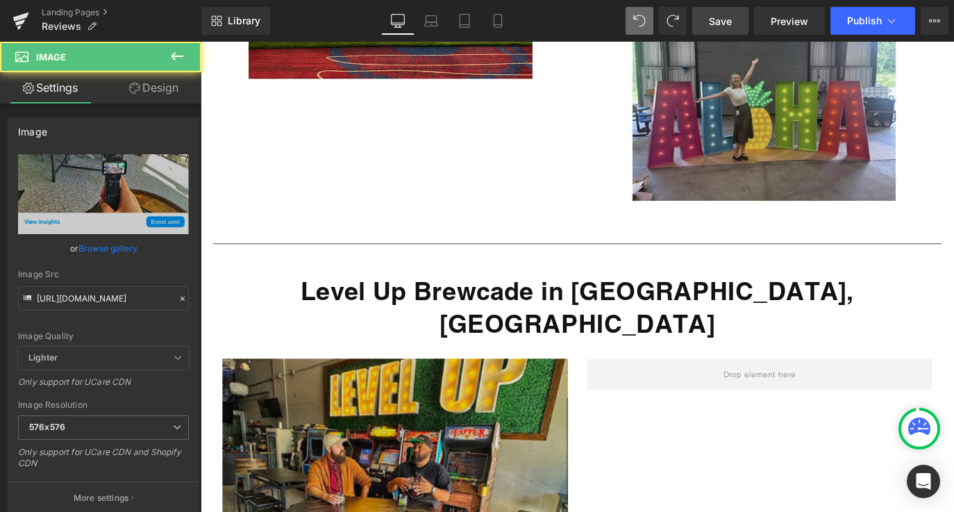
scroll to position [0, 0]
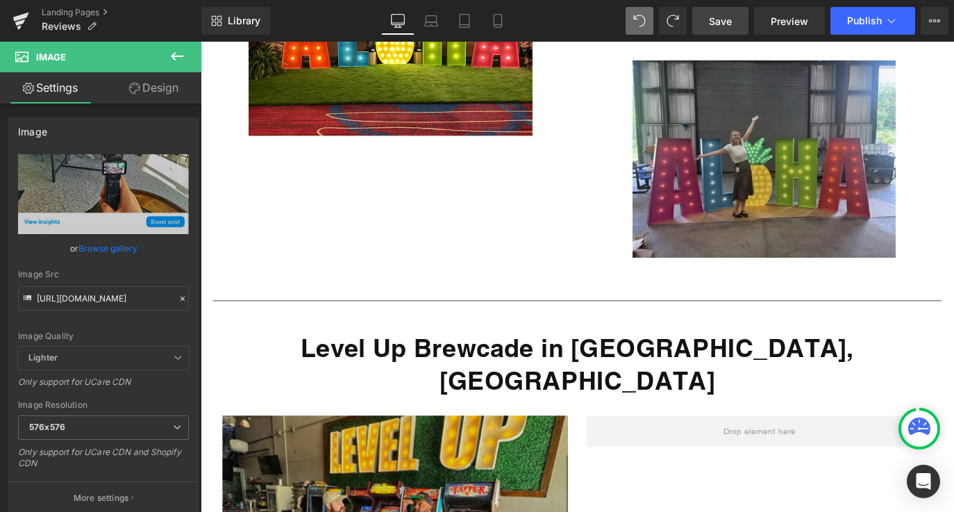
scroll to position [14097, 0]
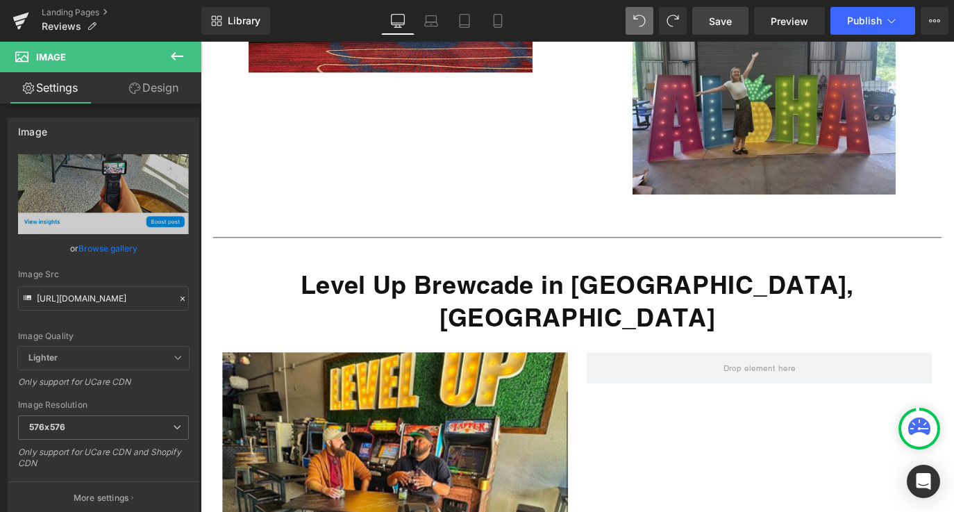
click at [189, 51] on button at bounding box center [177, 57] width 49 height 31
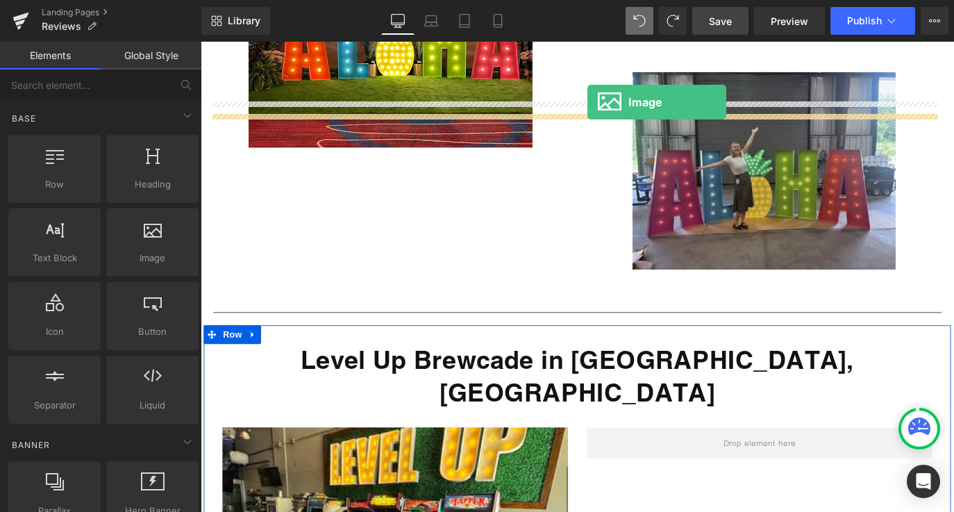
scroll to position [13958, 0]
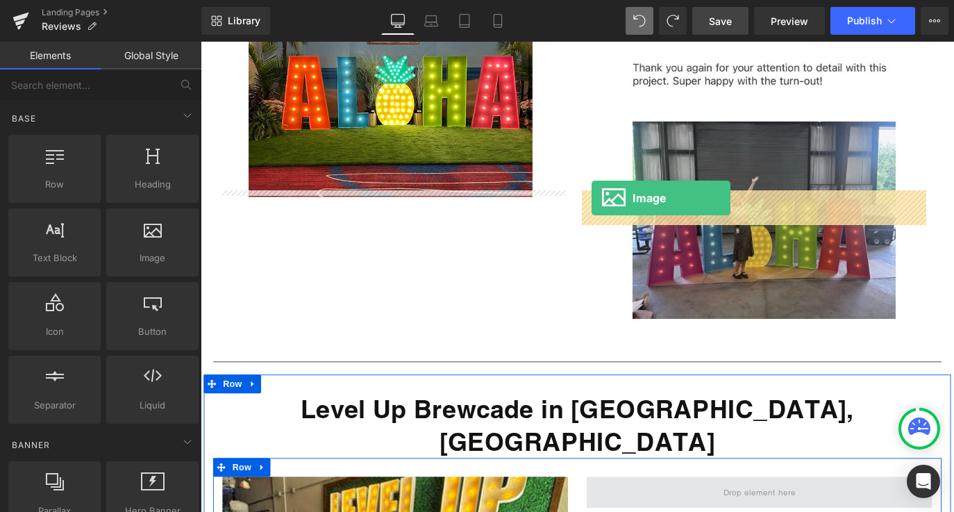
drag, startPoint x: 337, startPoint y: 303, endPoint x: 633, endPoint y: 213, distance: 308.9
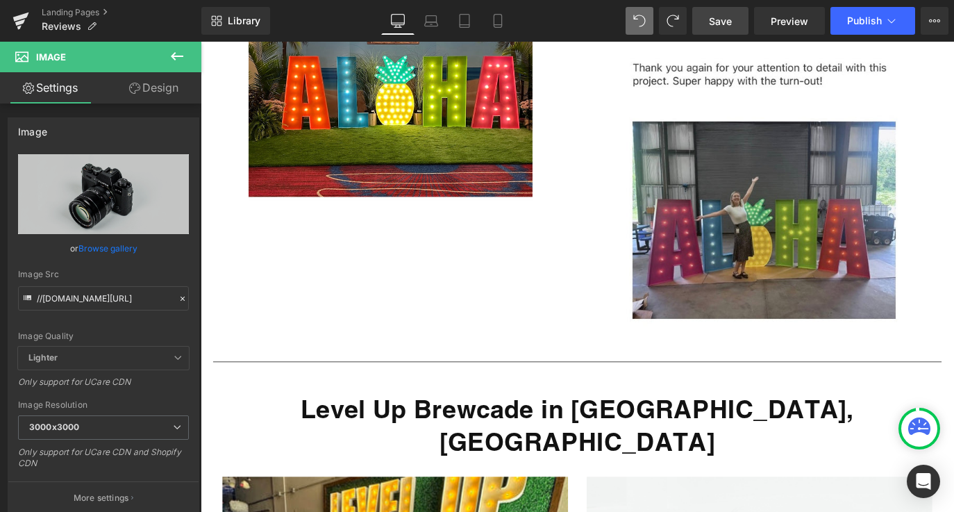
click at [727, 23] on span "Save" at bounding box center [720, 21] width 23 height 15
click at [441, 435] on strong "Level Up Brewcade in [GEOGRAPHIC_DATA], [GEOGRAPHIC_DATA]" at bounding box center [620, 469] width 616 height 69
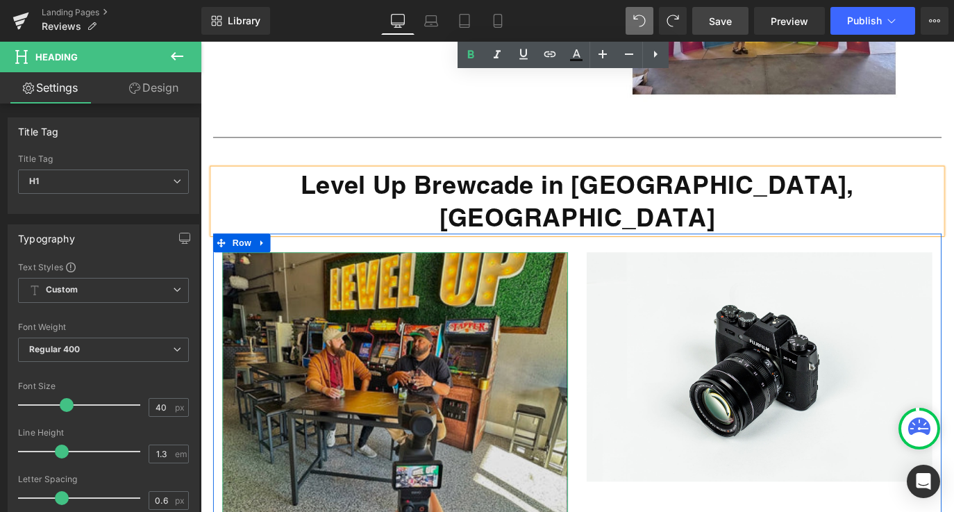
scroll to position [14152, 0]
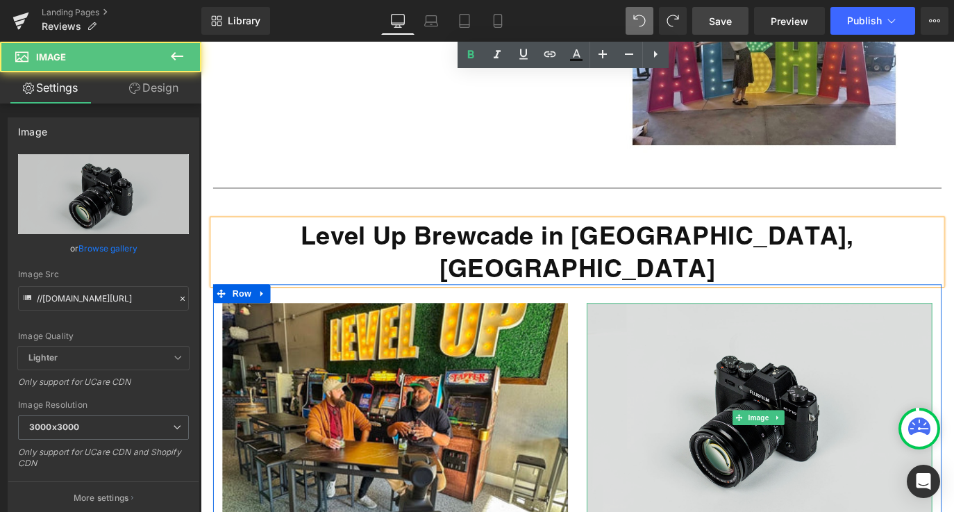
click at [709, 333] on img at bounding box center [823, 460] width 385 height 255
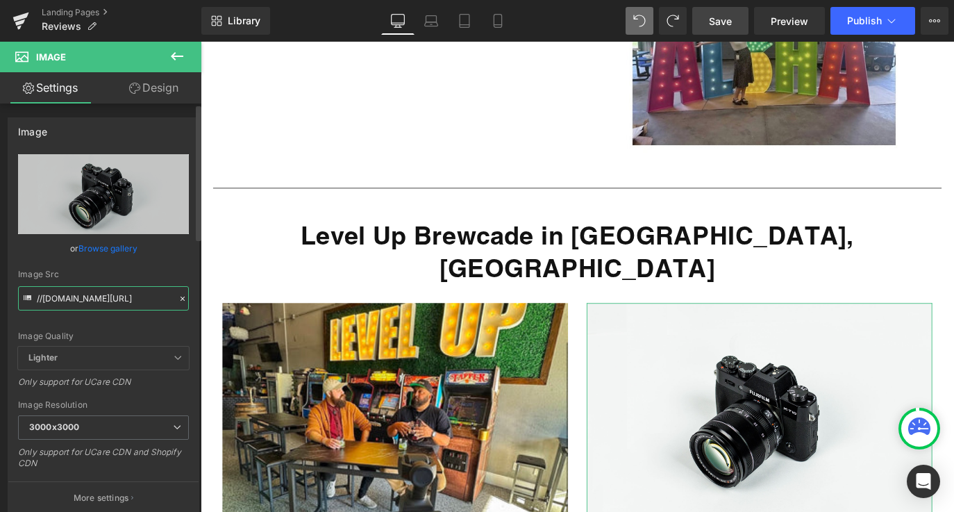
click at [99, 293] on input "//[DOMAIN_NAME][URL]" at bounding box center [103, 298] width 171 height 24
paste input "[URL][DOMAIN_NAME][DOMAIN_NAME]"
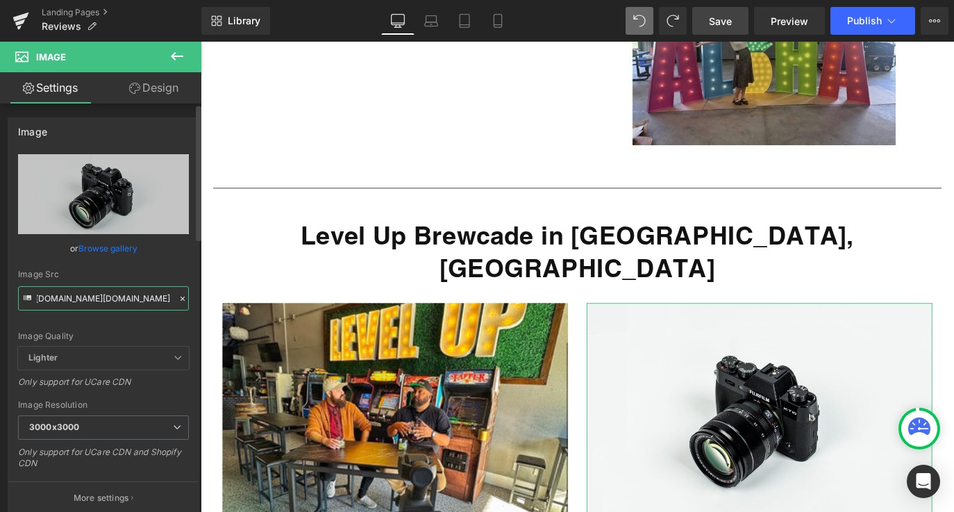
type input "[URL][DOMAIN_NAME][DOMAIN_NAME]"
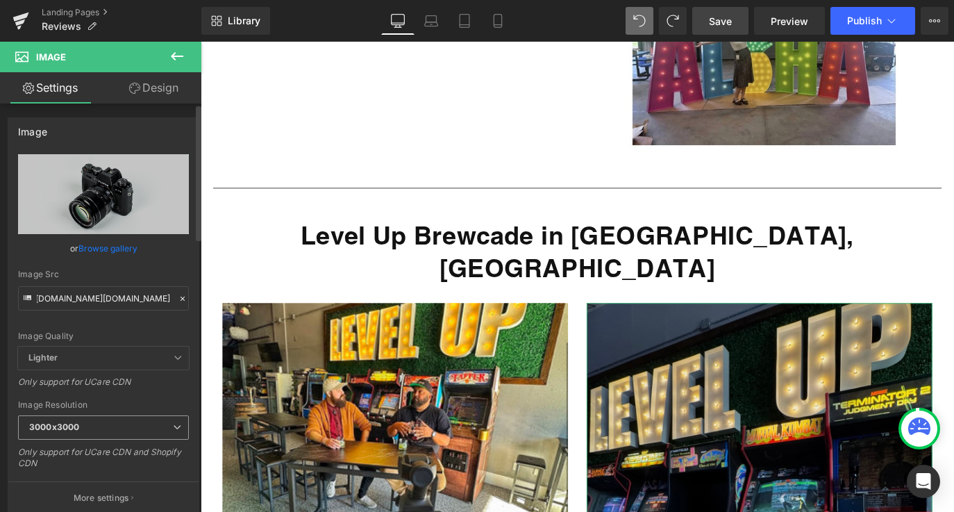
click at [151, 437] on span "3000x3000" at bounding box center [103, 427] width 171 height 24
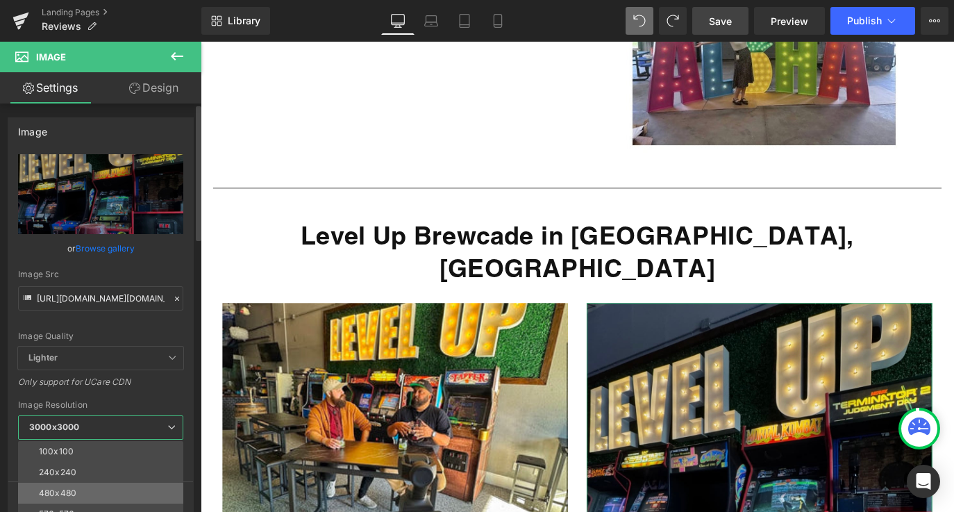
click at [146, 484] on li "480x480" at bounding box center [103, 492] width 171 height 21
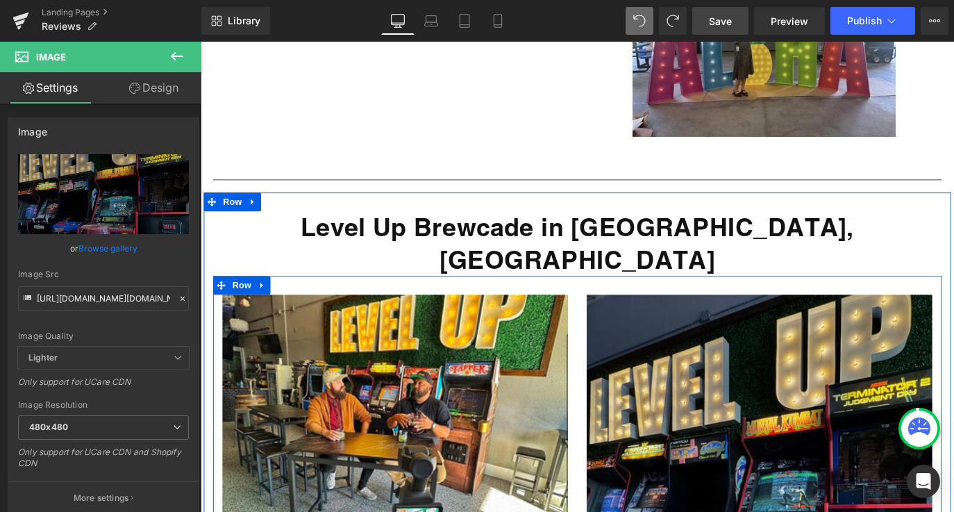
scroll to position [14158, 0]
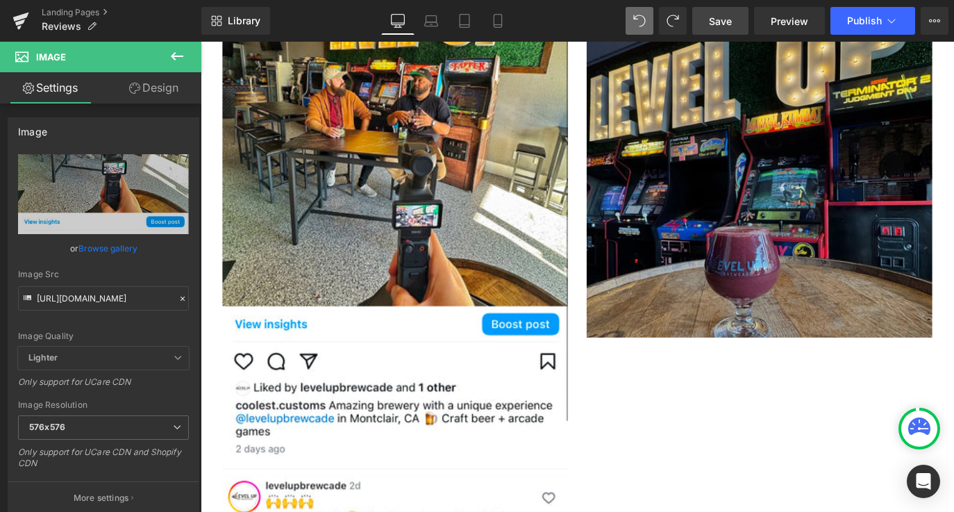
scroll to position [14753, 0]
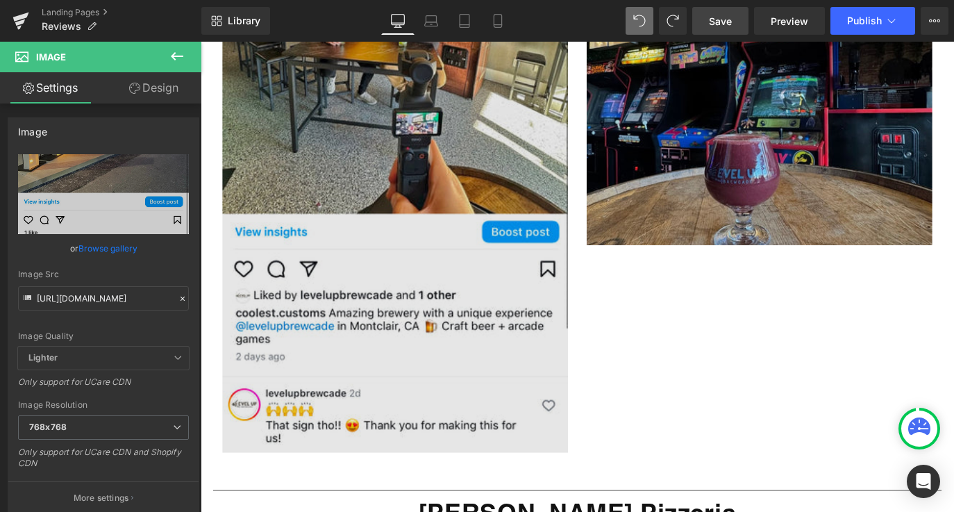
scroll to position [14376, 0]
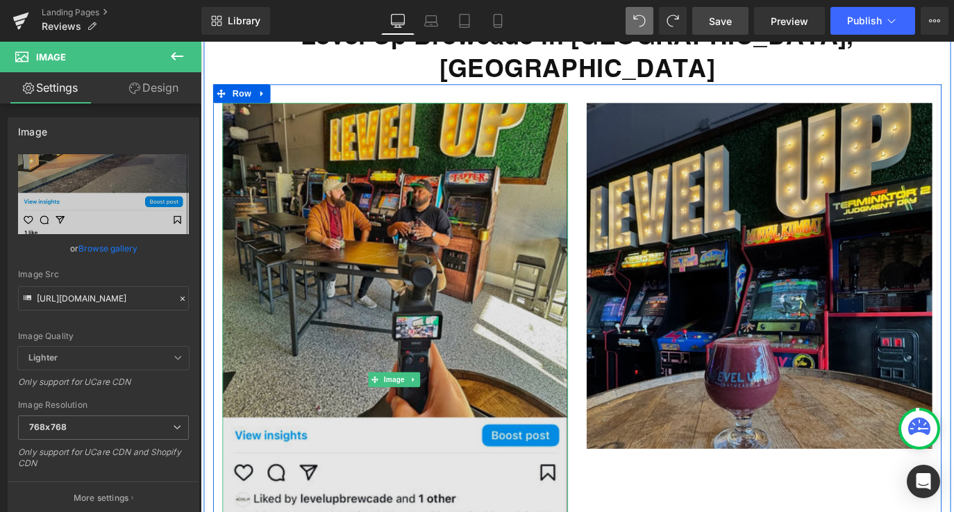
click at [423, 147] on img at bounding box center [417, 418] width 385 height 616
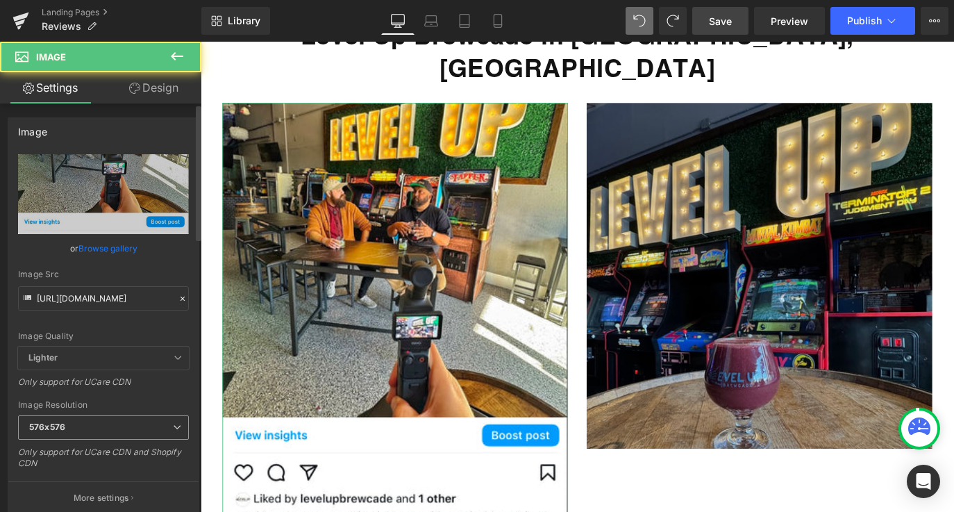
click at [165, 425] on span "576x576" at bounding box center [103, 427] width 171 height 24
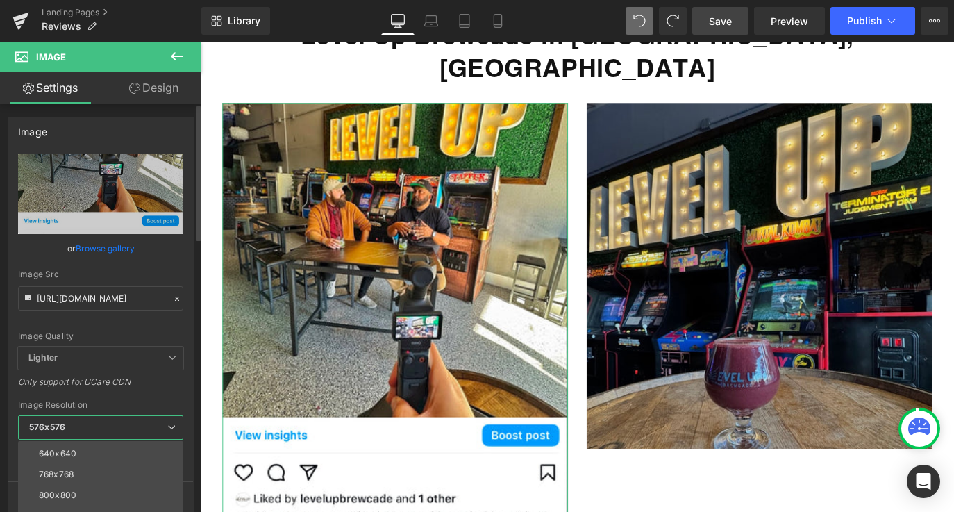
scroll to position [96, 0]
click at [144, 494] on li "960x960" at bounding box center [103, 501] width 171 height 21
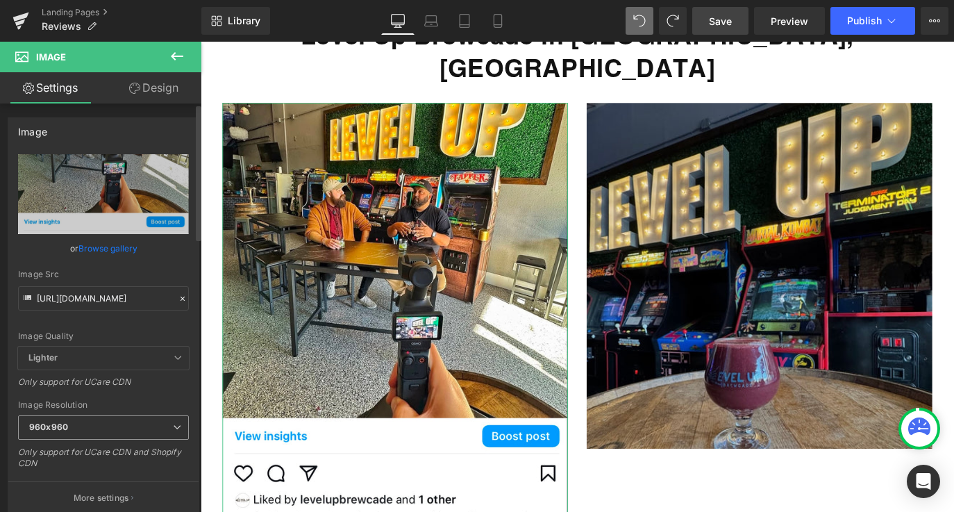
scroll to position [14376, 0]
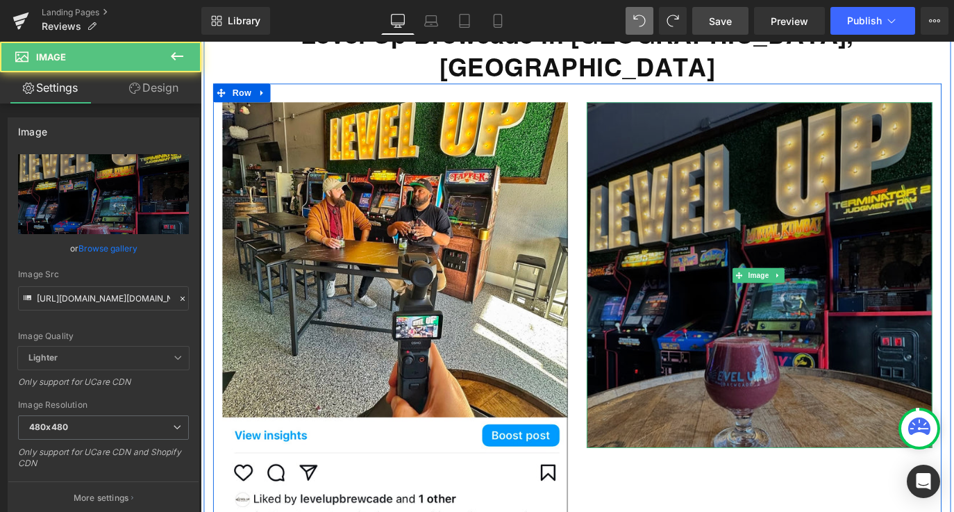
click at [719, 146] on img at bounding box center [823, 301] width 385 height 385
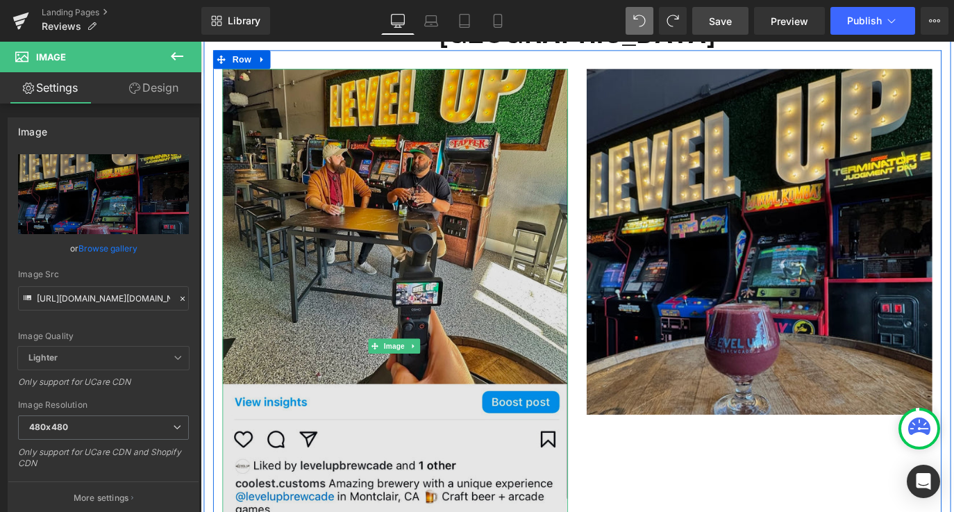
scroll to position [14545, 0]
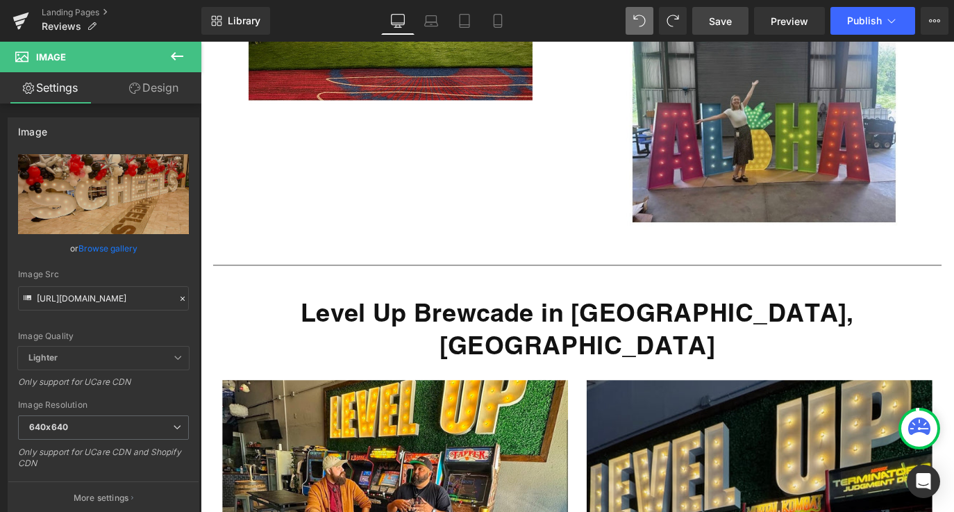
scroll to position [13997, 0]
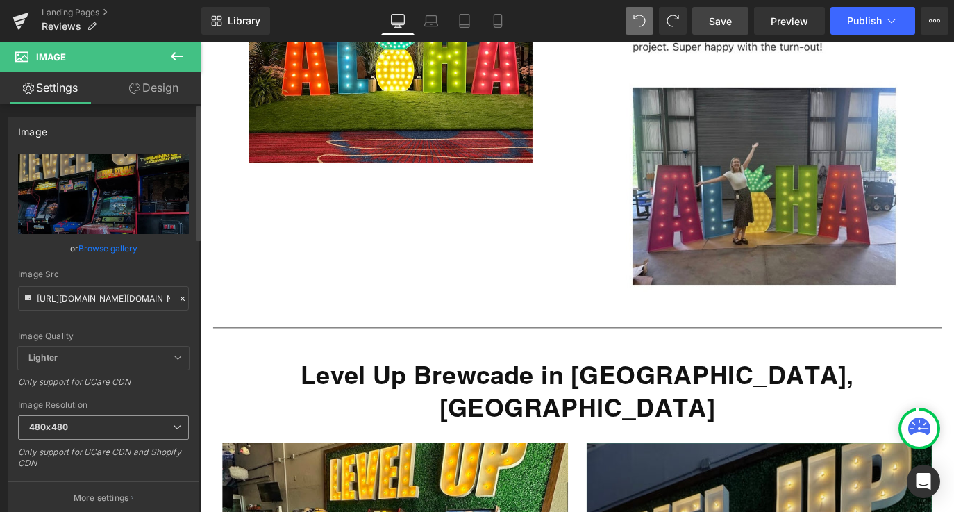
click at [121, 432] on span "480x480" at bounding box center [103, 427] width 171 height 24
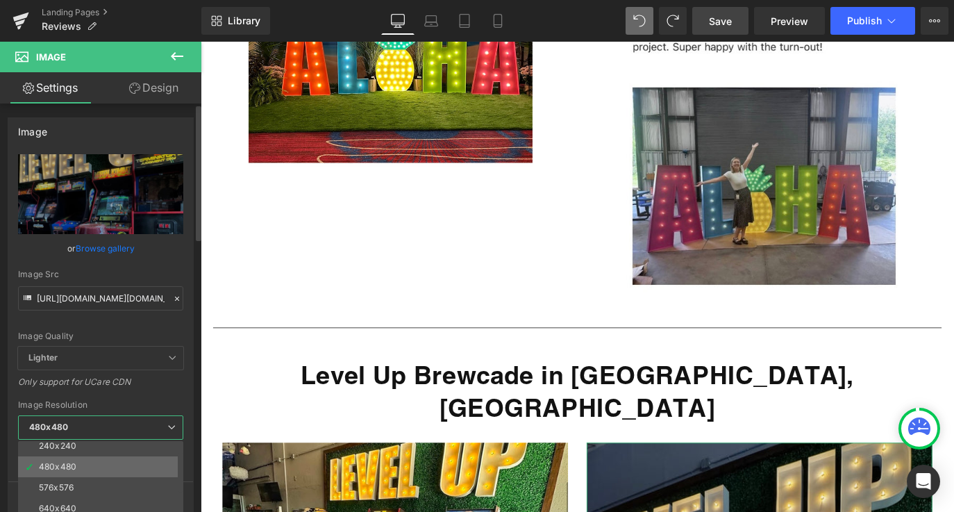
scroll to position [29, 0]
click at [119, 484] on li "576x576" at bounding box center [103, 484] width 171 height 21
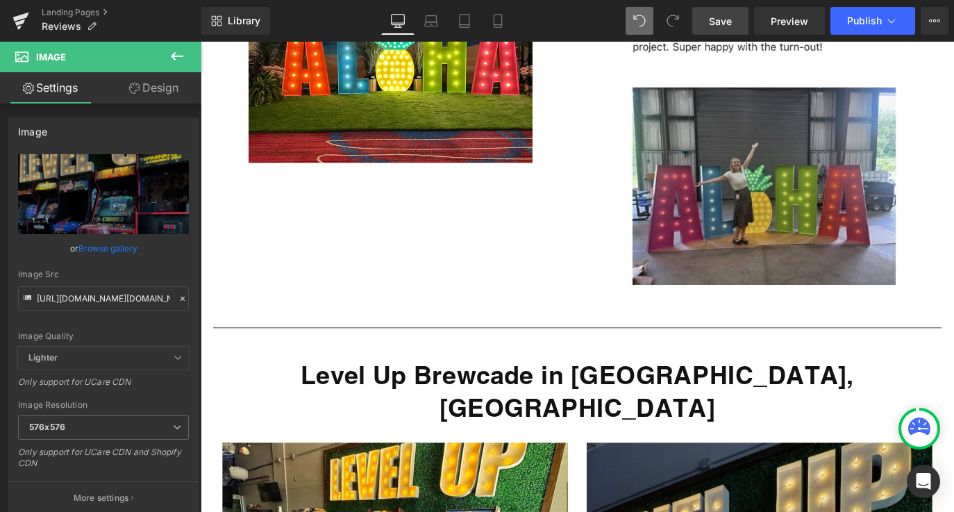
click at [728, 26] on span "Save" at bounding box center [720, 21] width 23 height 15
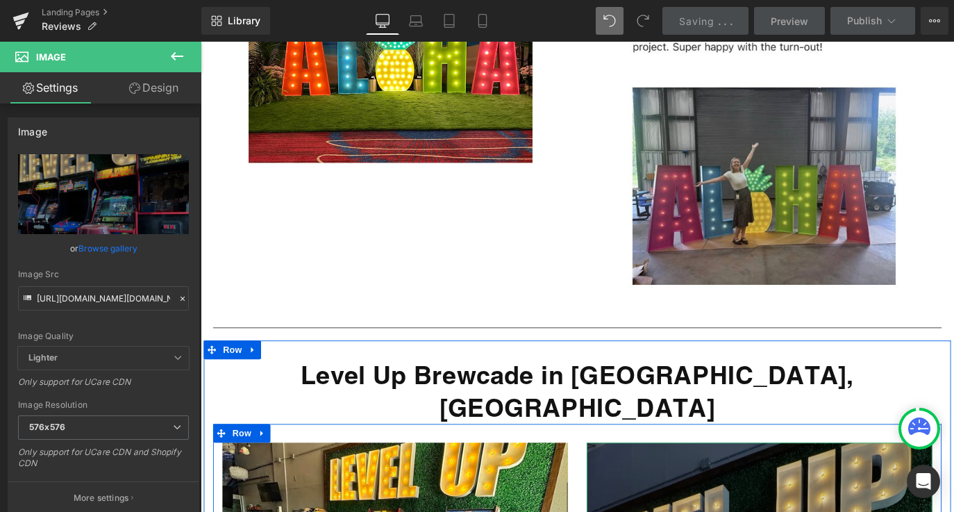
scroll to position [13985, 0]
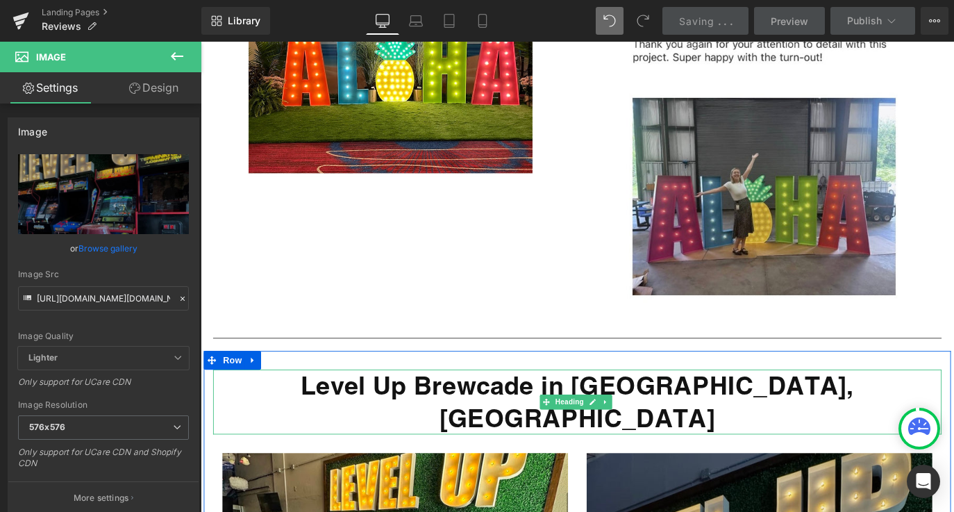
click at [464, 409] on strong "Level Up Brewcade in [GEOGRAPHIC_DATA], [GEOGRAPHIC_DATA]" at bounding box center [620, 443] width 616 height 69
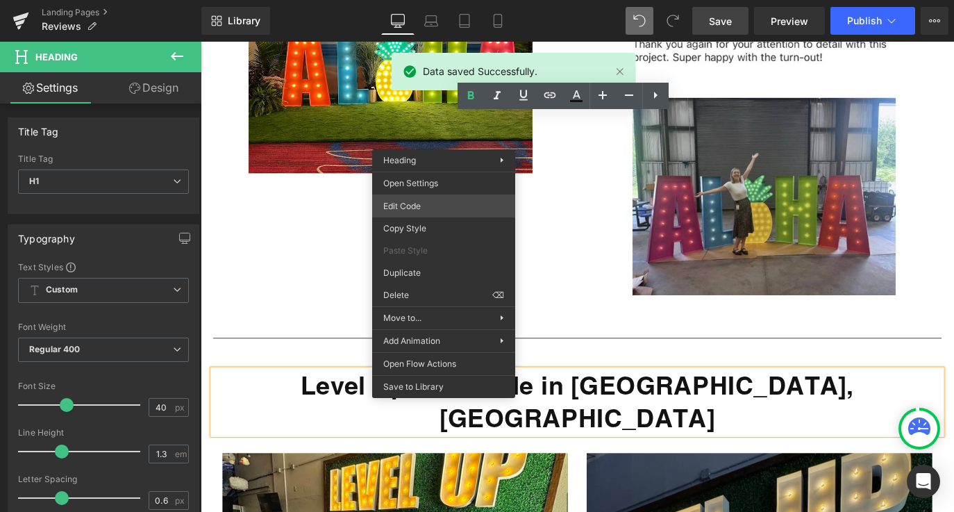
click at [442, 0] on div "Image You are previewing how the will restyle your page. You can not edit Eleme…" at bounding box center [477, 0] width 954 height 0
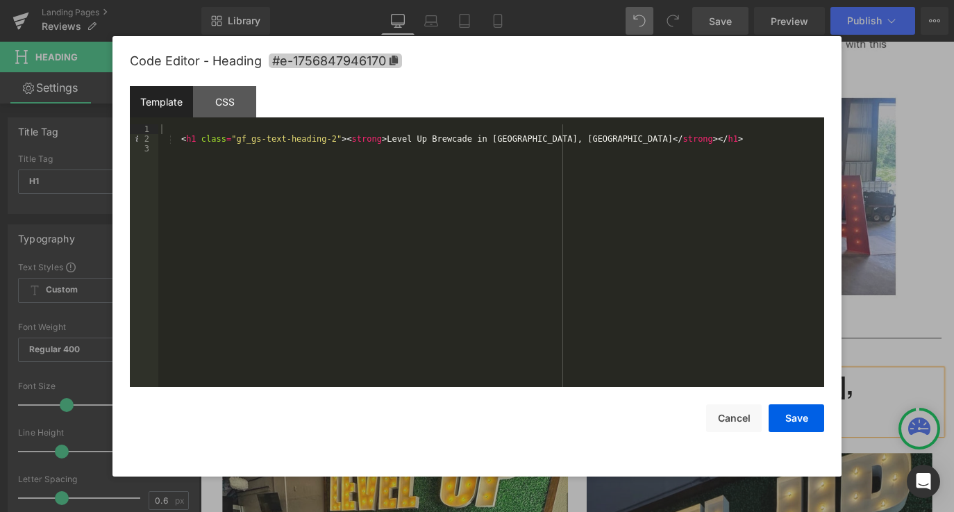
click at [394, 61] on icon at bounding box center [393, 61] width 8 height 10
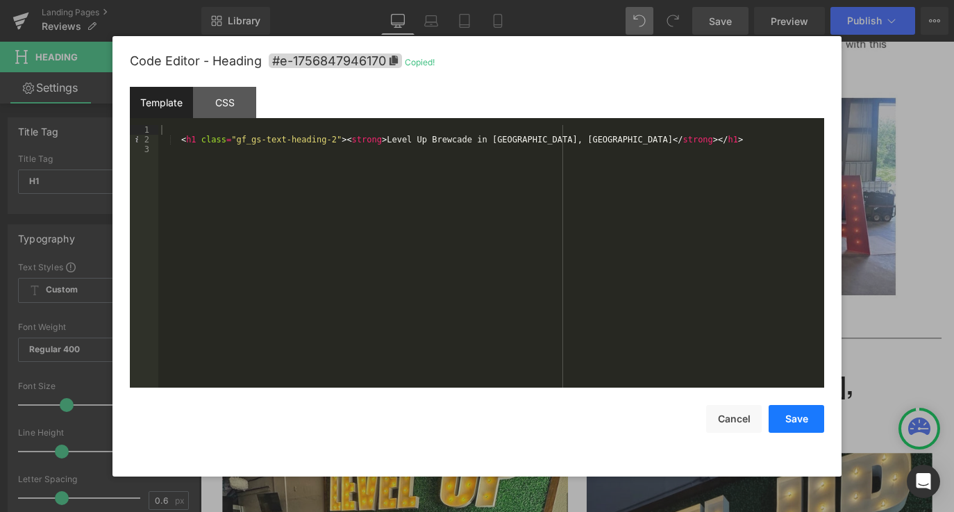
click at [807, 425] on button "Save" at bounding box center [796, 419] width 56 height 28
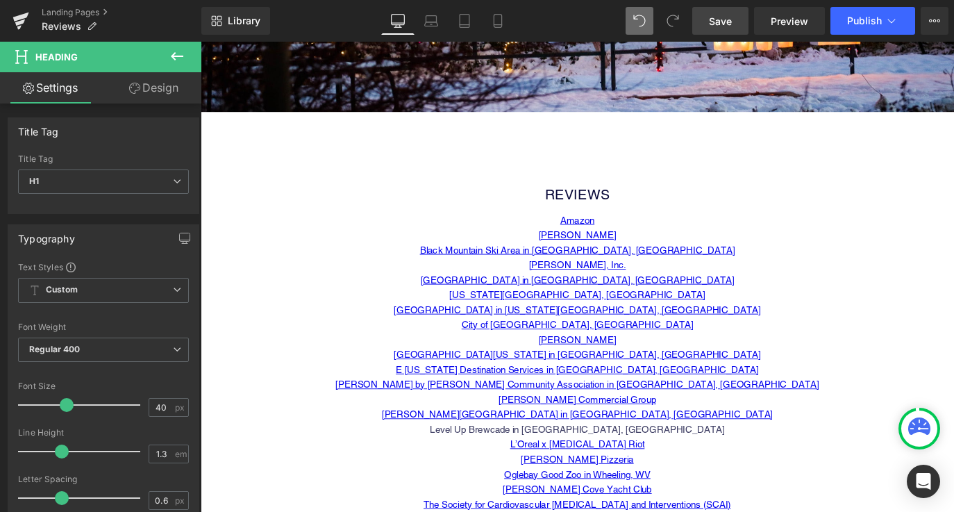
scroll to position [528, 0]
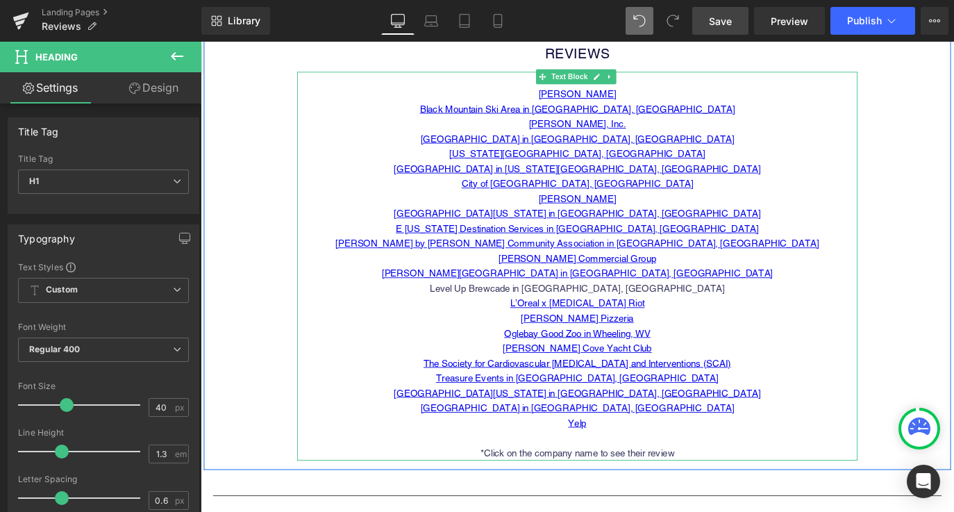
click at [601, 317] on p "Level Up Brewcade in [GEOGRAPHIC_DATA], [GEOGRAPHIC_DATA]" at bounding box center [620, 316] width 625 height 17
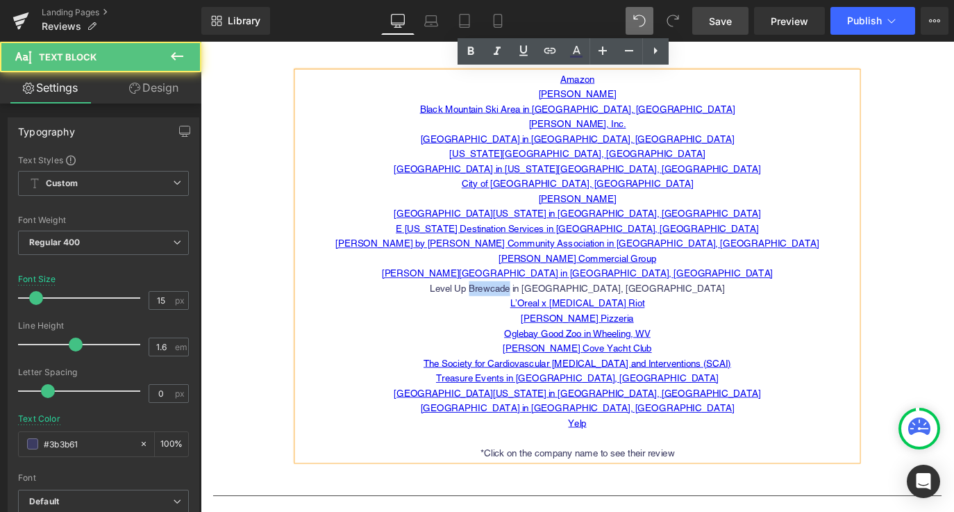
click at [601, 317] on p "Level Up Brewcade in [GEOGRAPHIC_DATA], [GEOGRAPHIC_DATA]" at bounding box center [620, 316] width 625 height 17
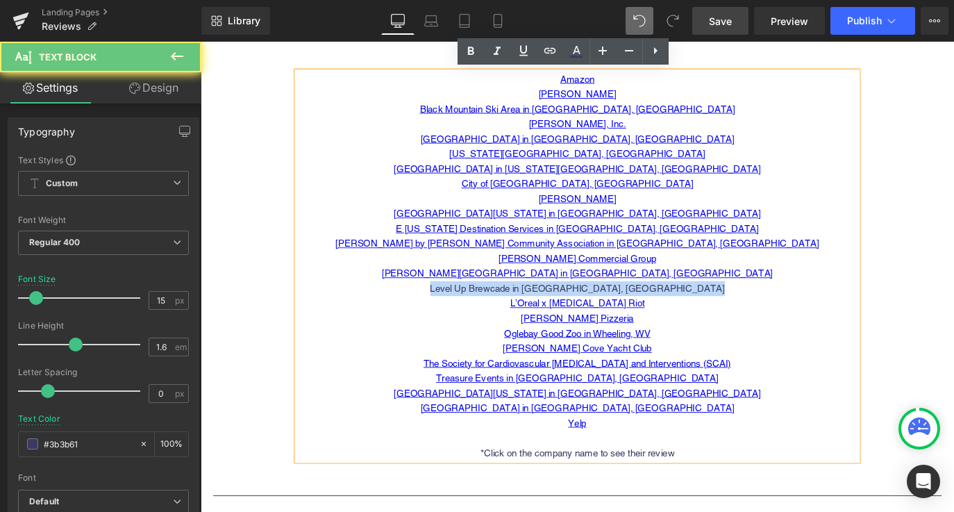
click at [601, 317] on p "Level Up Brewcade in [GEOGRAPHIC_DATA], [GEOGRAPHIC_DATA]" at bounding box center [620, 316] width 625 height 17
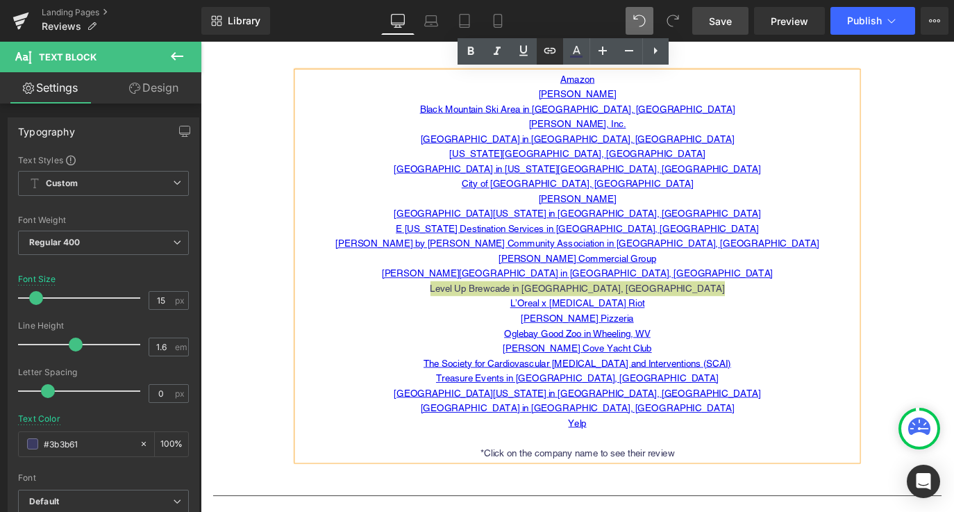
click at [553, 51] on icon at bounding box center [549, 50] width 17 height 17
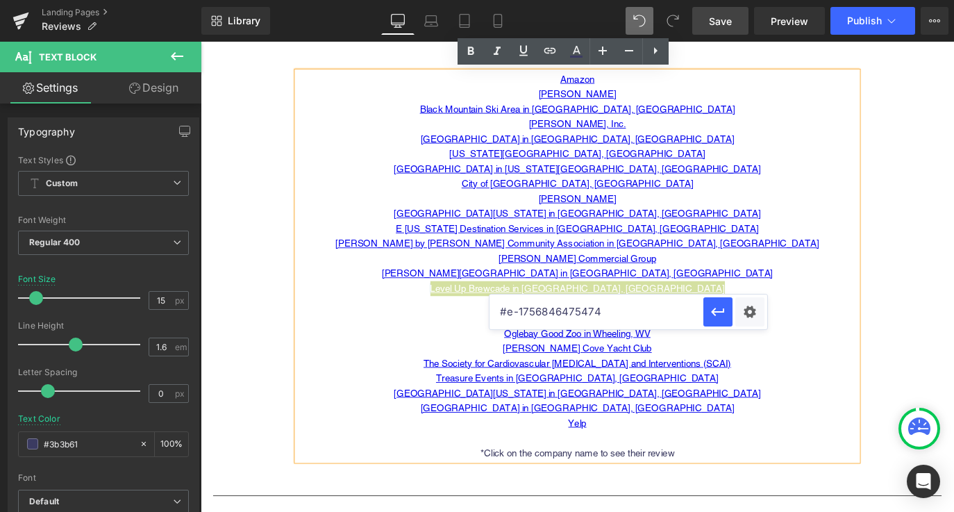
click at [602, 320] on input "#e-1756846475474" at bounding box center [596, 311] width 214 height 35
paste input "#e-1756847946170"
type input "#e-1756847946170"
click at [725, 318] on icon "button" at bounding box center [717, 311] width 17 height 17
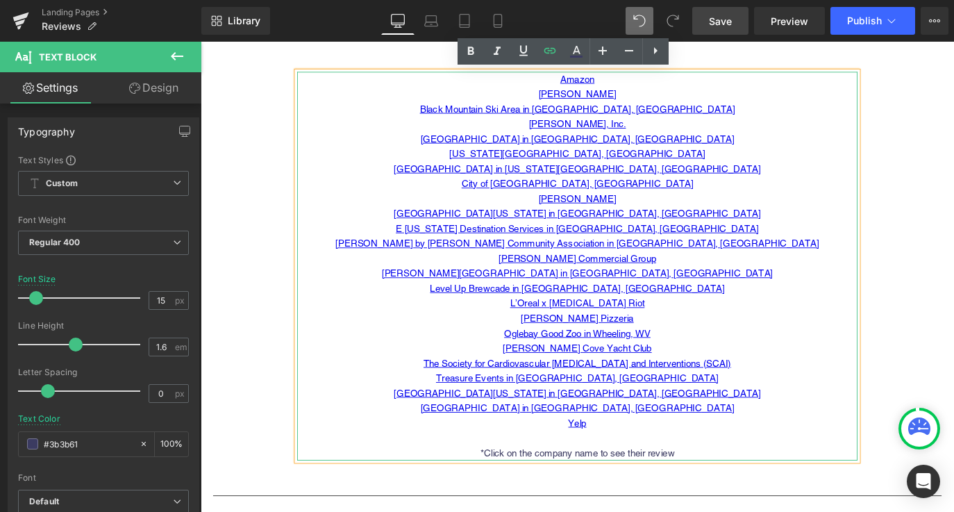
click at [813, 136] on p "[PERSON_NAME], Inc." at bounding box center [620, 133] width 625 height 17
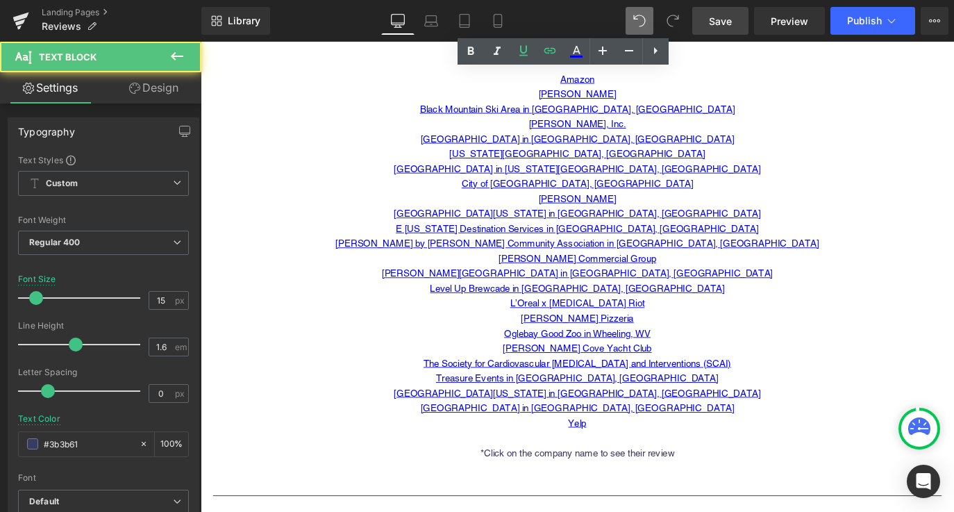
click at [722, 28] on link "Save" at bounding box center [720, 21] width 56 height 28
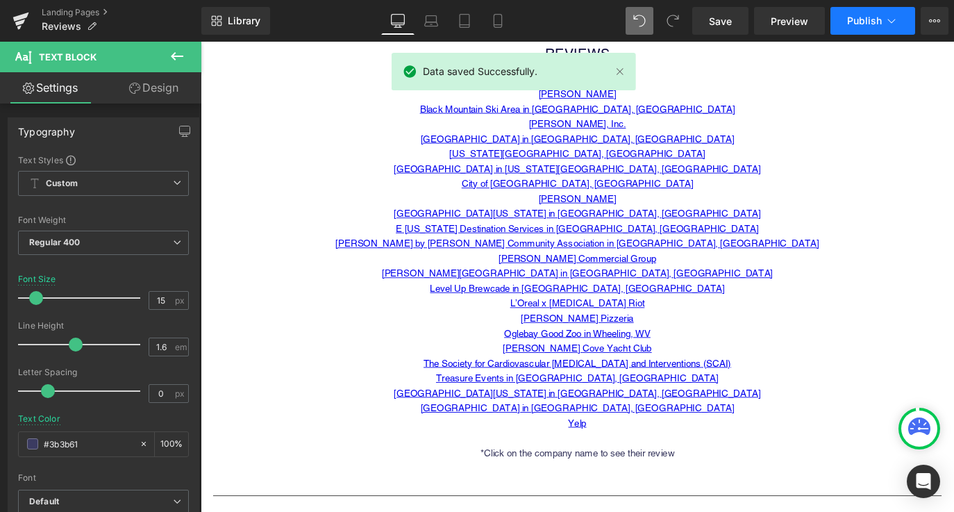
click at [863, 32] on button "Publish" at bounding box center [872, 21] width 85 height 28
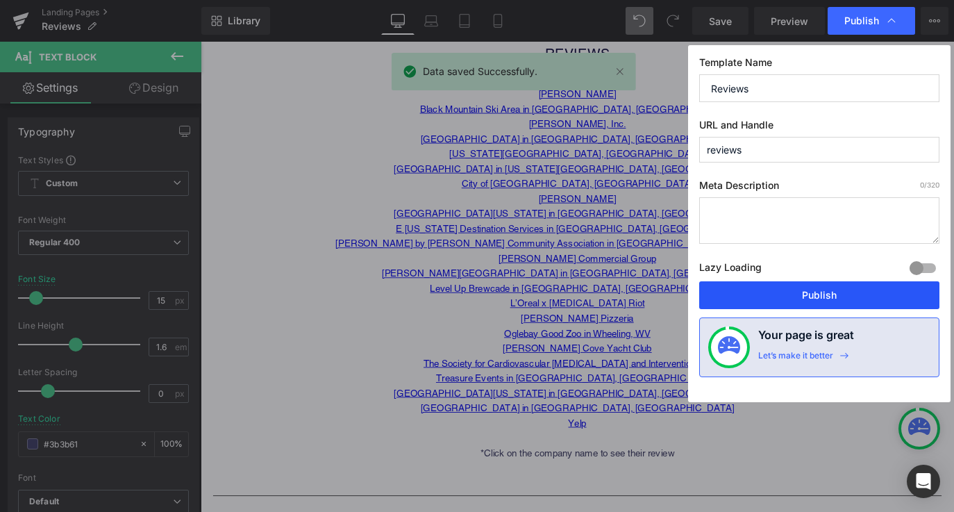
click at [827, 284] on button "Publish" at bounding box center [819, 295] width 240 height 28
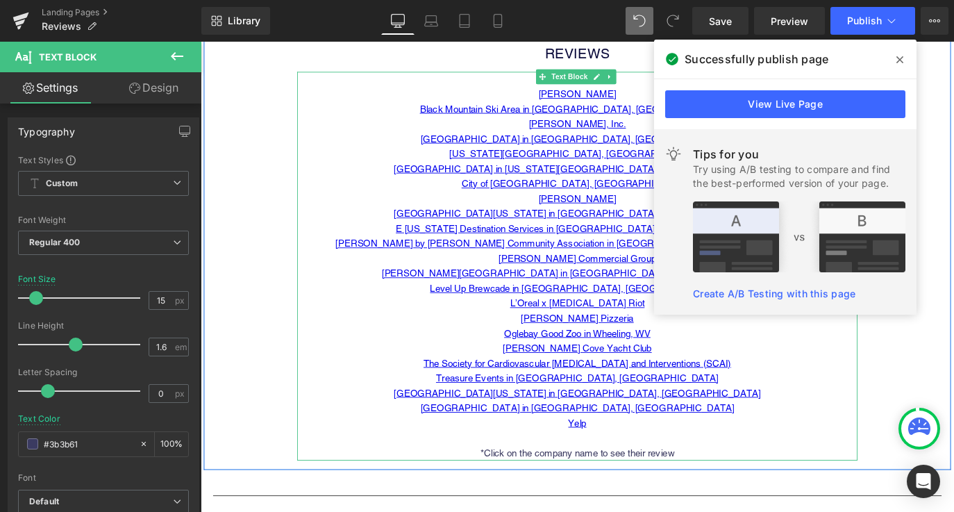
click at [848, 475] on p at bounding box center [620, 483] width 625 height 17
click at [264, 145] on div "REVIEWS Heading Amazon [PERSON_NAME] Black Mountain Ski Area in [GEOGRAPHIC_DAT…" at bounding box center [620, 243] width 833 height 548
